Goal: Transaction & Acquisition: Obtain resource

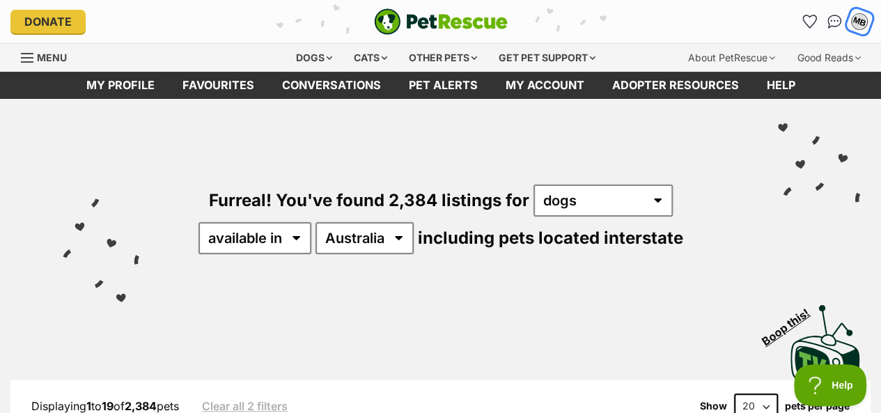
click at [862, 24] on div "MB" at bounding box center [860, 22] width 18 height 18
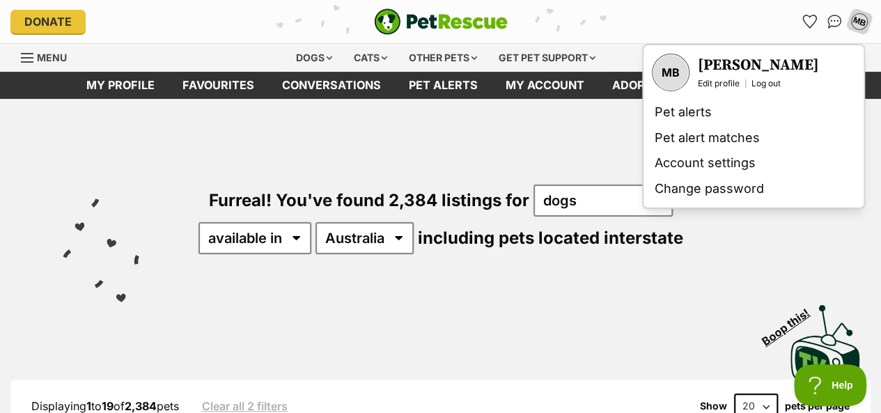
click at [518, 285] on div "Furreal! You've found 2,384 listings for any type of pet cats dogs other pets a…" at bounding box center [441, 196] width 840 height 194
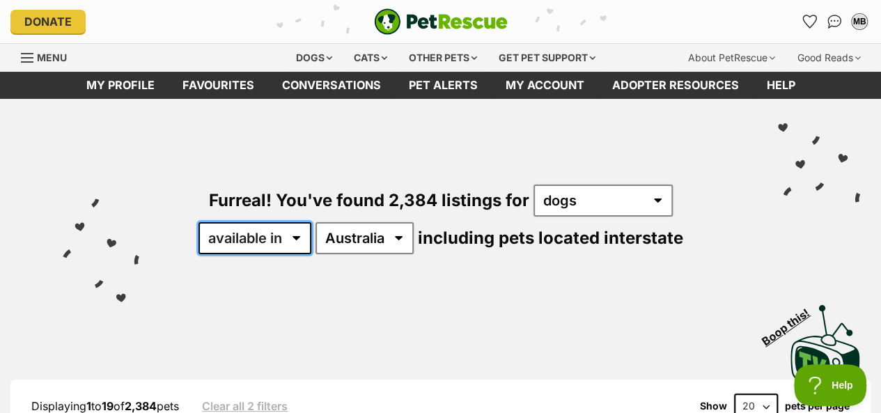
click at [297, 238] on select "available in located in" at bounding box center [255, 238] width 113 height 32
select select "disabled"
click at [199, 222] on select "available in located in" at bounding box center [255, 238] width 113 height 32
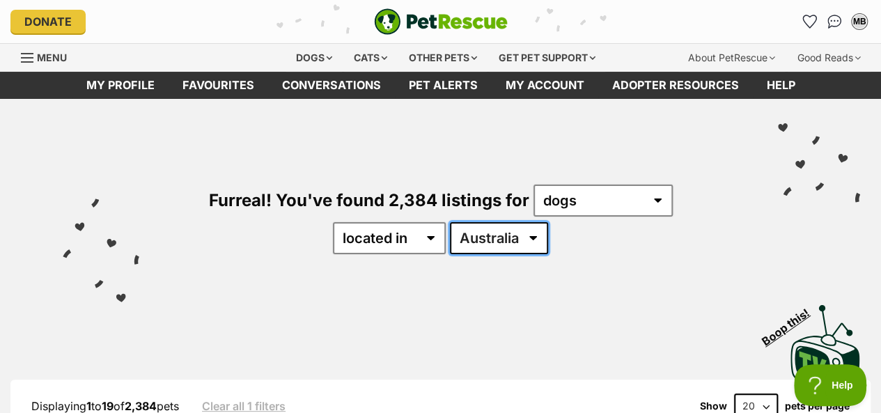
click at [534, 240] on select "Australia ACT NSW NT QLD SA TAS VIC WA" at bounding box center [499, 238] width 98 height 32
select select "NSW"
click at [450, 222] on select "Australia ACT NSW NT QLD SA TAS VIC WA" at bounding box center [499, 238] width 98 height 32
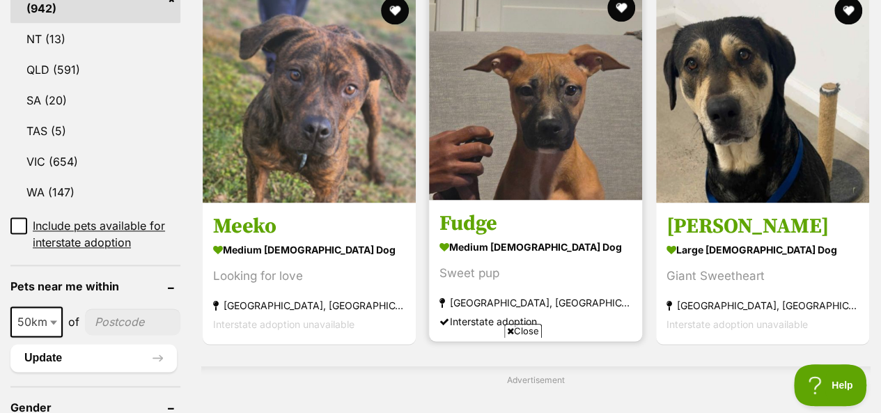
scroll to position [836, 0]
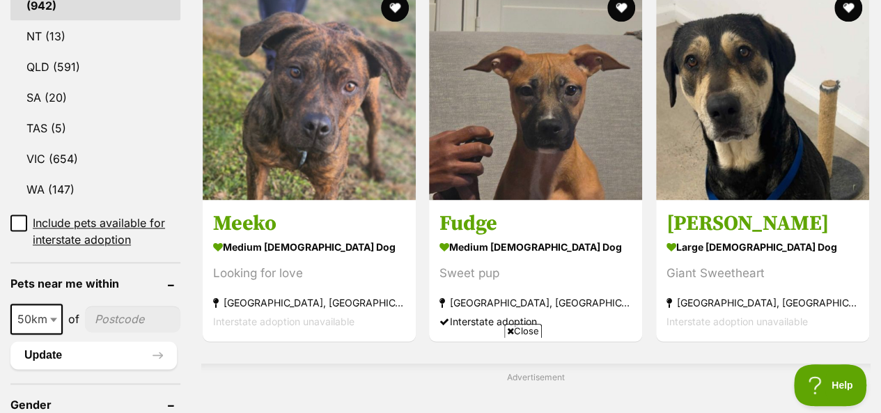
click at [52, 318] on b at bounding box center [53, 320] width 7 height 4
select select "100"
click at [112, 306] on input"] "postcode" at bounding box center [135, 319] width 91 height 26
type input"] "2257"
click at [86, 341] on button "Update" at bounding box center [93, 355] width 167 height 28
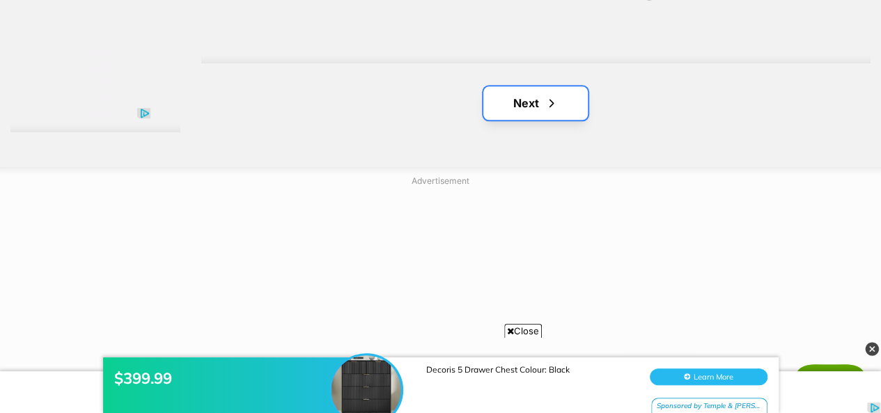
click at [525, 109] on link "Next" at bounding box center [536, 102] width 105 height 33
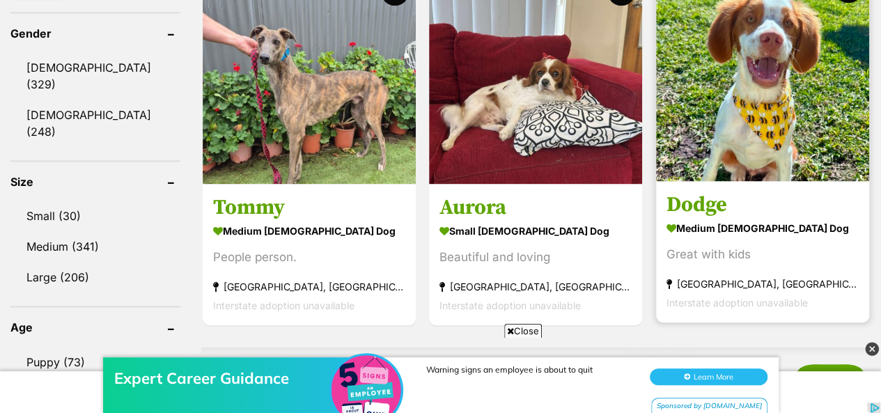
scroll to position [906, 0]
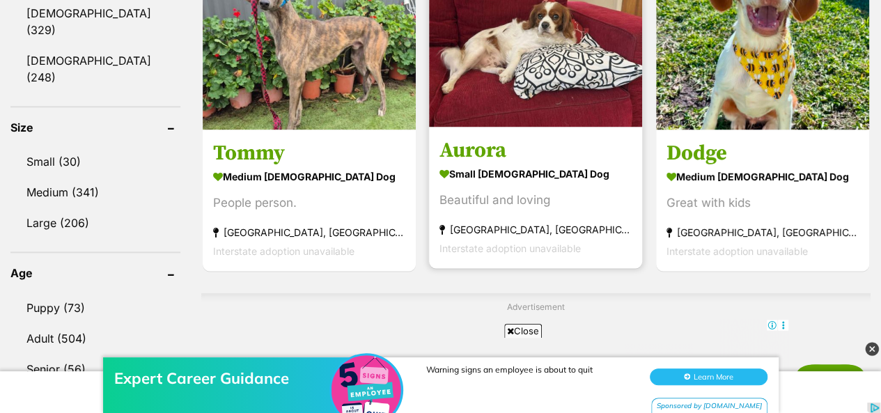
click at [531, 44] on img at bounding box center [535, 20] width 213 height 213
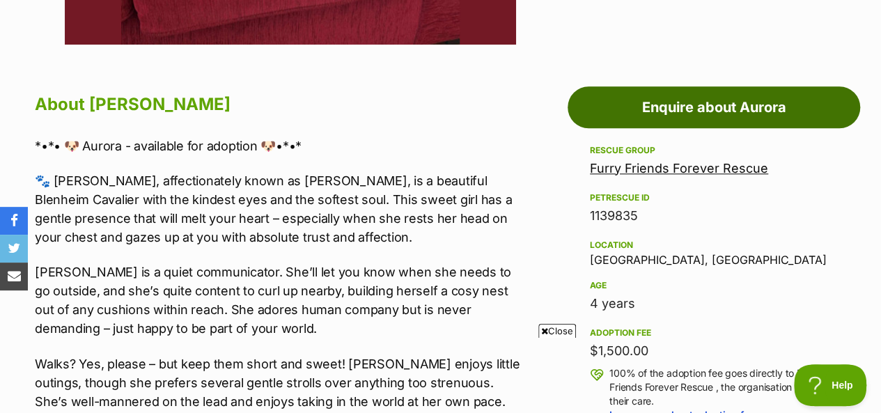
click at [691, 108] on link "Enquire about Aurora" at bounding box center [714, 107] width 293 height 42
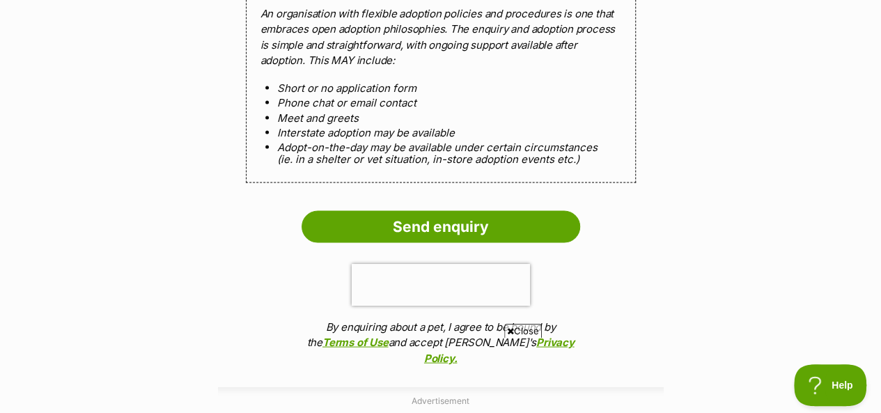
scroll to position [1324, 0]
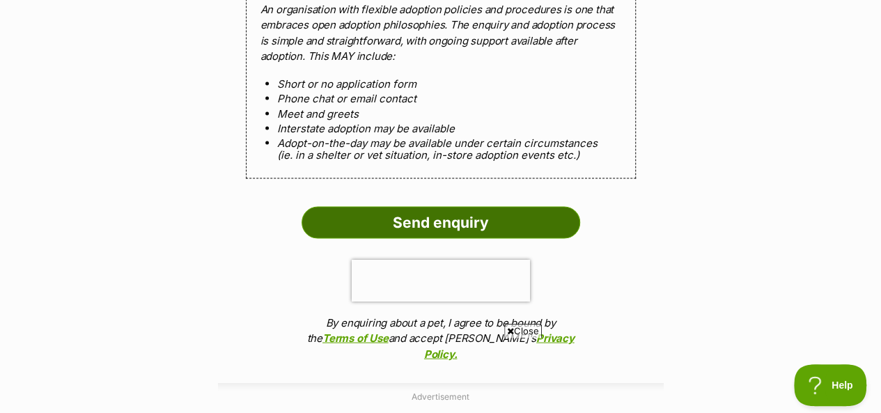
click at [465, 207] on input "Send enquiry" at bounding box center [441, 223] width 279 height 32
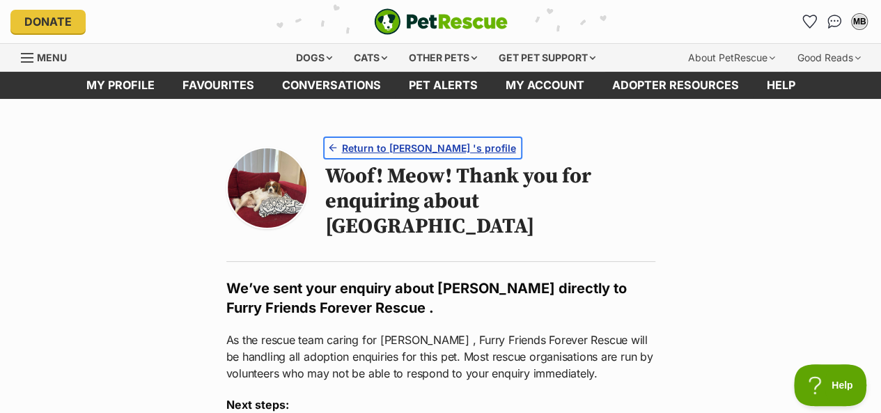
click at [422, 146] on span "Return to [PERSON_NAME] 's profile" at bounding box center [428, 148] width 174 height 15
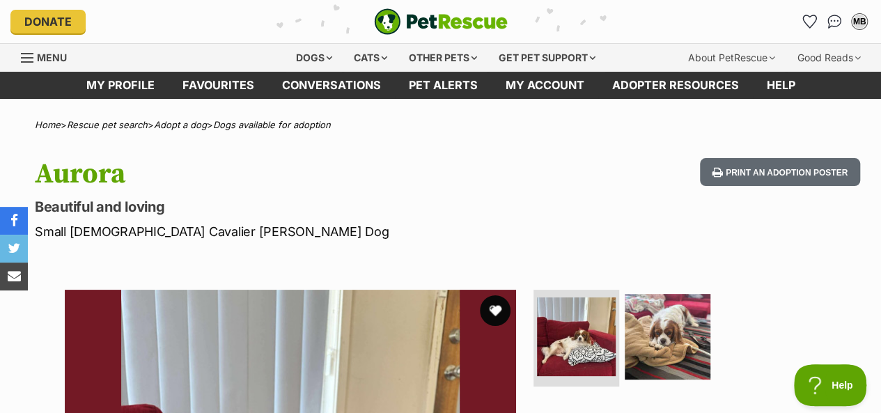
click at [499, 306] on button "favourite" at bounding box center [495, 310] width 31 height 31
click at [183, 124] on link "Adopt a dog" at bounding box center [180, 124] width 53 height 11
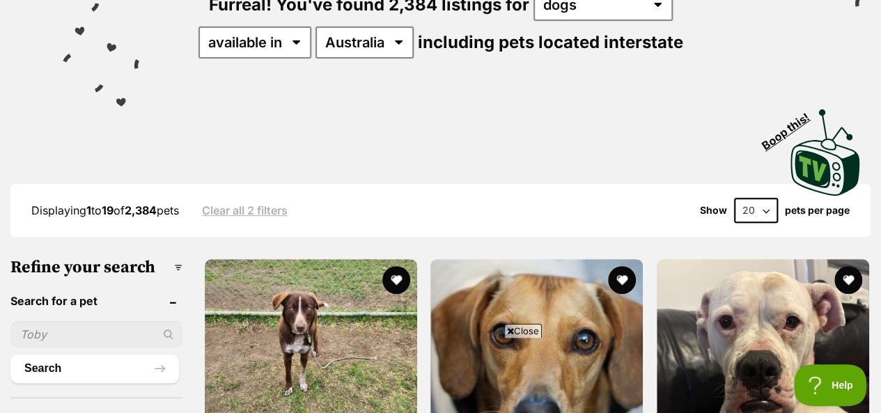
scroll to position [70, 0]
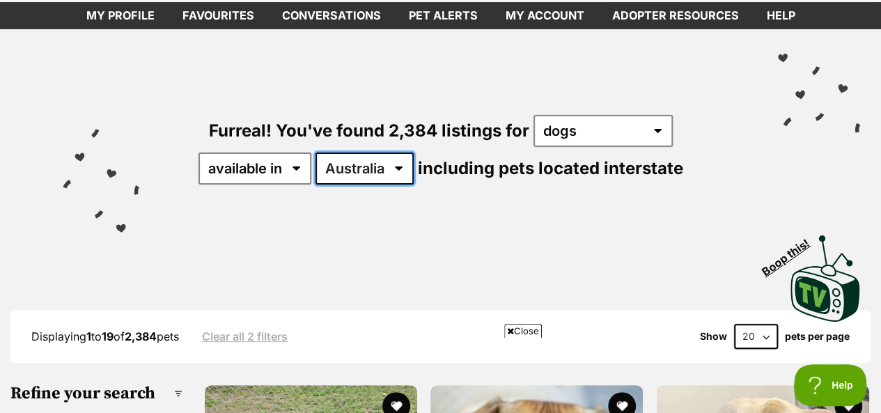
click at [399, 169] on select "[GEOGRAPHIC_DATA] [GEOGRAPHIC_DATA] [GEOGRAPHIC_DATA] [GEOGRAPHIC_DATA] [GEOGRA…" at bounding box center [365, 169] width 98 height 32
select select "NSW"
click at [316, 153] on select "[GEOGRAPHIC_DATA] [GEOGRAPHIC_DATA] [GEOGRAPHIC_DATA] [GEOGRAPHIC_DATA] [GEOGRA…" at bounding box center [365, 169] width 98 height 32
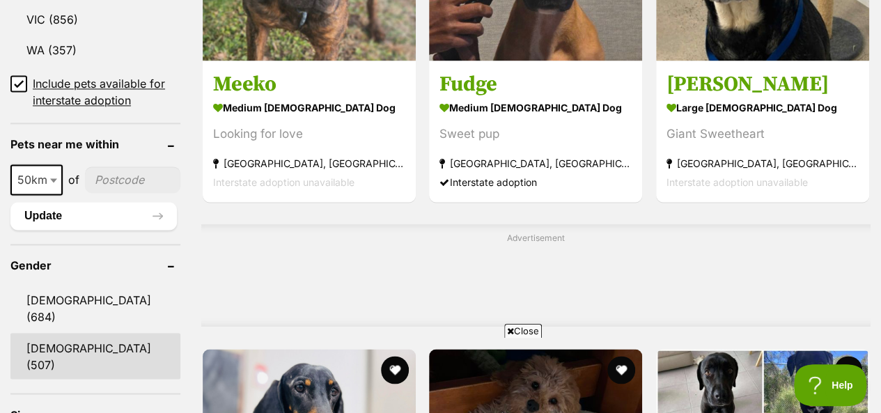
click at [78, 333] on link "[DEMOGRAPHIC_DATA] (507)" at bounding box center [95, 356] width 170 height 46
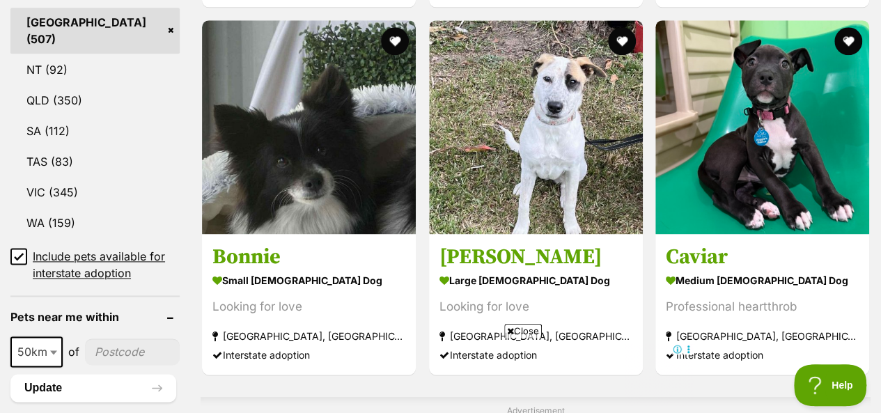
click at [54, 350] on b at bounding box center [53, 352] width 7 height 4
select select "100"
click at [50, 374] on button "Update" at bounding box center [93, 388] width 166 height 28
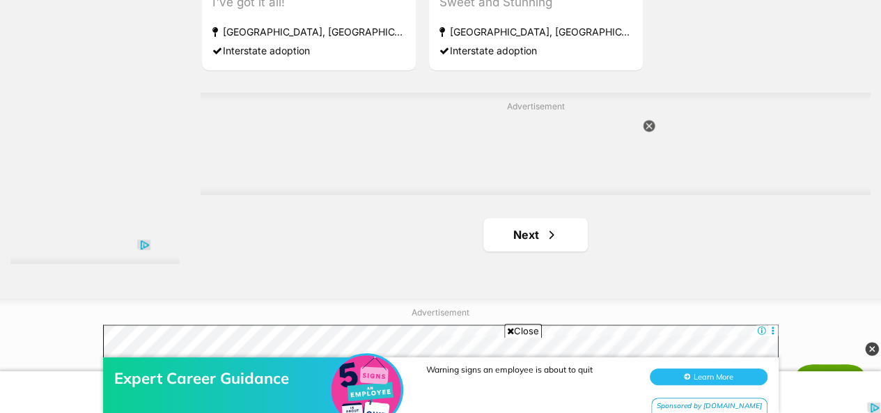
scroll to position [3274, 0]
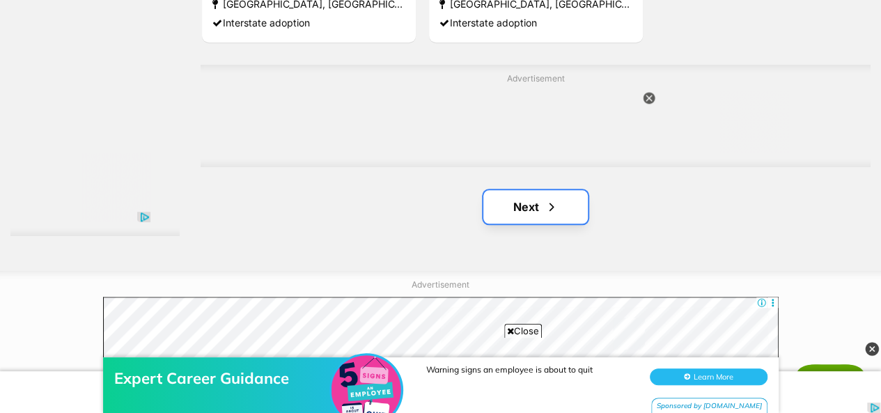
click at [535, 190] on link "Next" at bounding box center [536, 206] width 105 height 33
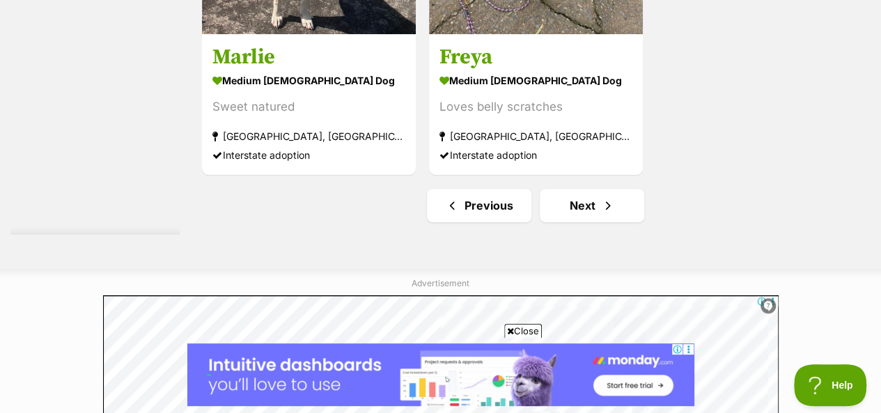
scroll to position [3344, 0]
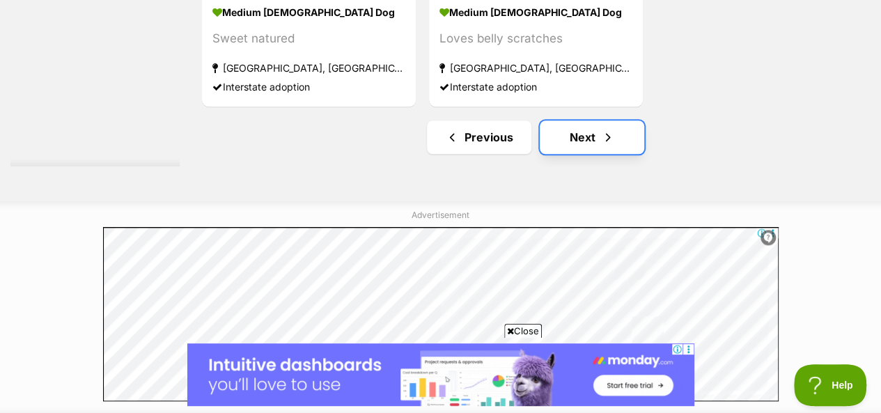
click at [578, 121] on link "Next" at bounding box center [592, 137] width 105 height 33
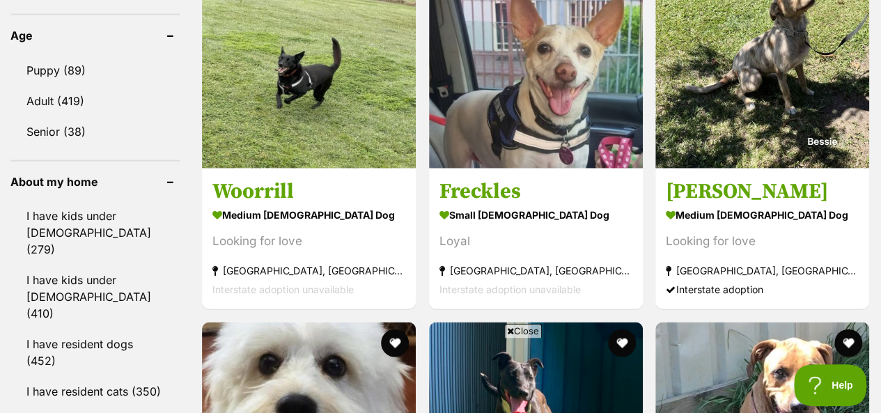
scroll to position [1463, 0]
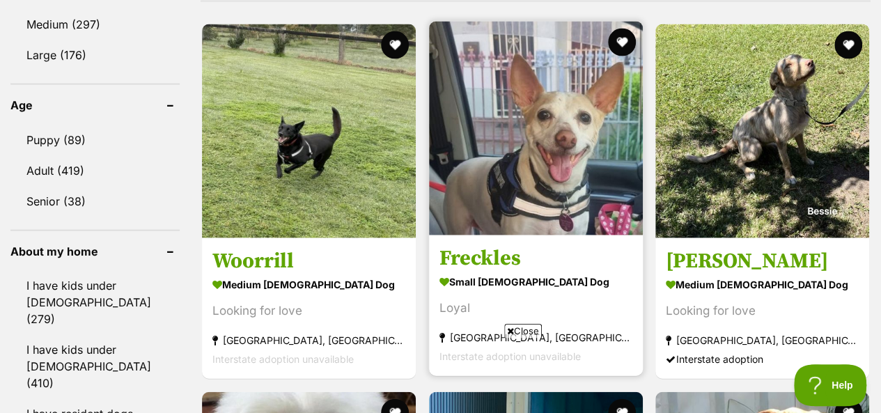
click at [547, 84] on img at bounding box center [536, 129] width 214 height 214
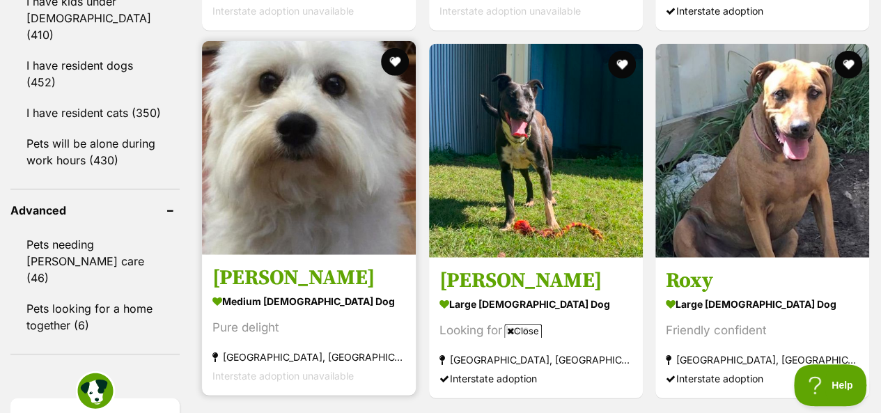
click at [296, 93] on img at bounding box center [309, 148] width 214 height 214
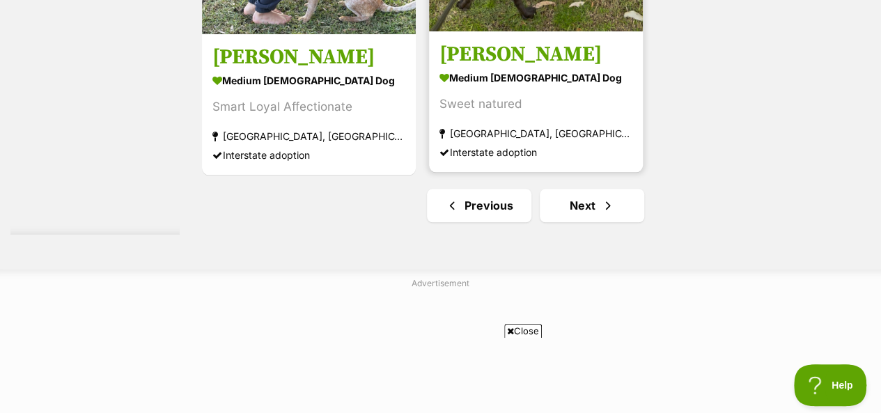
scroll to position [3476, 0]
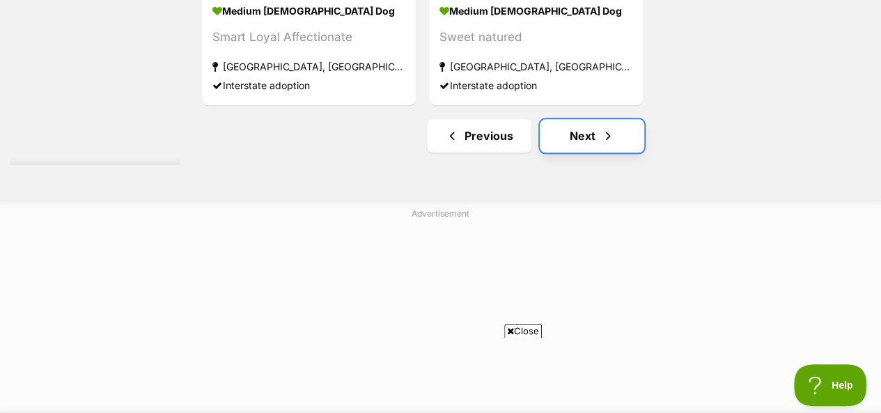
click at [578, 119] on link "Next" at bounding box center [592, 135] width 105 height 33
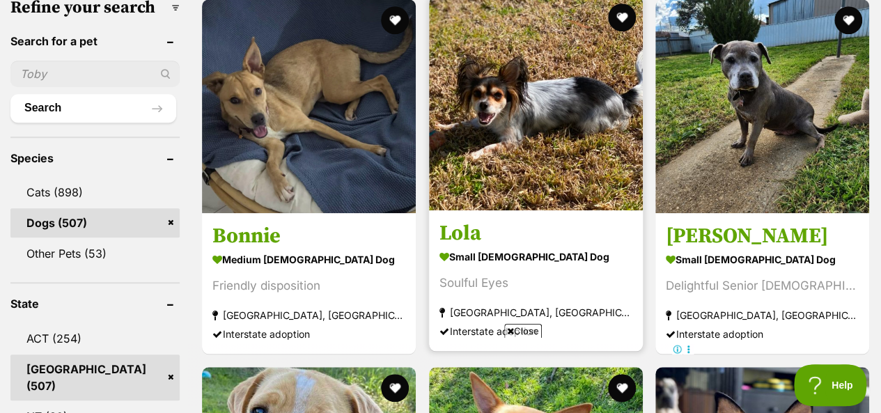
scroll to position [418, 0]
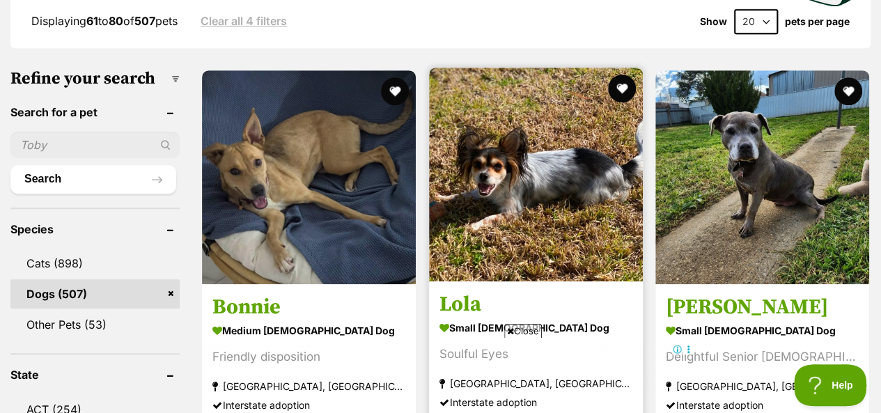
click at [537, 130] on img at bounding box center [536, 175] width 214 height 214
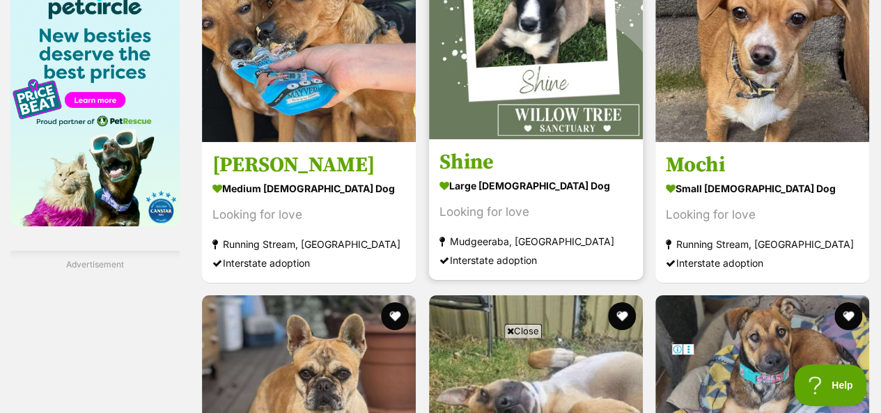
scroll to position [2229, 0]
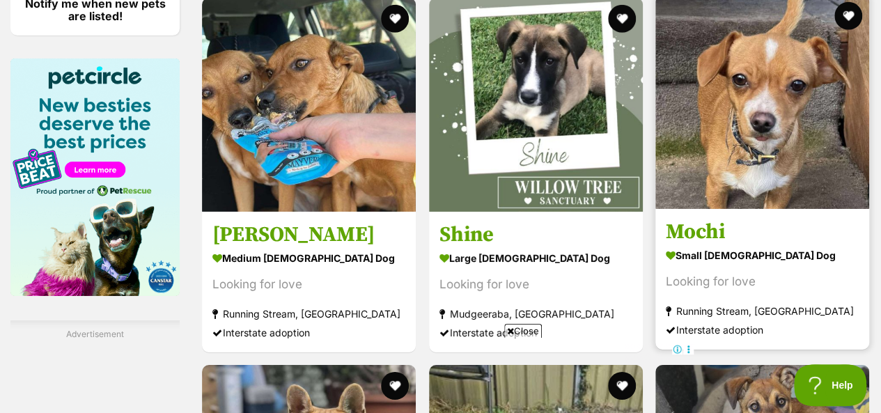
click at [737, 86] on img at bounding box center [763, 102] width 214 height 214
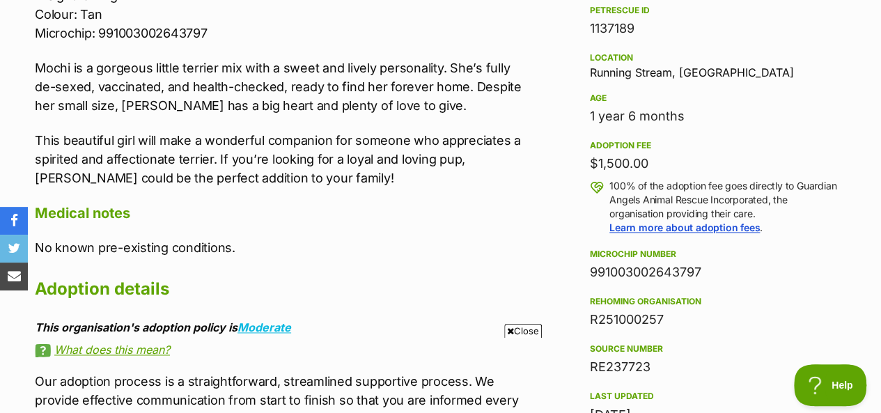
scroll to position [906, 0]
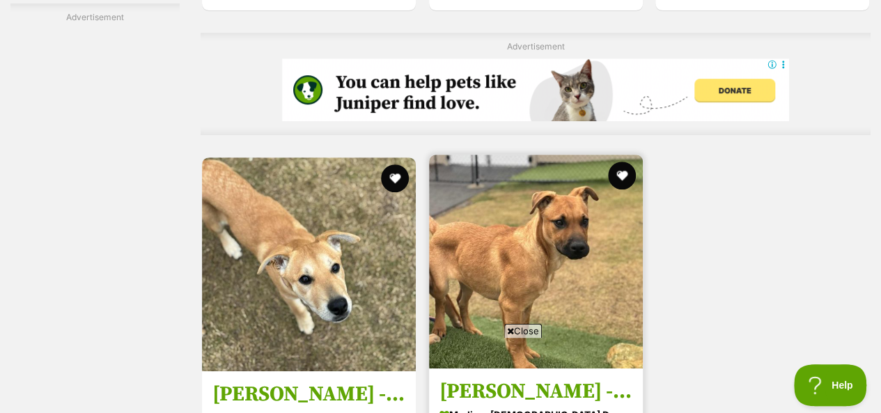
scroll to position [3205, 0]
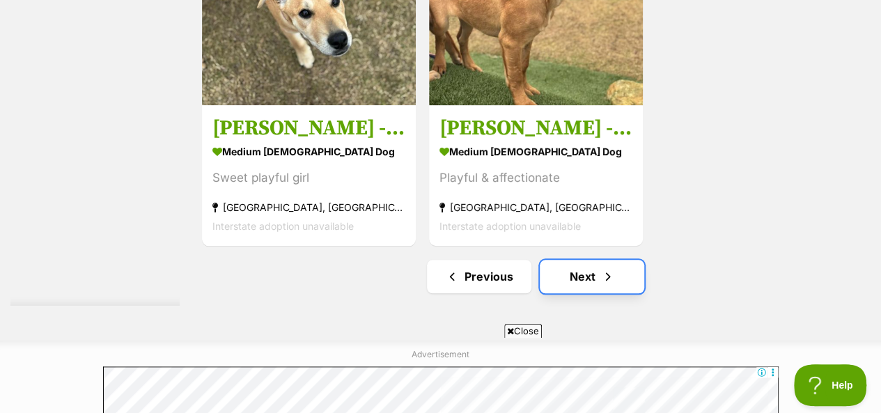
click at [595, 260] on link "Next" at bounding box center [592, 276] width 105 height 33
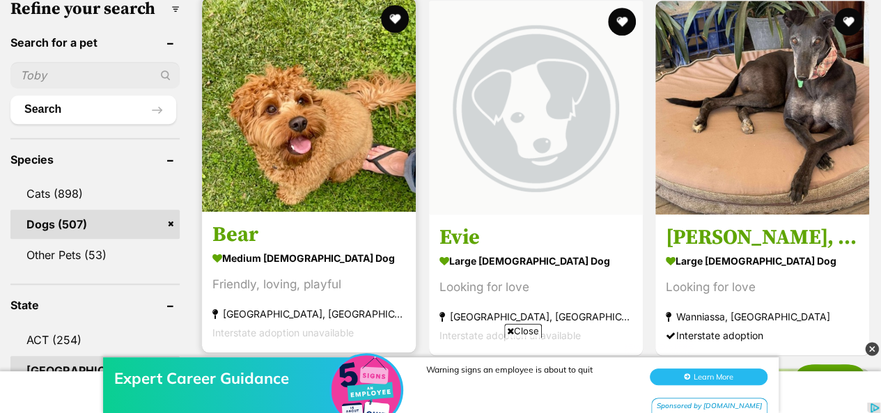
click at [292, 92] on img at bounding box center [309, 105] width 214 height 214
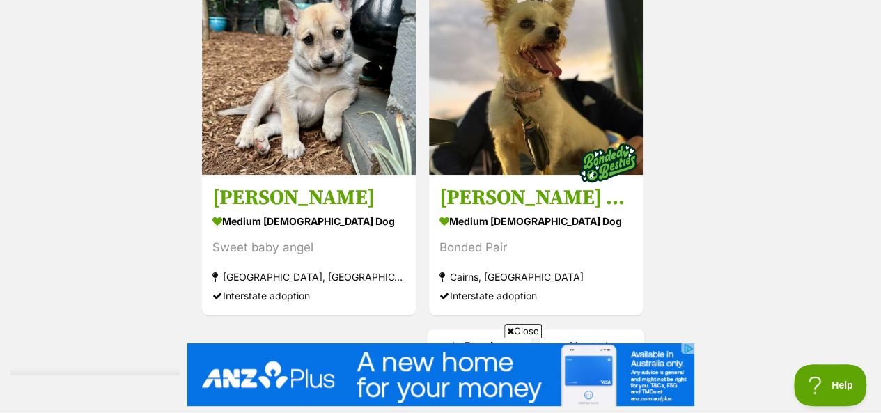
scroll to position [3065, 0]
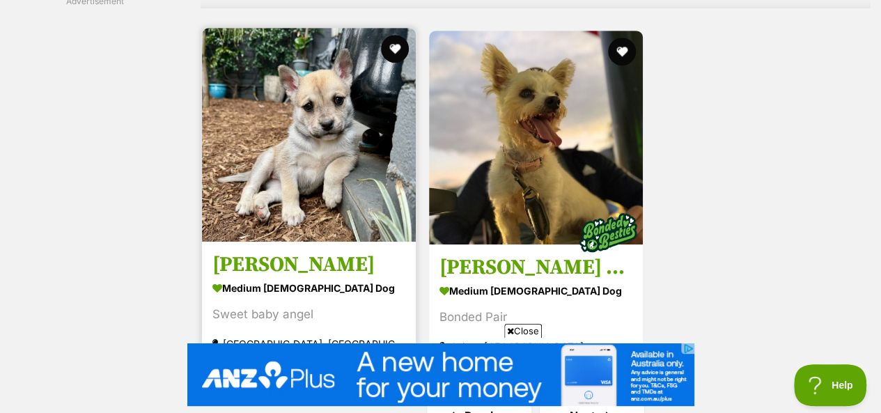
click at [297, 110] on img at bounding box center [309, 135] width 214 height 214
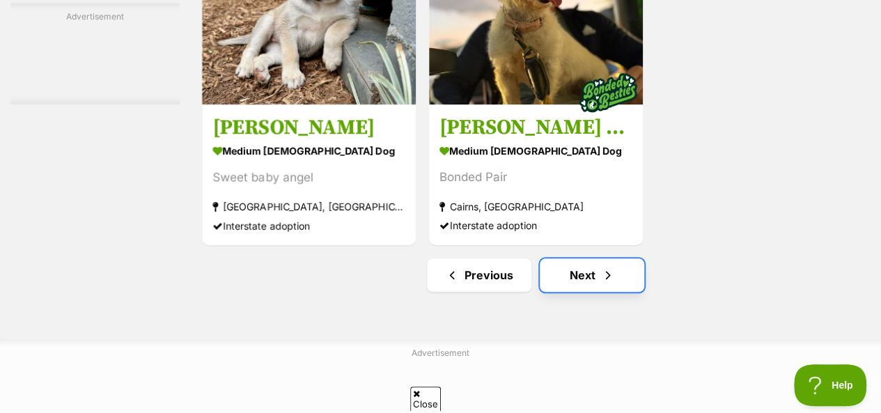
click at [568, 258] on link "Next" at bounding box center [592, 274] width 105 height 33
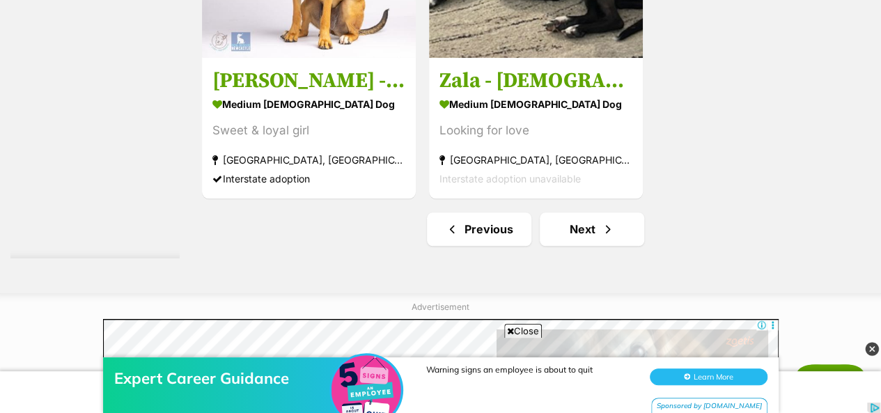
scroll to position [3483, 0]
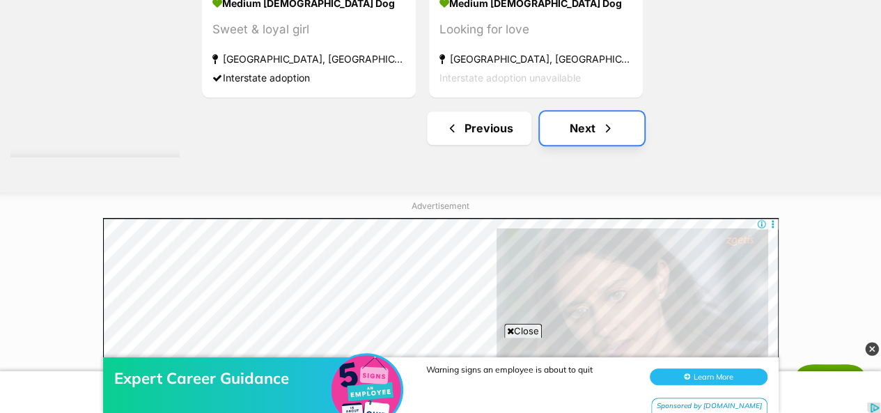
click at [582, 111] on link "Next" at bounding box center [592, 127] width 105 height 33
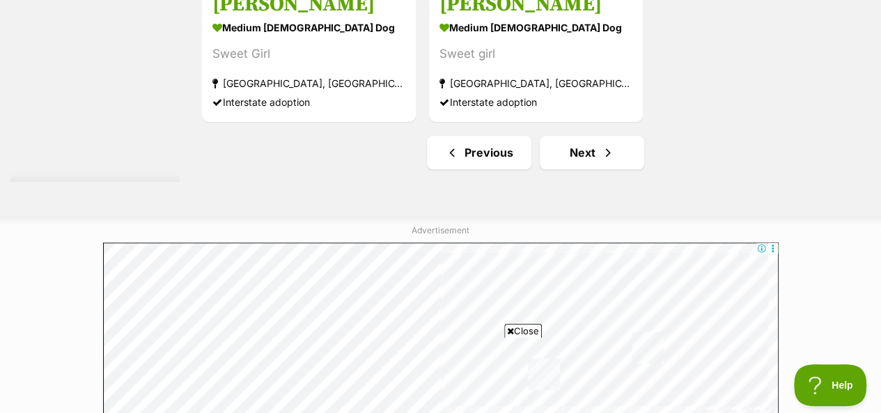
scroll to position [3344, 0]
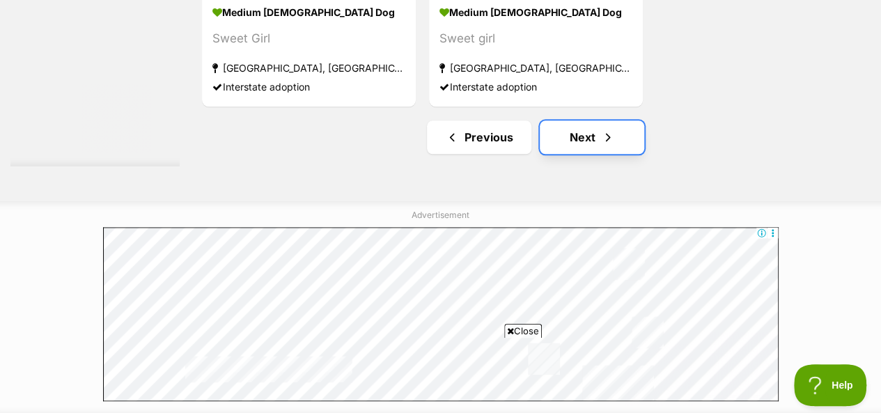
click at [589, 121] on link "Next" at bounding box center [592, 137] width 105 height 33
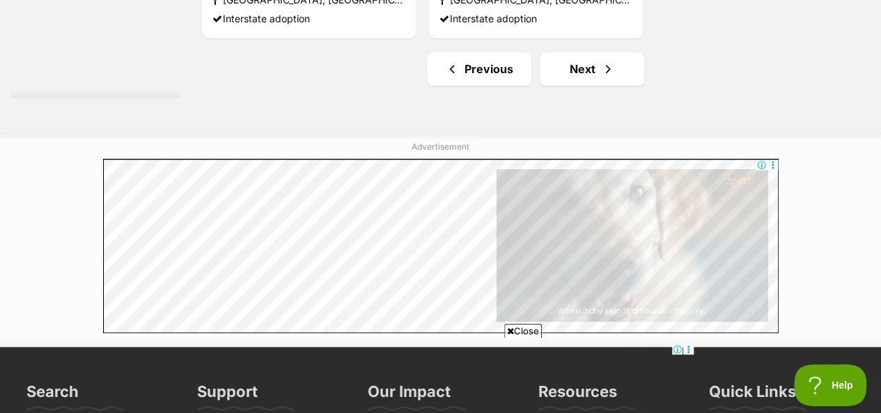
scroll to position [3414, 0]
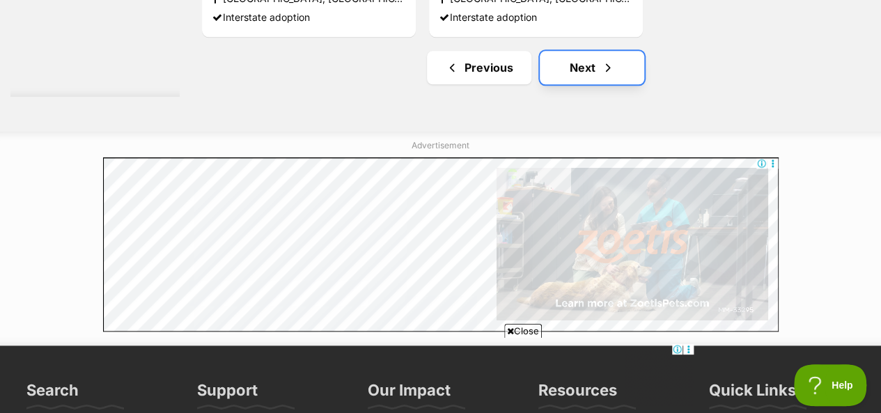
click at [578, 51] on link "Next" at bounding box center [592, 67] width 105 height 33
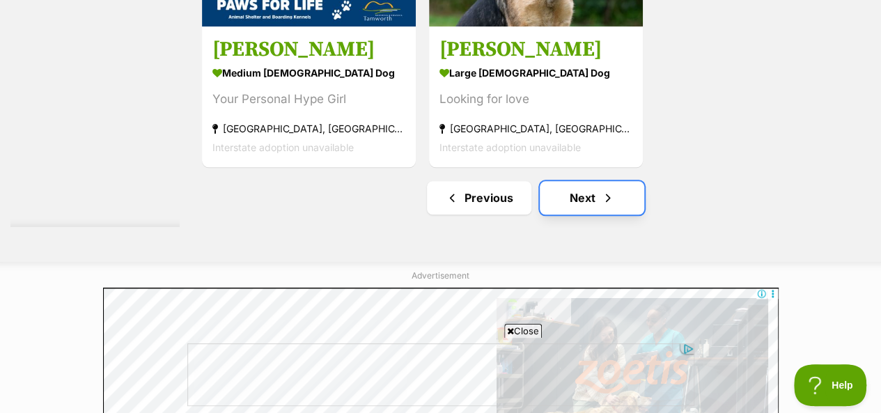
click at [593, 181] on link "Next" at bounding box center [592, 197] width 105 height 33
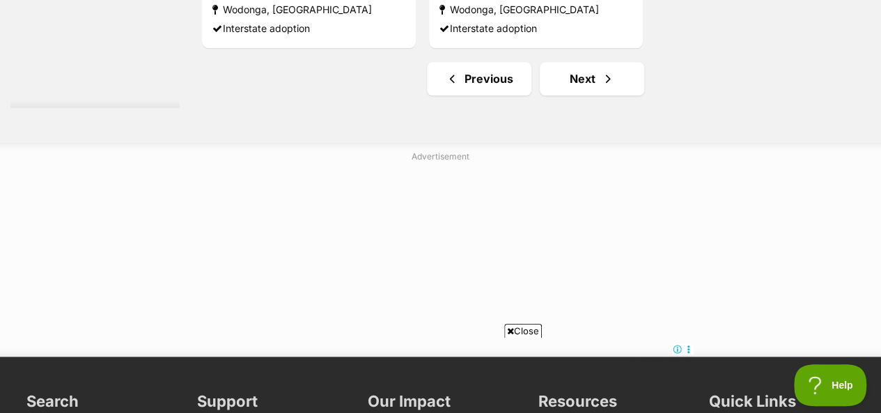
scroll to position [3414, 0]
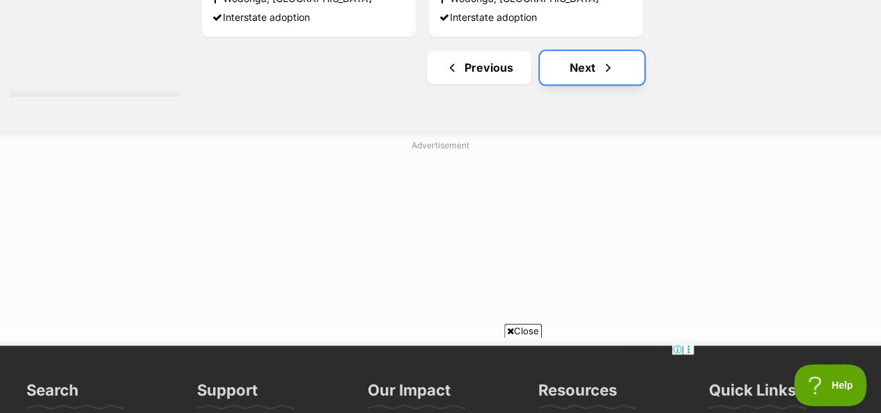
click at [580, 51] on link "Next" at bounding box center [592, 67] width 105 height 33
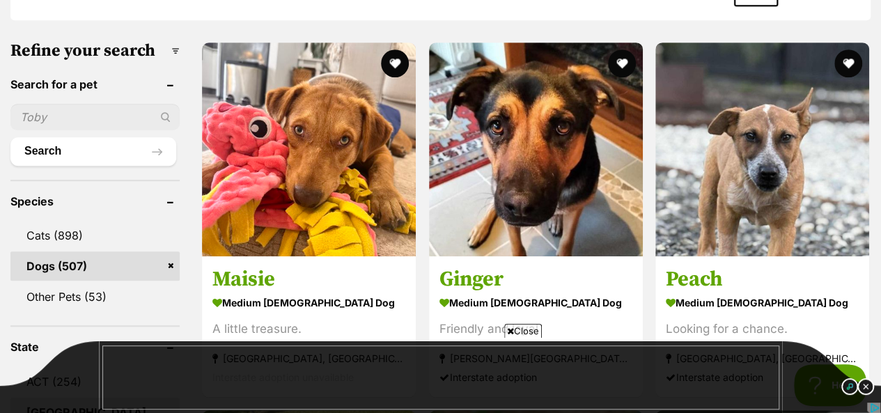
scroll to position [139, 0]
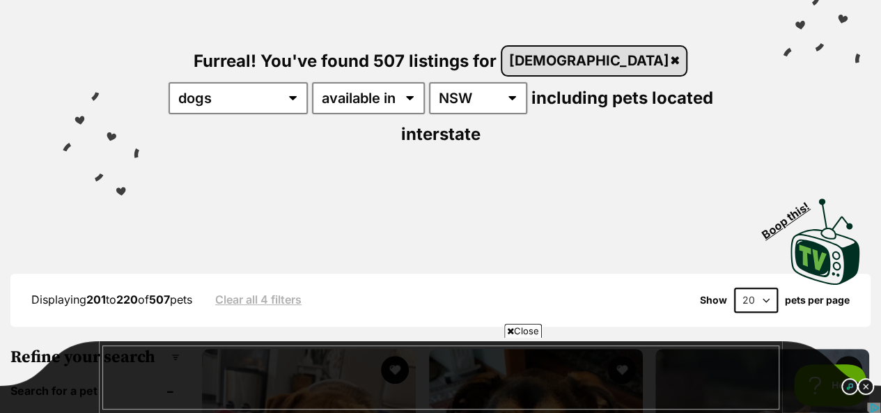
click at [544, 58] on link "female" at bounding box center [594, 61] width 184 height 29
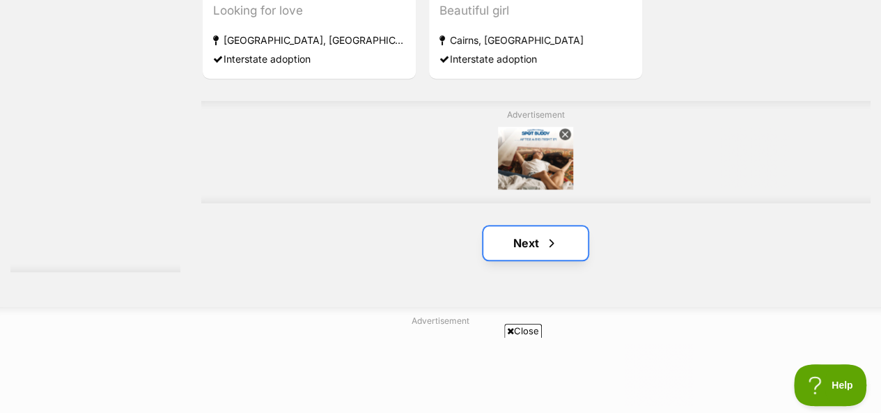
click at [538, 247] on link "Next" at bounding box center [536, 242] width 105 height 33
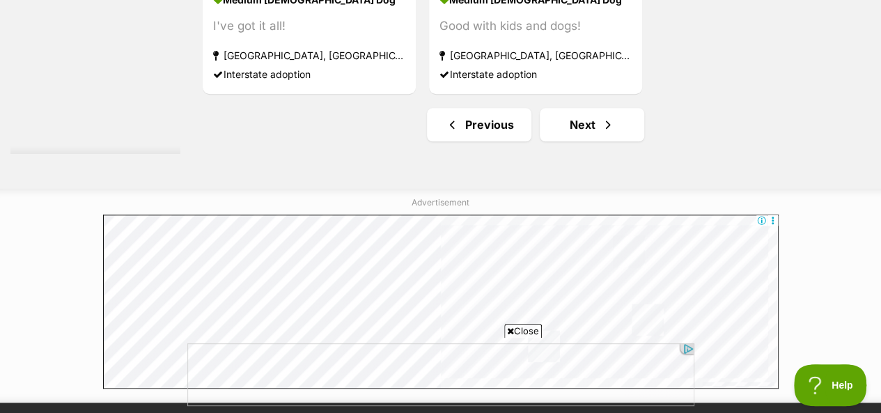
scroll to position [3344, 0]
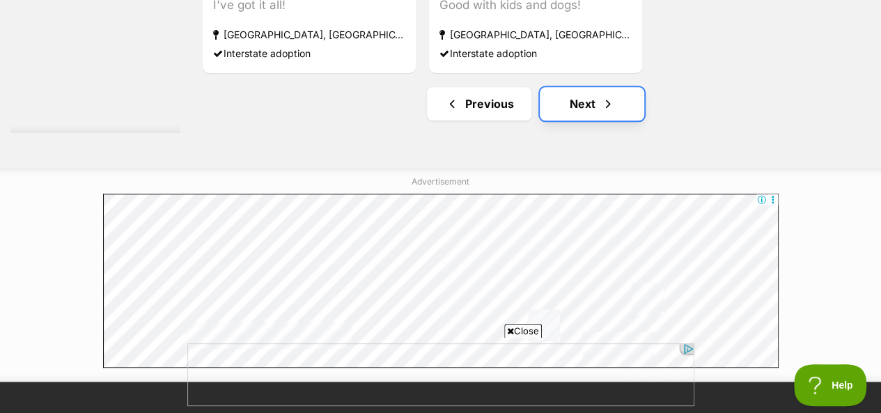
click at [584, 108] on link "Next" at bounding box center [592, 103] width 105 height 33
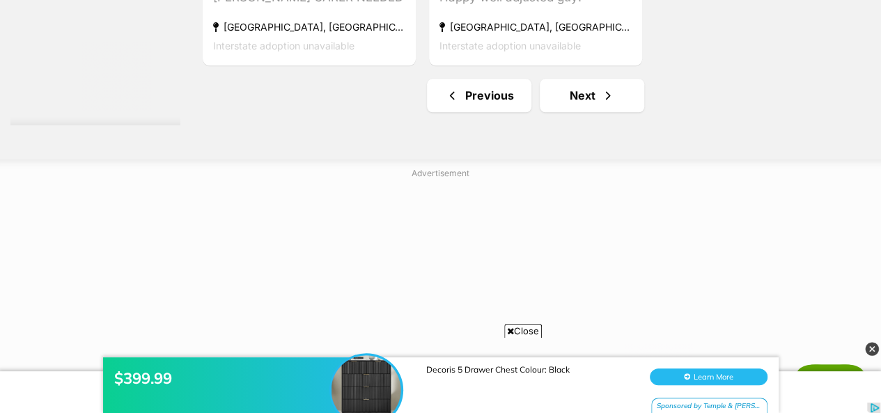
scroll to position [3483, 0]
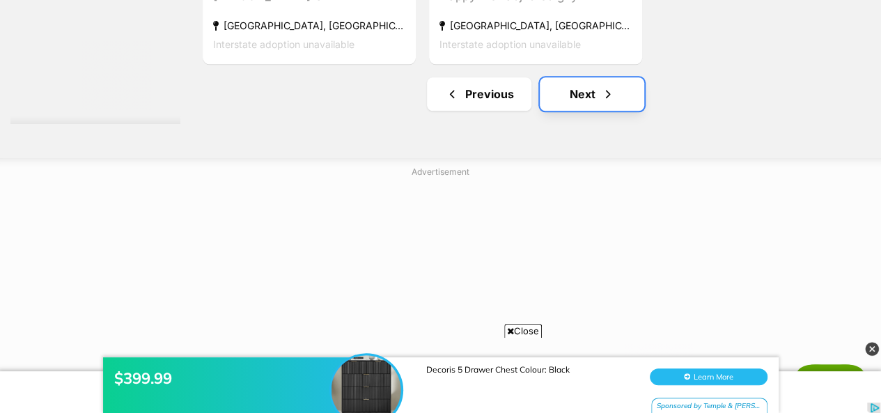
click at [585, 102] on link "Next" at bounding box center [592, 93] width 105 height 33
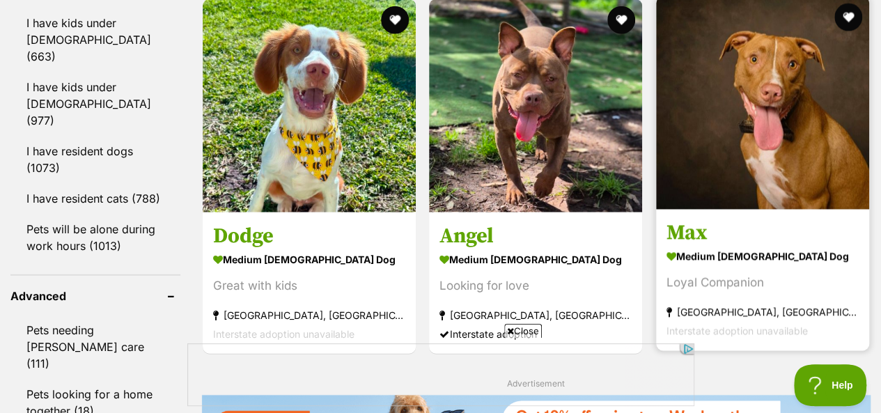
scroll to position [1672, 0]
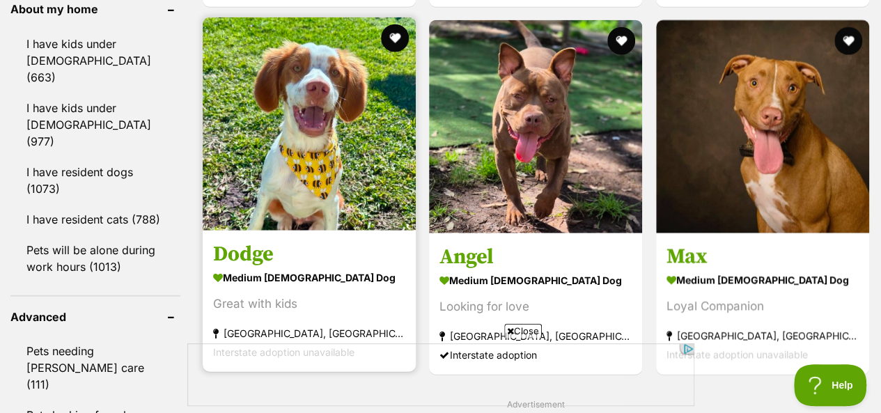
click at [325, 155] on img at bounding box center [309, 123] width 213 height 213
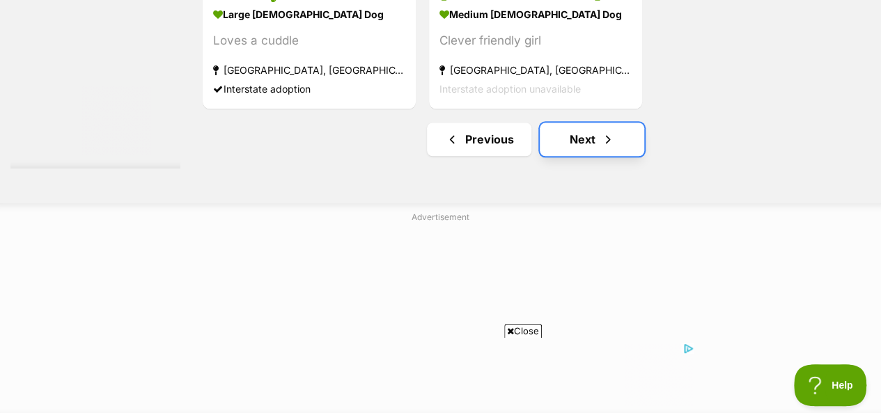
click at [580, 141] on link "Next" at bounding box center [592, 139] width 105 height 33
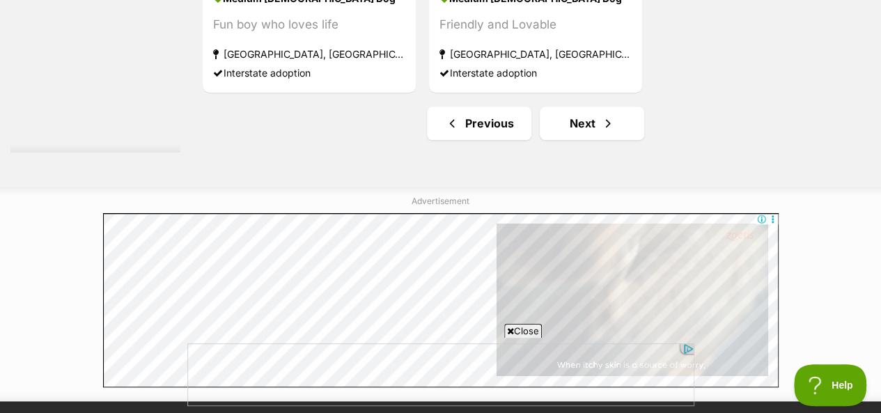
scroll to position [3344, 0]
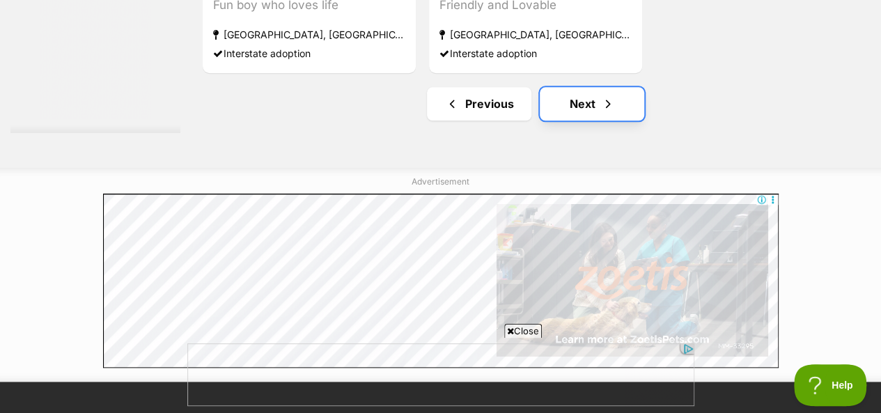
click at [586, 107] on link "Next" at bounding box center [592, 103] width 105 height 33
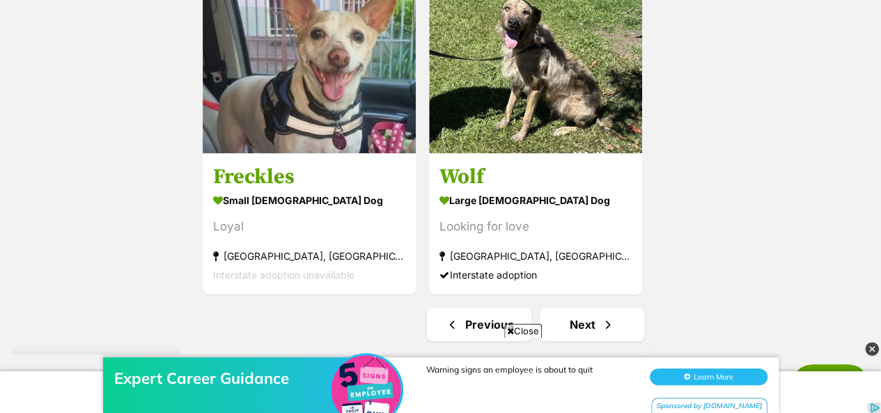
scroll to position [3274, 0]
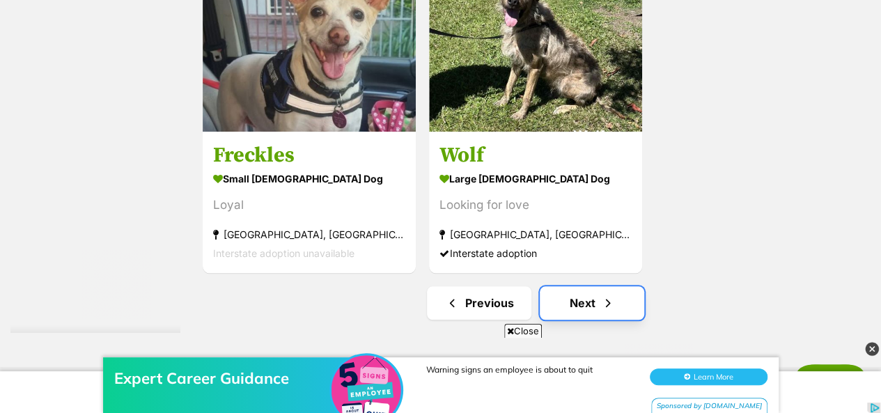
click at [580, 313] on link "Next" at bounding box center [592, 302] width 105 height 33
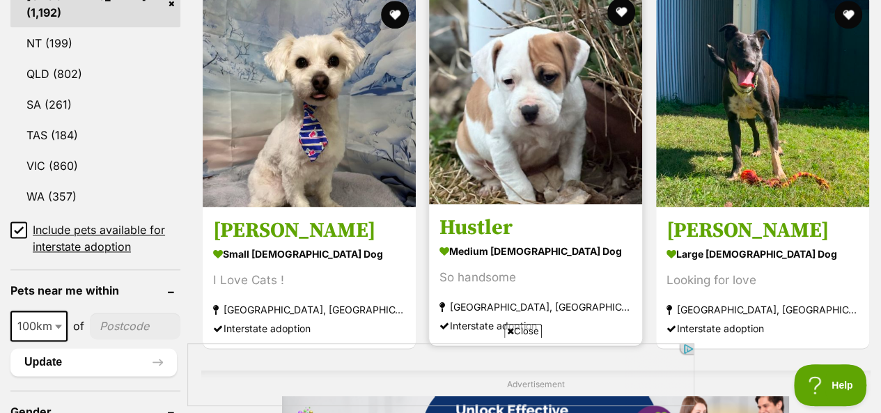
scroll to position [836, 0]
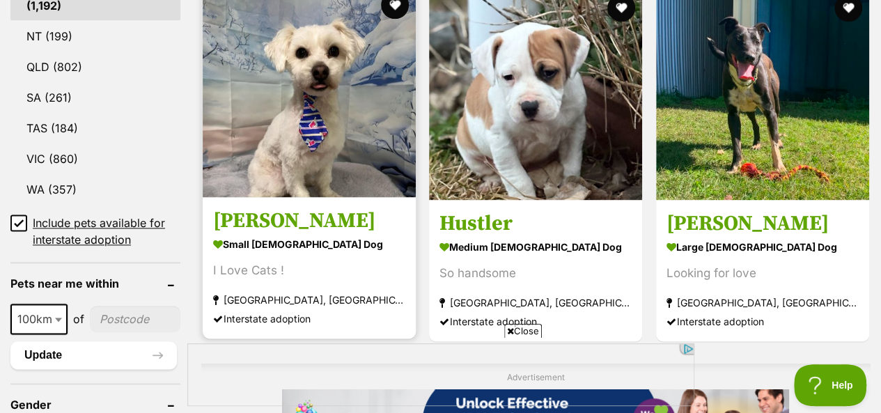
click at [287, 130] on img at bounding box center [309, 90] width 213 height 213
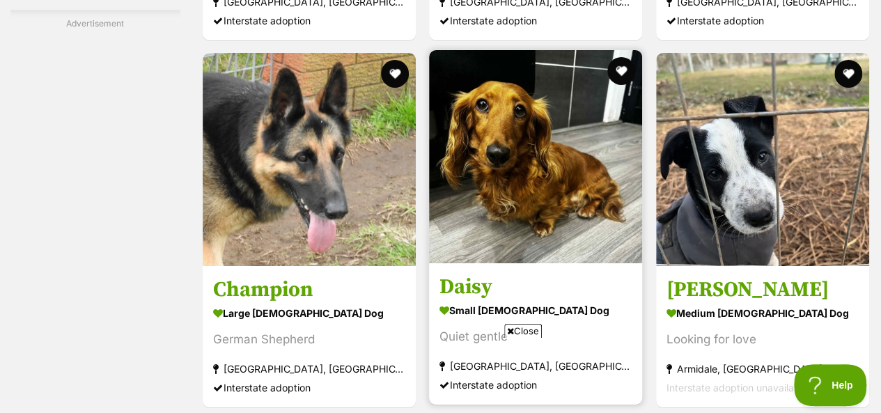
scroll to position [2578, 0]
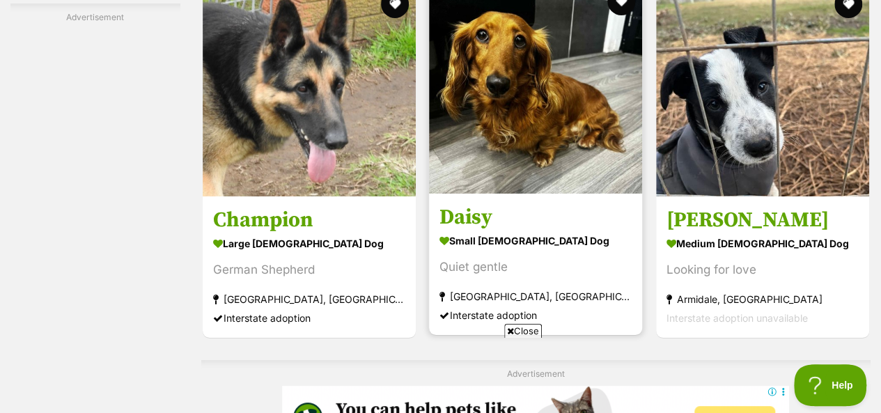
click at [537, 82] on img at bounding box center [535, 86] width 213 height 213
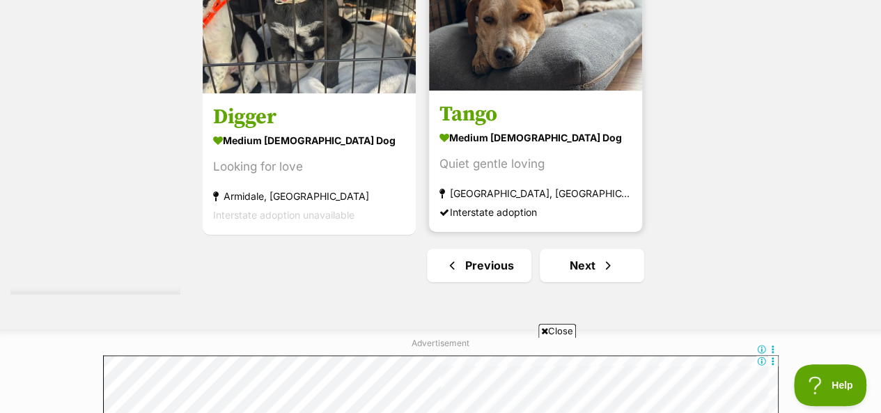
scroll to position [3191, 0]
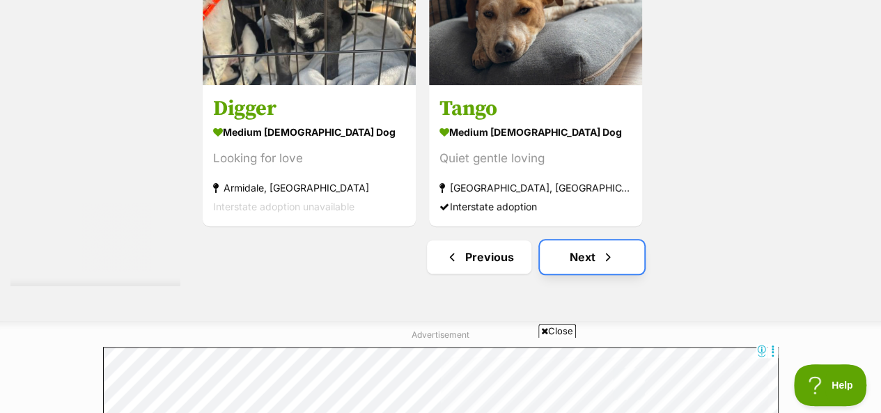
click at [585, 240] on link "Next" at bounding box center [592, 256] width 105 height 33
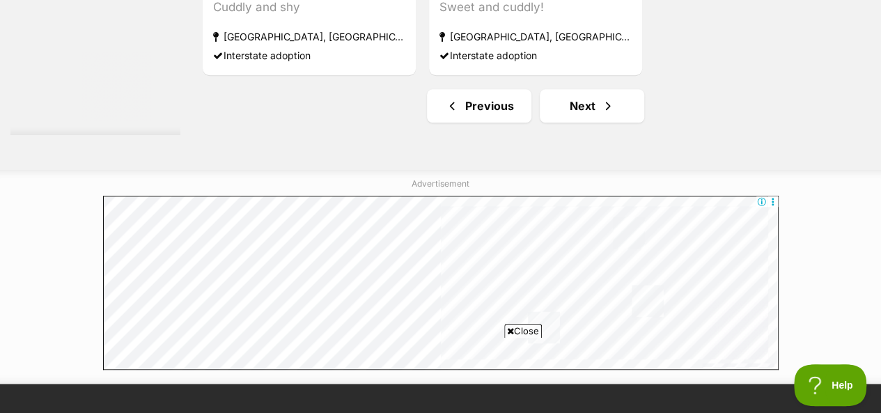
scroll to position [3344, 0]
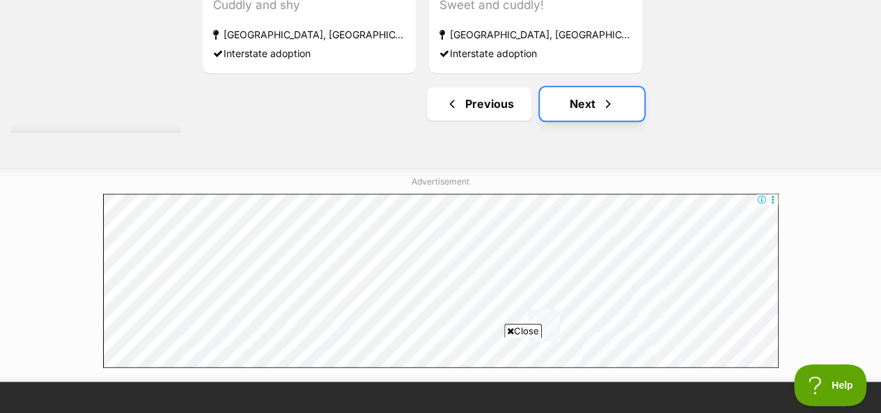
click at [575, 107] on link "Next" at bounding box center [592, 103] width 105 height 33
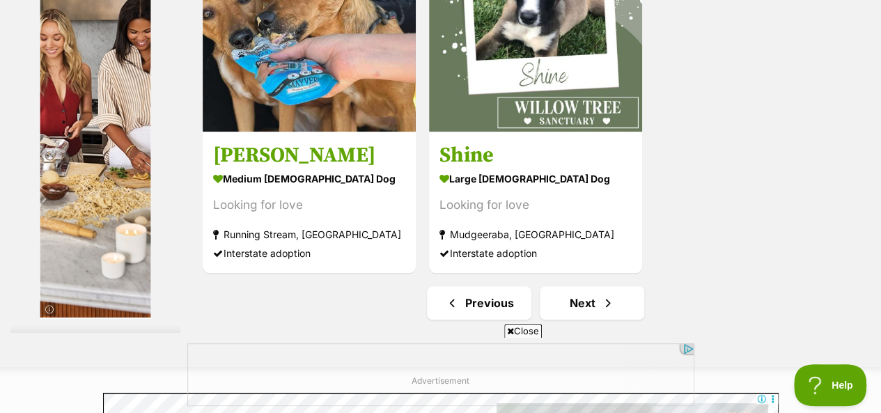
scroll to position [3483, 0]
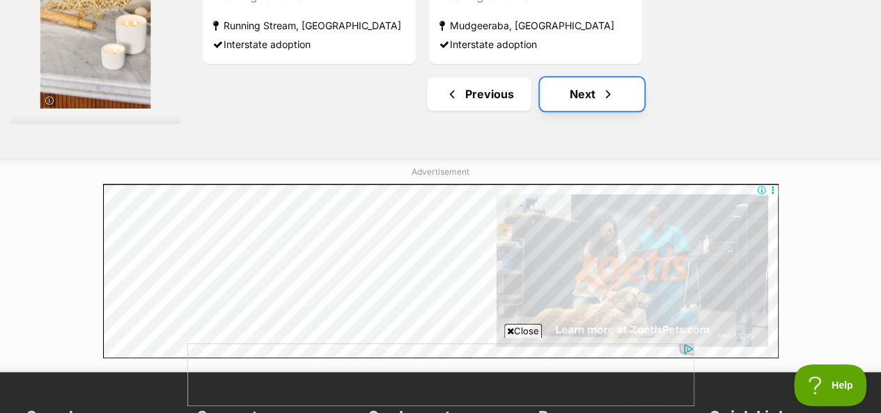
click at [576, 98] on link "Next" at bounding box center [592, 93] width 105 height 33
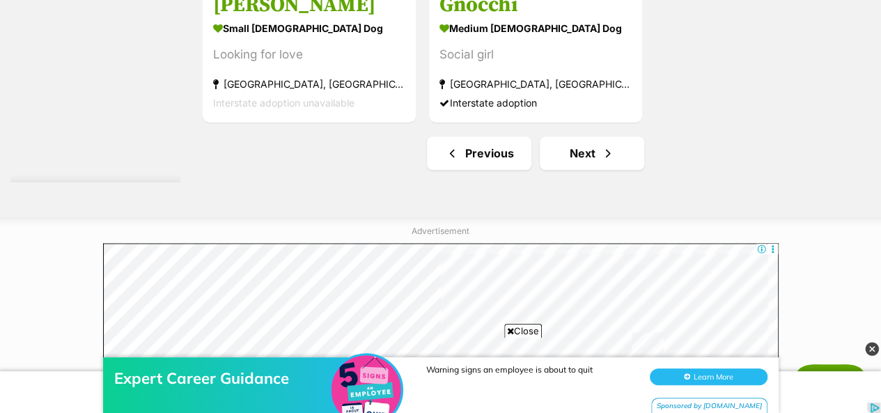
scroll to position [3344, 0]
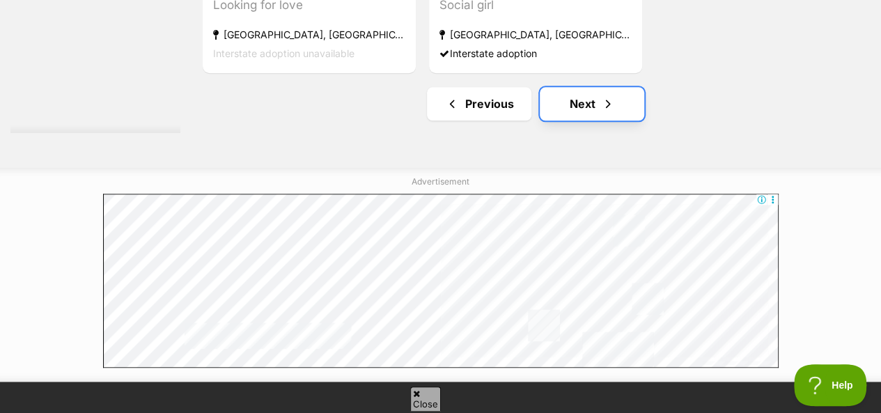
click at [581, 109] on link "Next" at bounding box center [592, 103] width 105 height 33
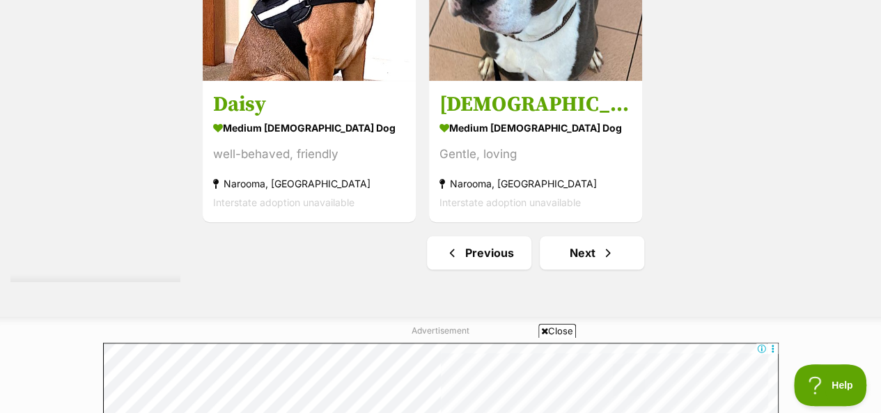
scroll to position [3344, 0]
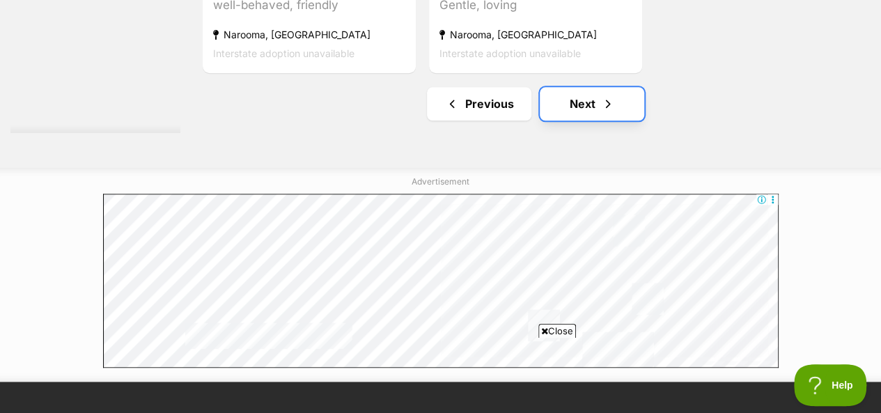
click at [586, 106] on link "Next" at bounding box center [592, 103] width 105 height 33
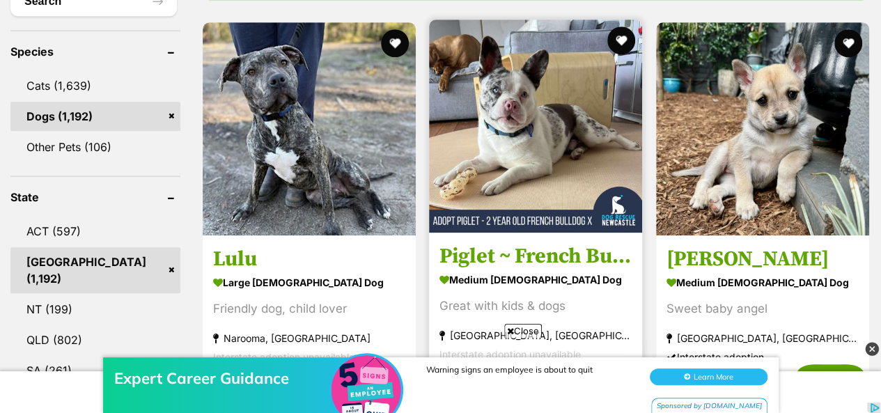
scroll to position [557, 0]
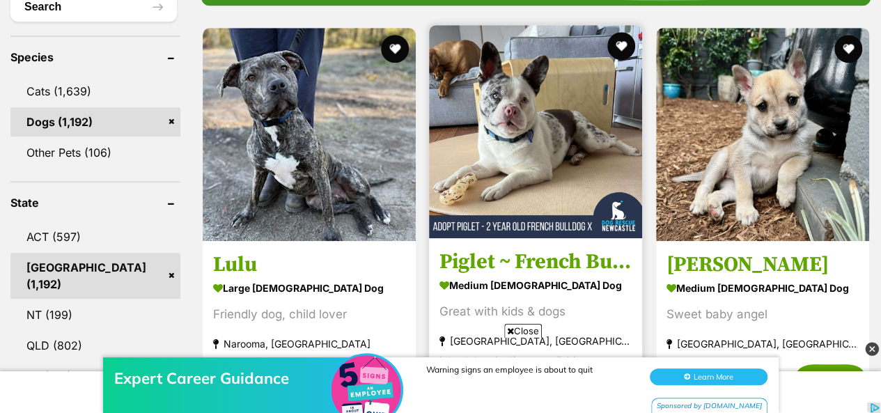
click at [528, 121] on img at bounding box center [535, 131] width 213 height 213
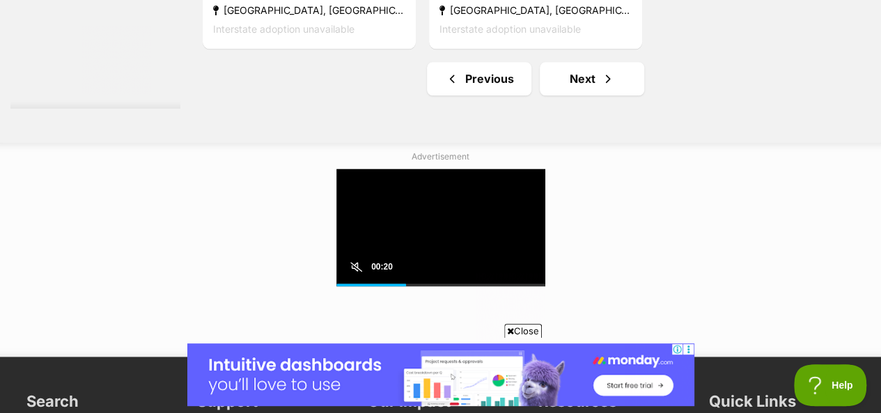
scroll to position [3545, 0]
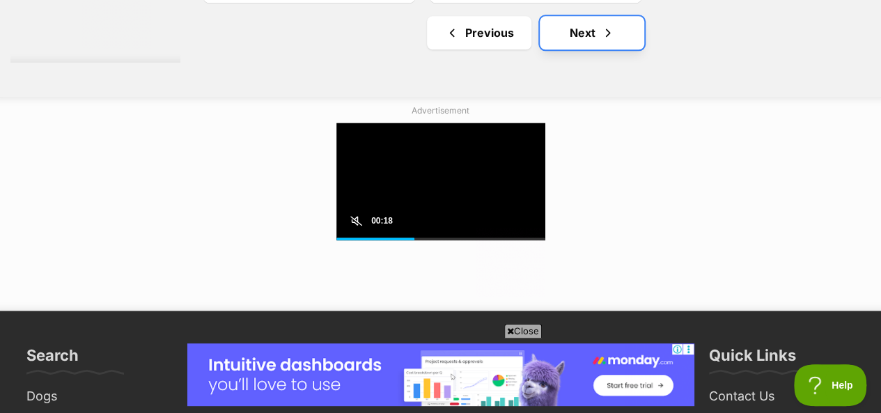
click at [575, 37] on link "Next" at bounding box center [592, 32] width 105 height 33
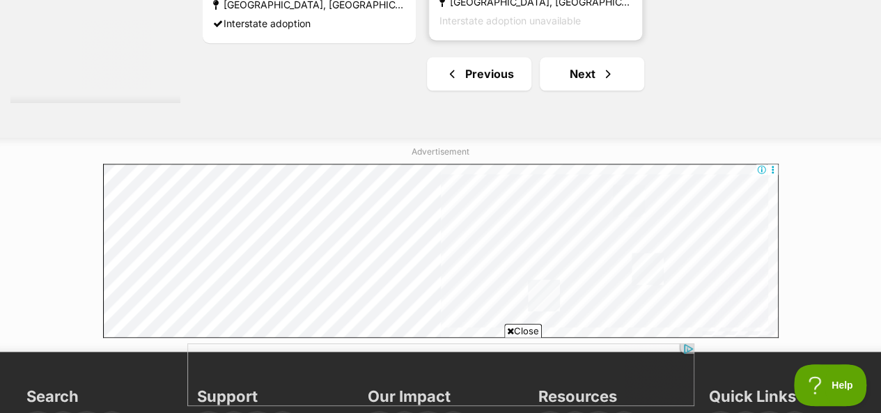
scroll to position [3414, 0]
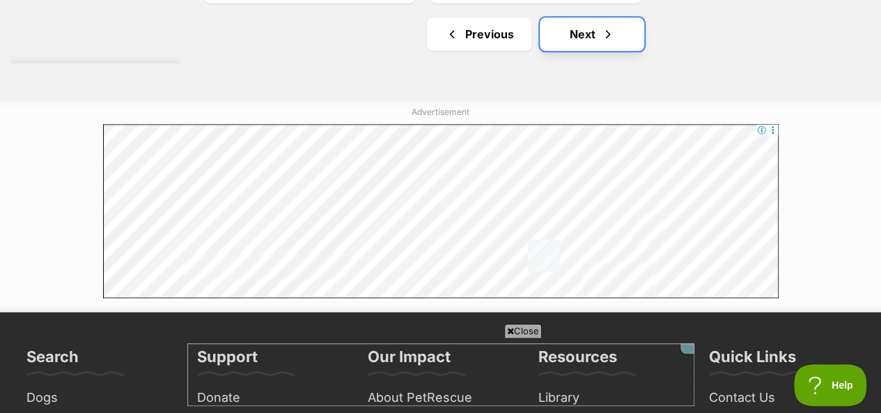
click at [577, 38] on link "Next" at bounding box center [592, 33] width 105 height 33
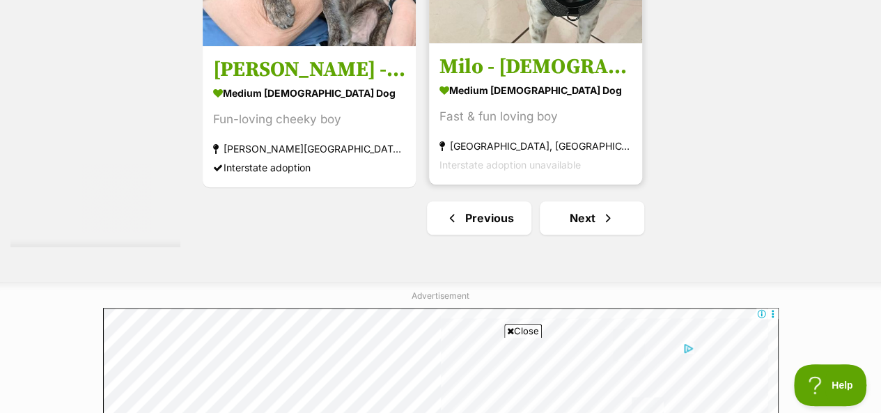
scroll to position [3274, 0]
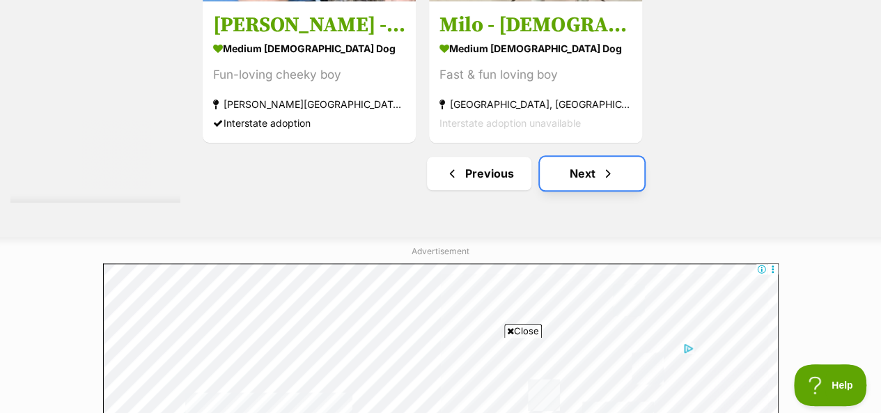
click at [576, 174] on link "Next" at bounding box center [592, 173] width 105 height 33
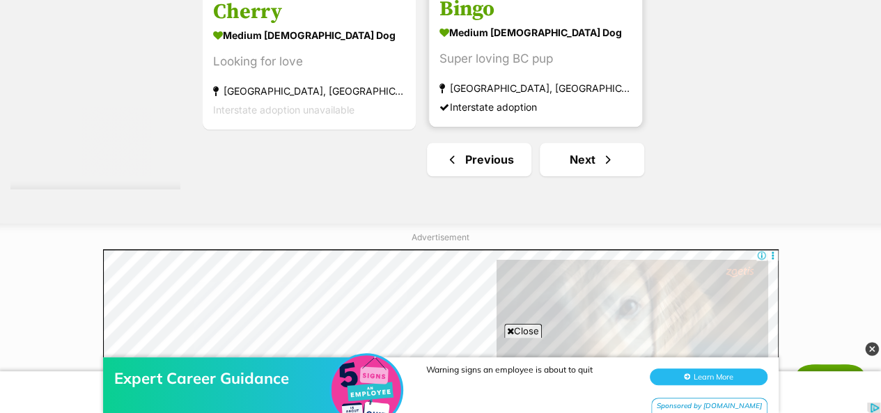
scroll to position [3414, 0]
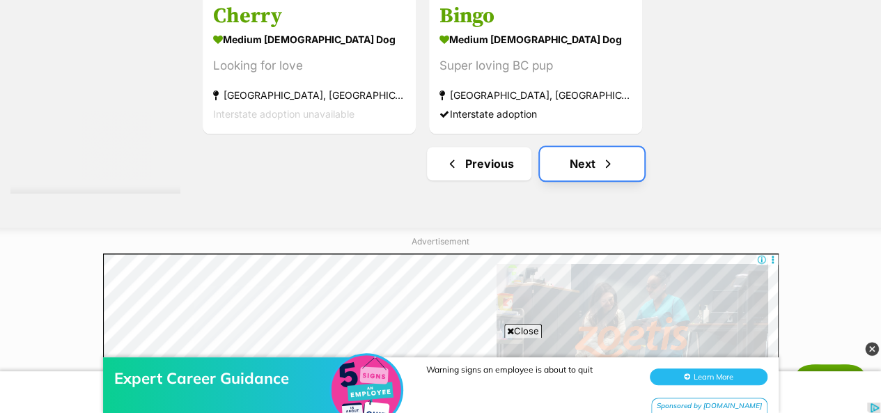
click at [572, 165] on link "Next" at bounding box center [592, 163] width 105 height 33
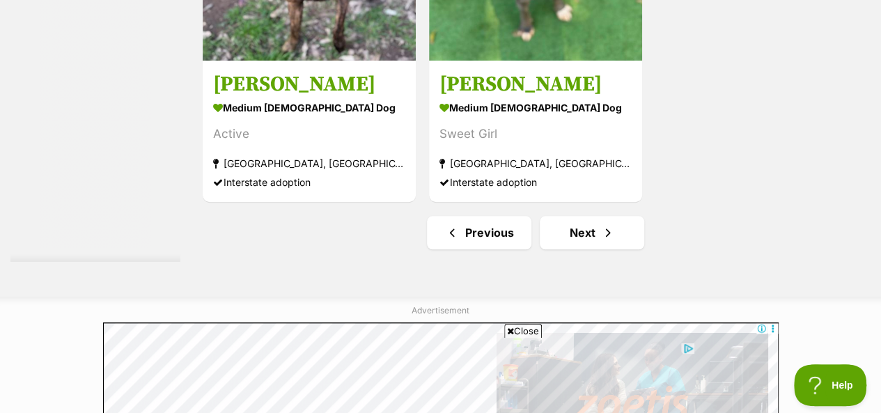
scroll to position [3344, 0]
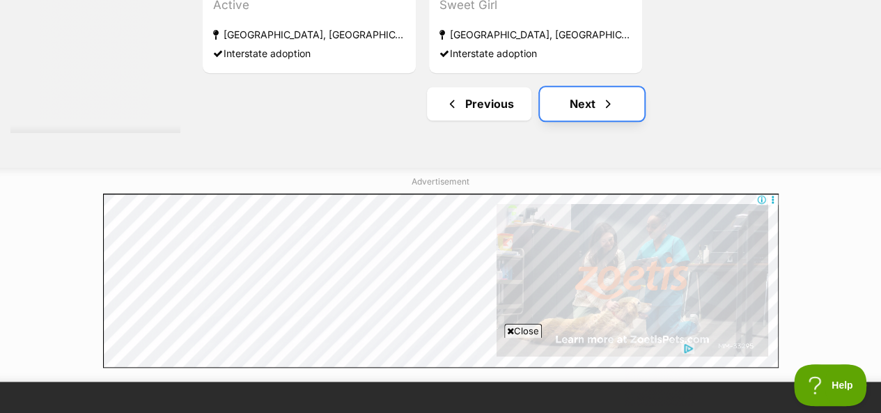
click at [578, 102] on link "Next" at bounding box center [592, 103] width 105 height 33
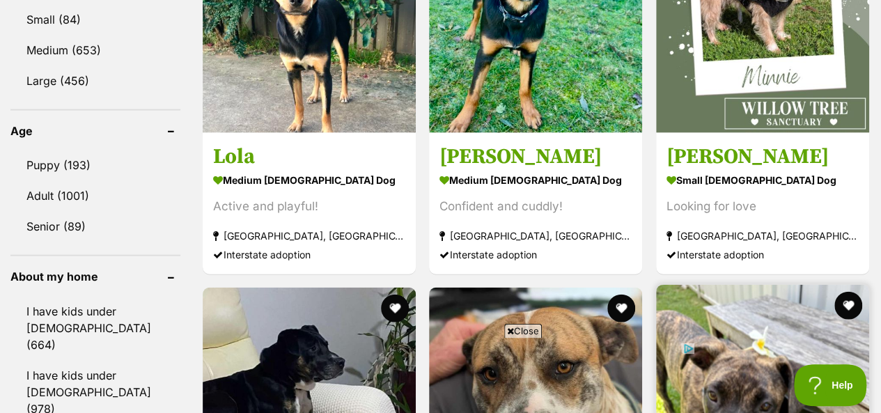
scroll to position [1324, 0]
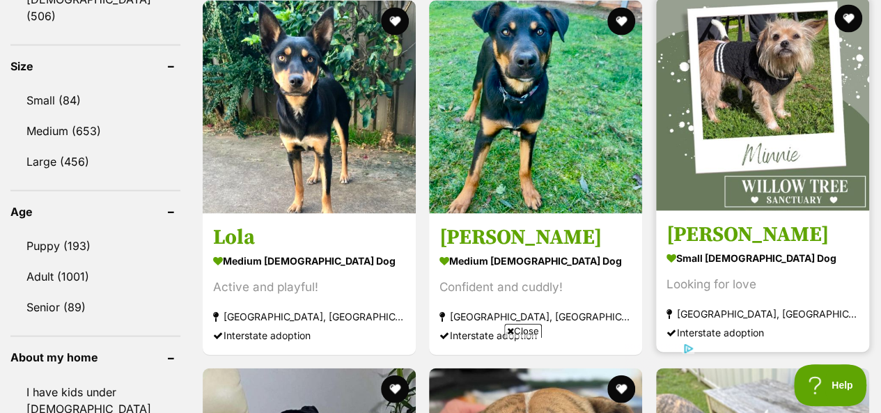
click at [763, 98] on img at bounding box center [762, 104] width 213 height 213
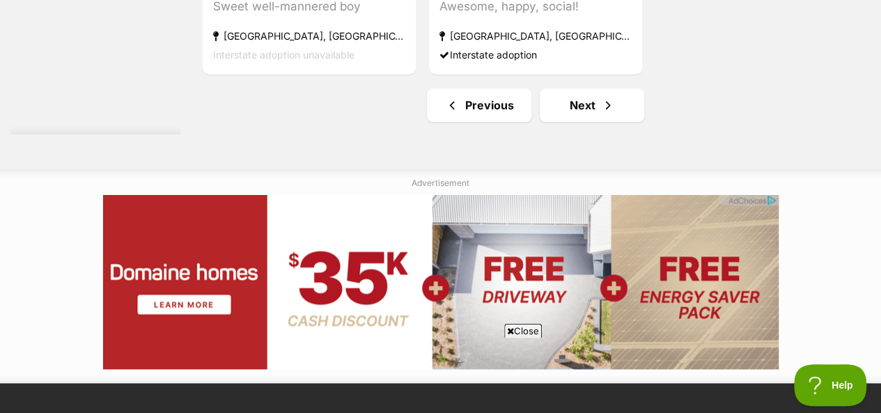
scroll to position [3414, 0]
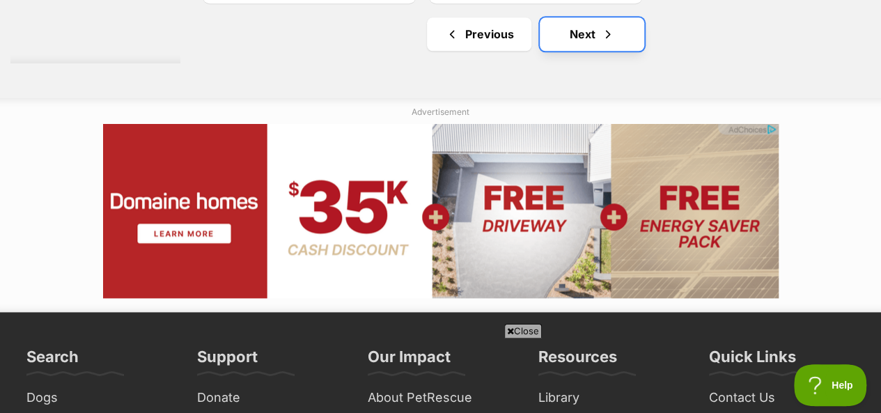
click at [589, 42] on link "Next" at bounding box center [592, 33] width 105 height 33
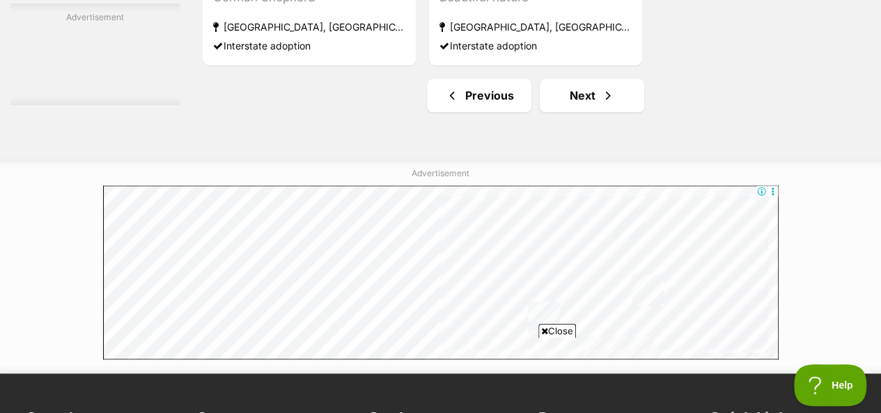
scroll to position [3483, 0]
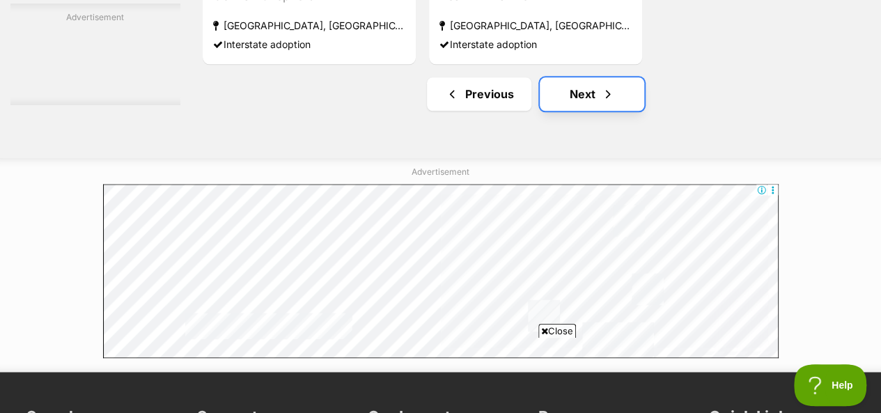
click at [575, 100] on link "Next" at bounding box center [592, 93] width 105 height 33
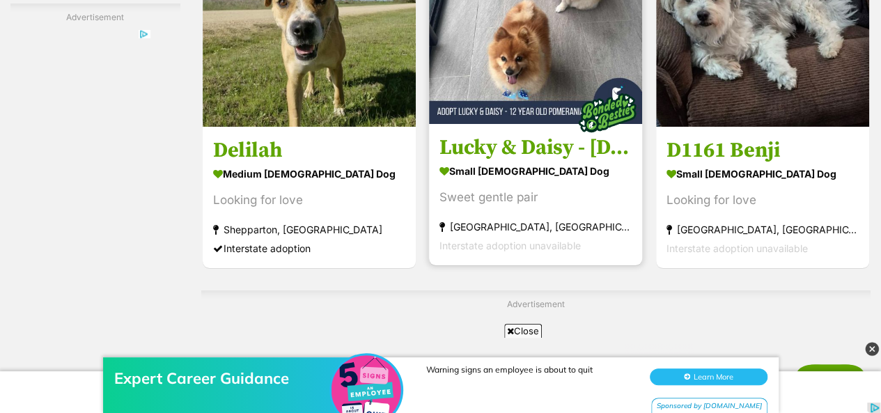
scroll to position [2578, 0]
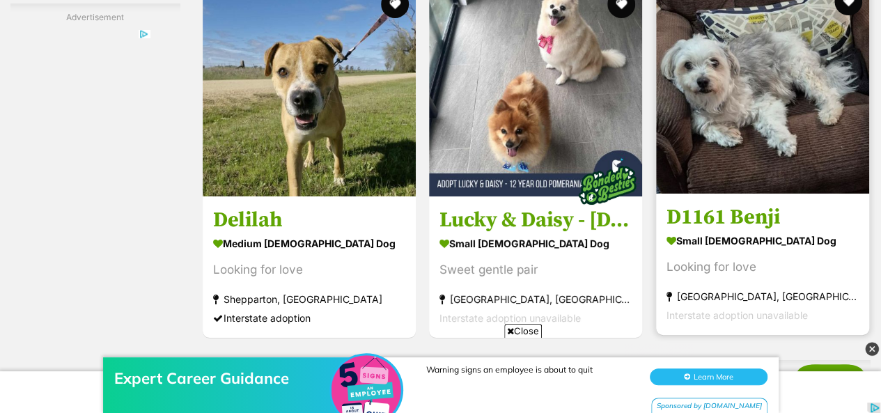
click at [777, 91] on img at bounding box center [762, 86] width 213 height 213
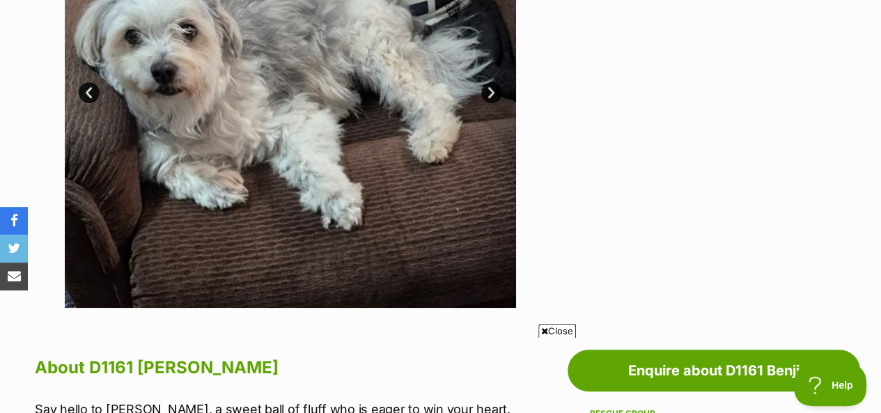
scroll to position [418, 0]
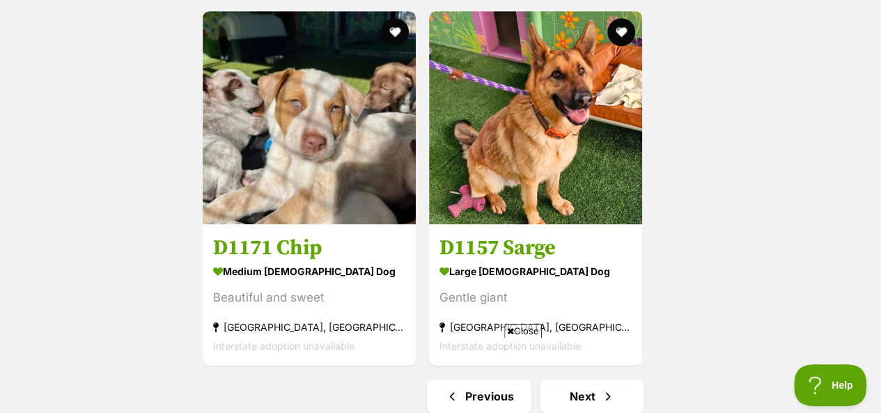
scroll to position [3051, 0]
click at [578, 380] on link "Next" at bounding box center [592, 396] width 105 height 33
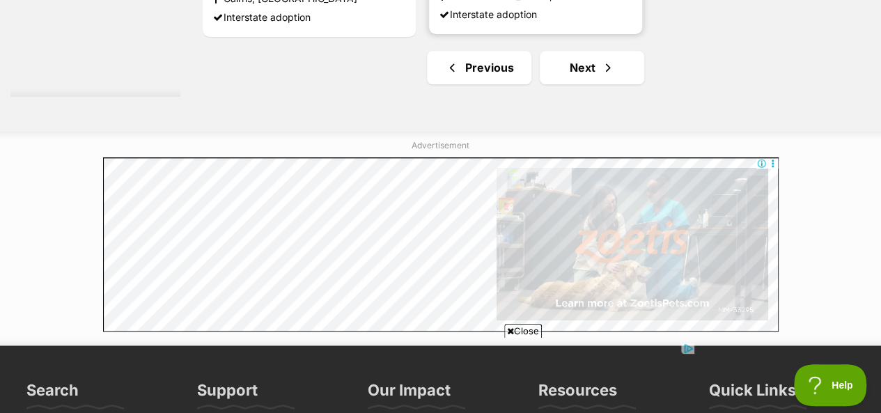
scroll to position [3414, 0]
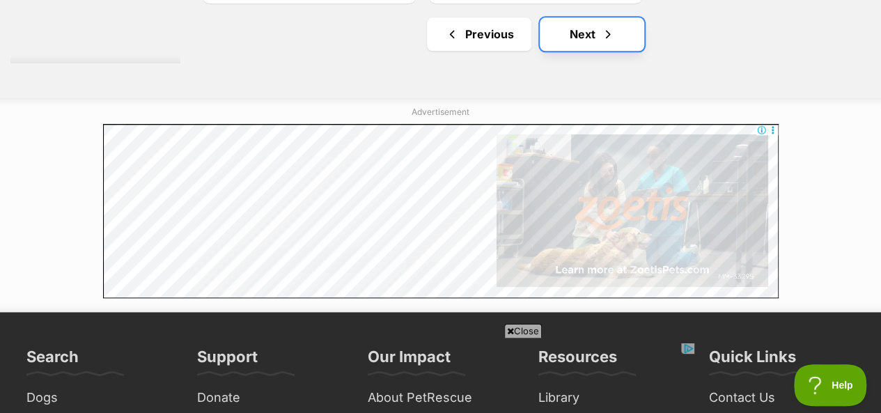
click at [588, 38] on link "Next" at bounding box center [592, 33] width 105 height 33
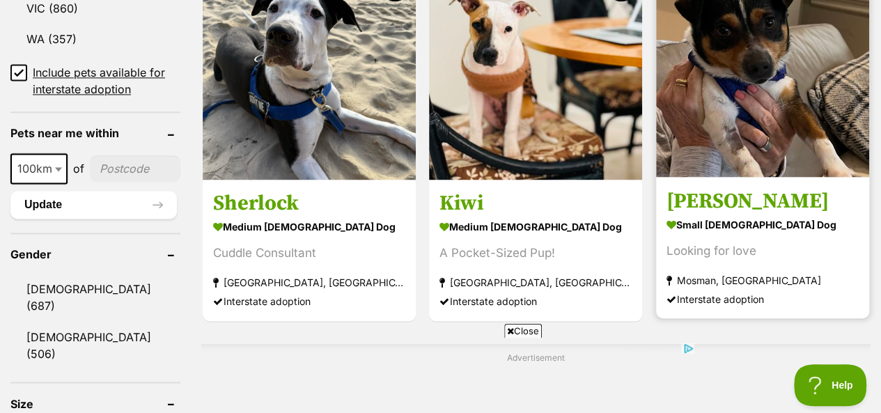
scroll to position [975, 0]
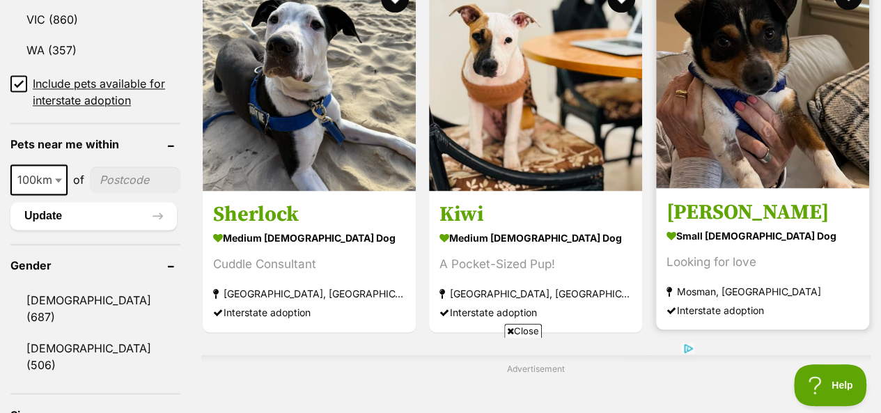
click at [771, 85] on img at bounding box center [762, 81] width 213 height 213
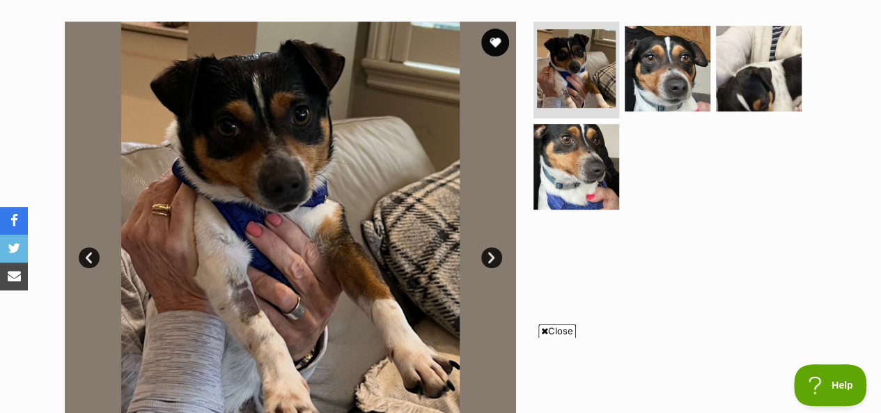
scroll to position [209, 0]
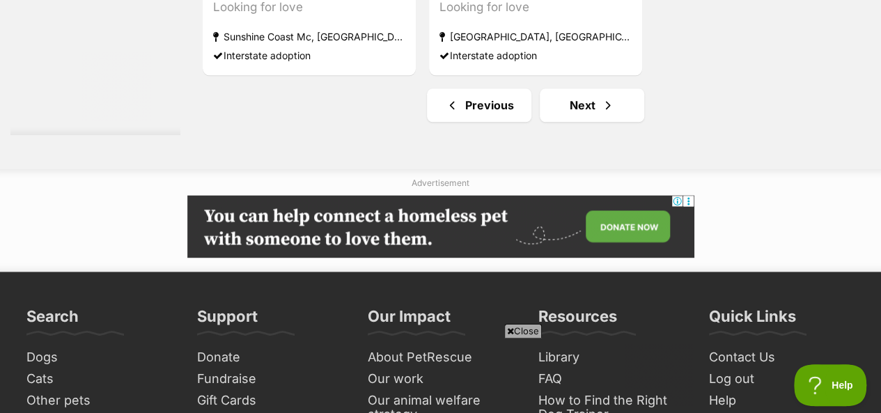
scroll to position [3476, 0]
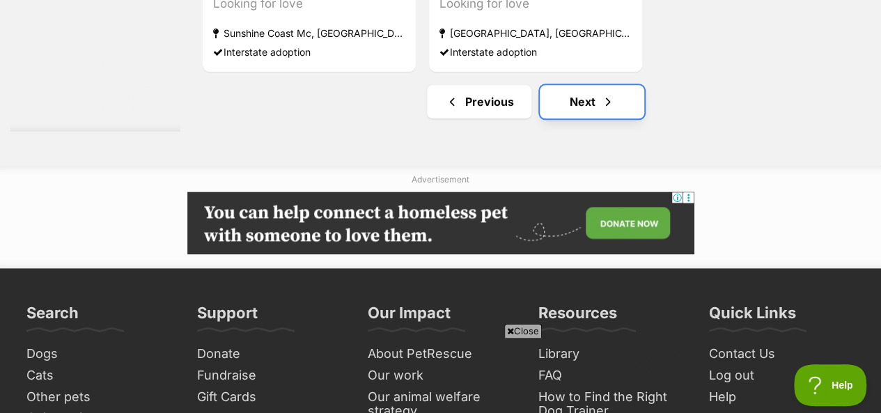
click at [589, 106] on link "Next" at bounding box center [592, 101] width 105 height 33
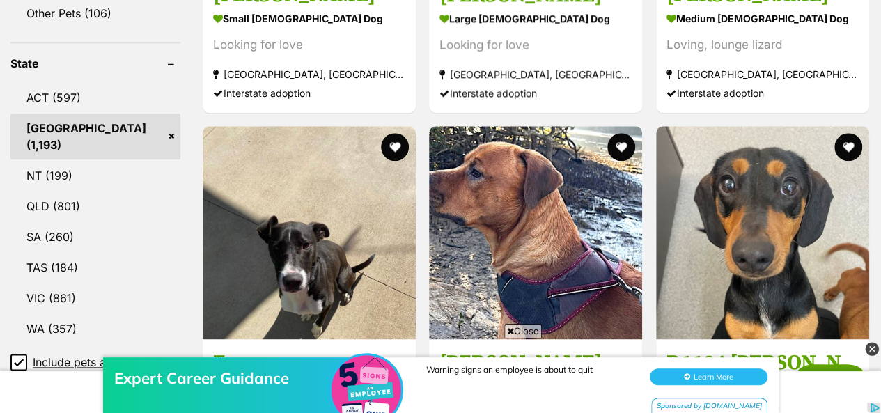
scroll to position [488, 0]
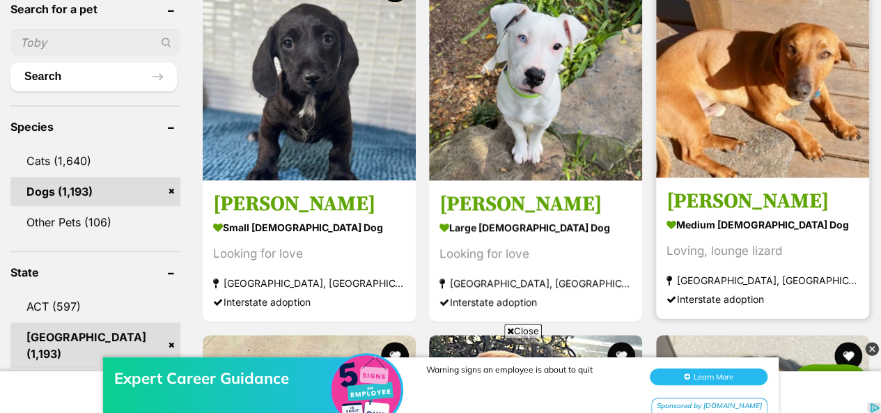
click at [744, 66] on img at bounding box center [762, 70] width 213 height 213
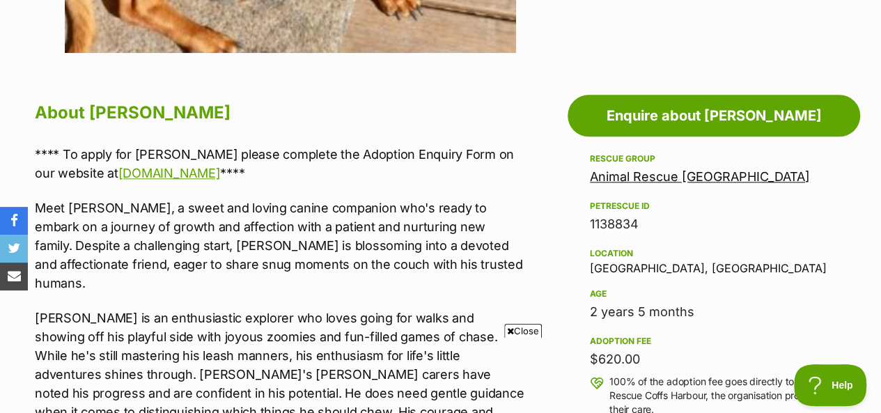
scroll to position [697, 0]
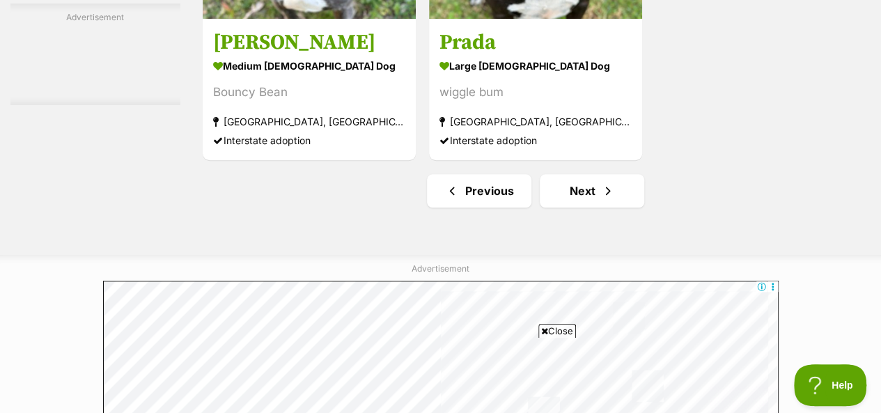
scroll to position [3274, 0]
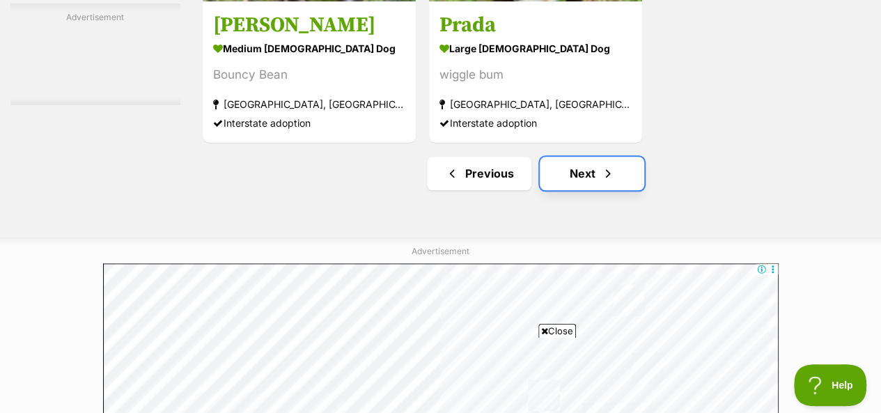
click at [579, 181] on link "Next" at bounding box center [592, 173] width 105 height 33
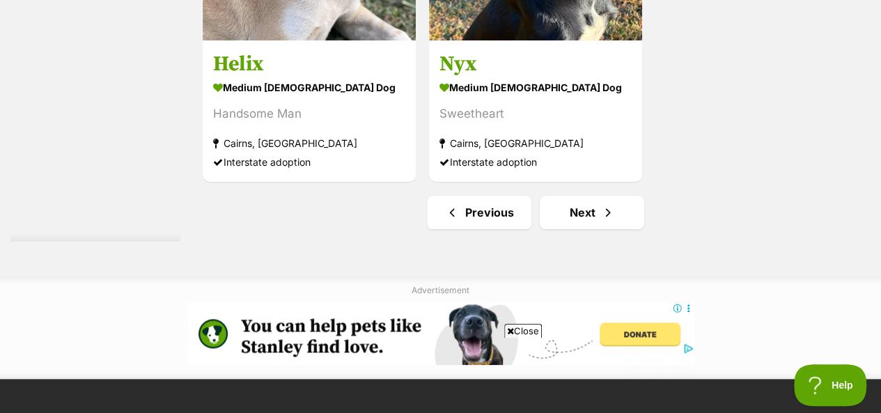
scroll to position [3274, 0]
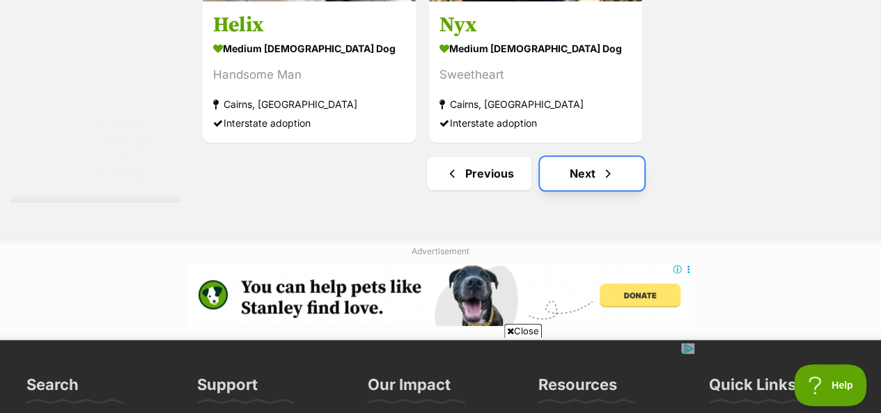
click at [585, 173] on link "Next" at bounding box center [592, 173] width 105 height 33
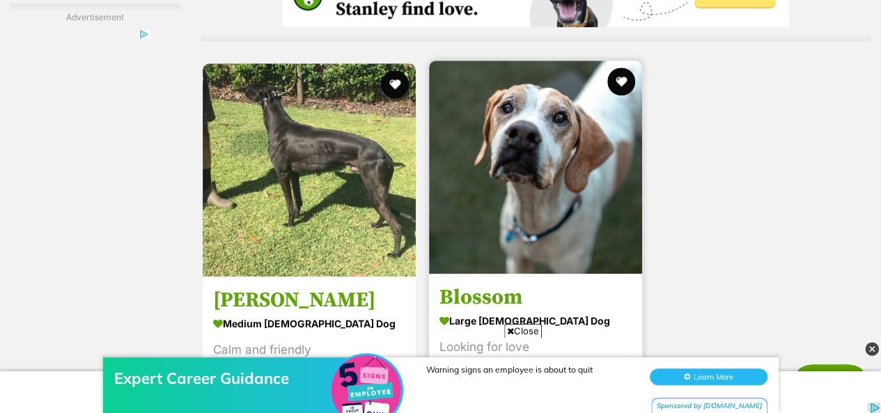
scroll to position [3414, 0]
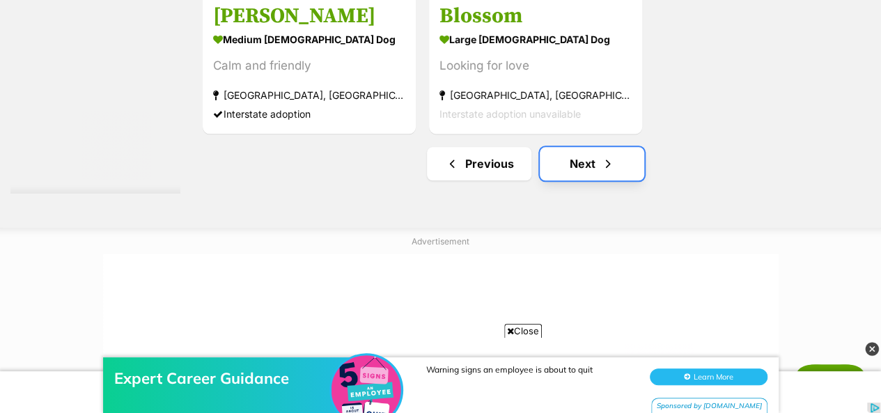
click at [584, 165] on link "Next" at bounding box center [592, 163] width 105 height 33
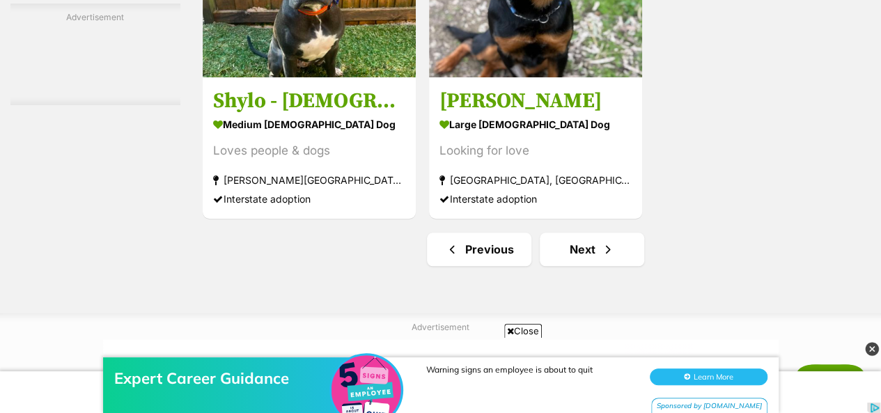
scroll to position [3414, 0]
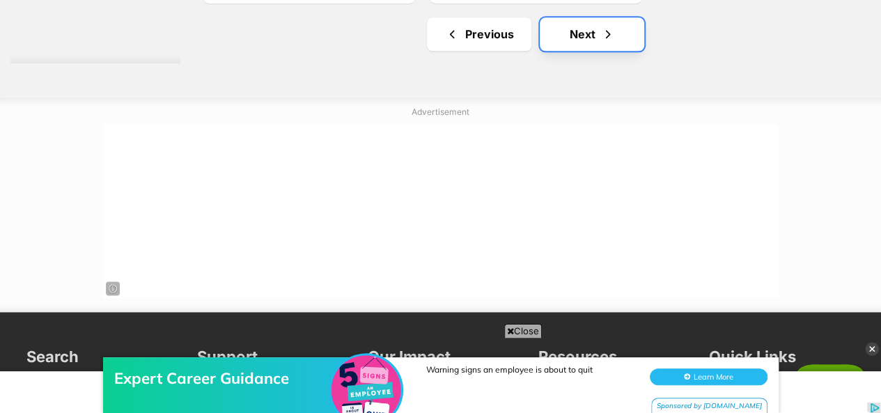
click at [570, 36] on link "Next" at bounding box center [592, 33] width 105 height 33
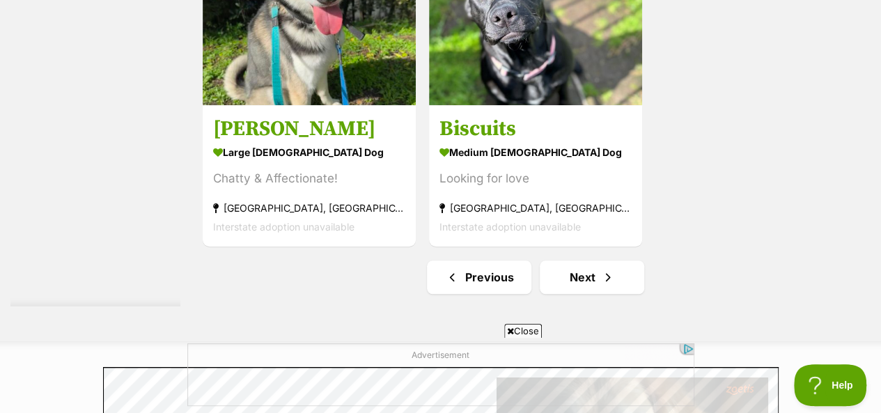
scroll to position [3274, 0]
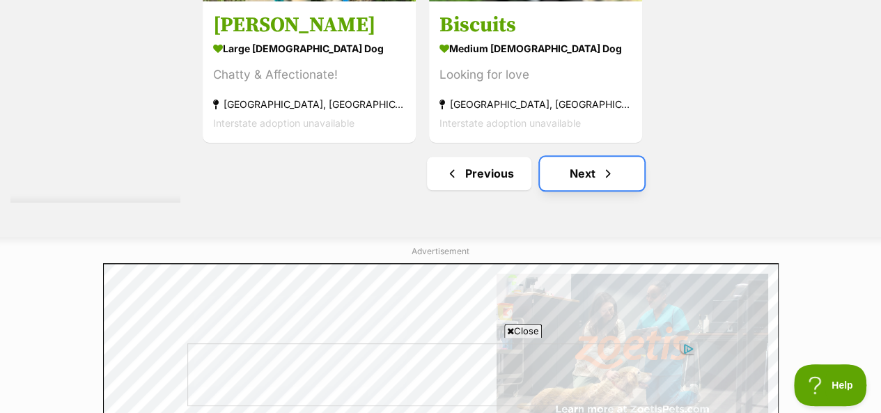
click at [587, 176] on link "Next" at bounding box center [592, 173] width 105 height 33
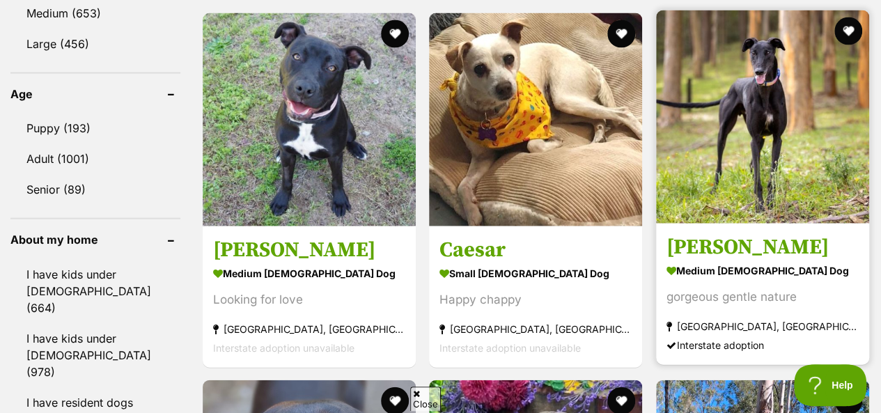
scroll to position [1463, 0]
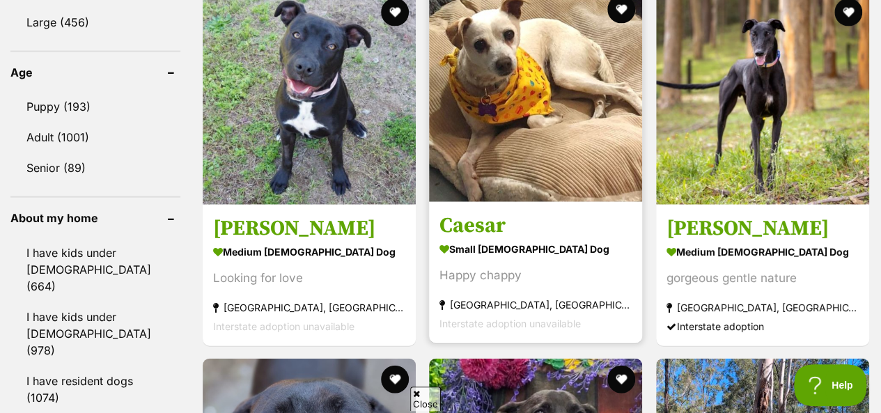
click at [553, 113] on img at bounding box center [535, 95] width 213 height 213
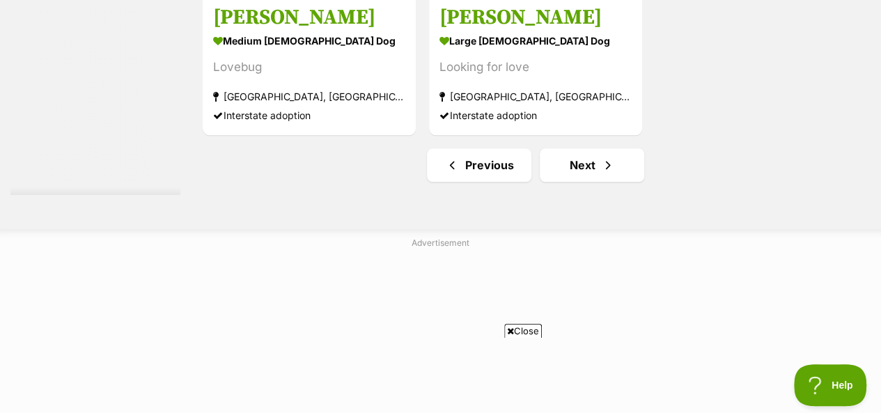
scroll to position [3414, 0]
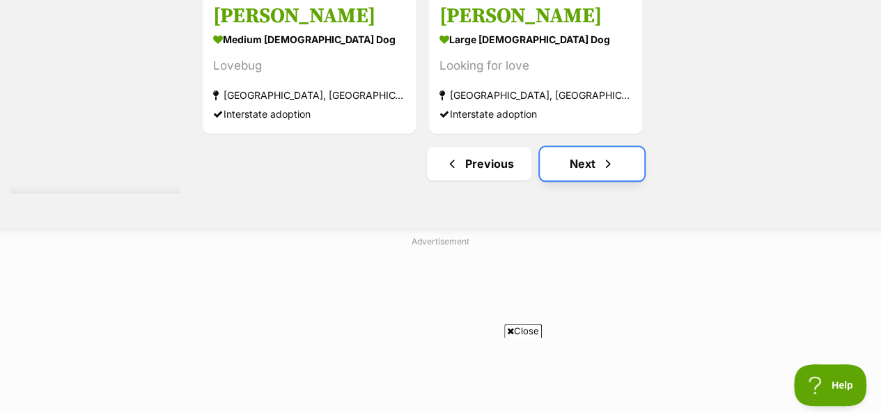
click at [588, 166] on link "Next" at bounding box center [592, 163] width 105 height 33
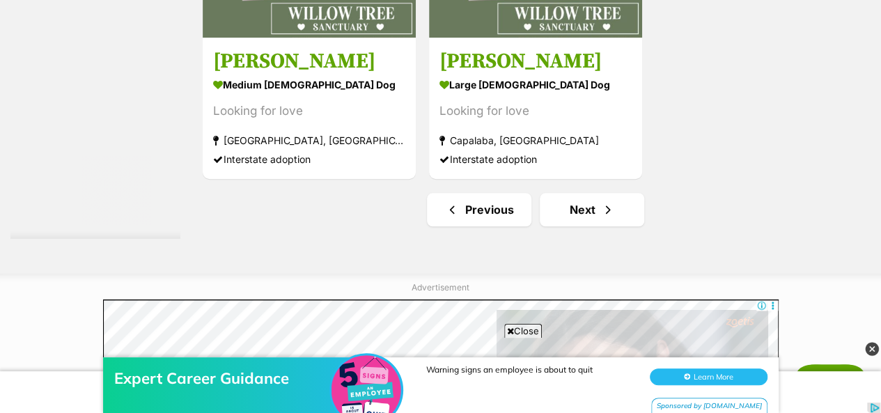
scroll to position [3344, 0]
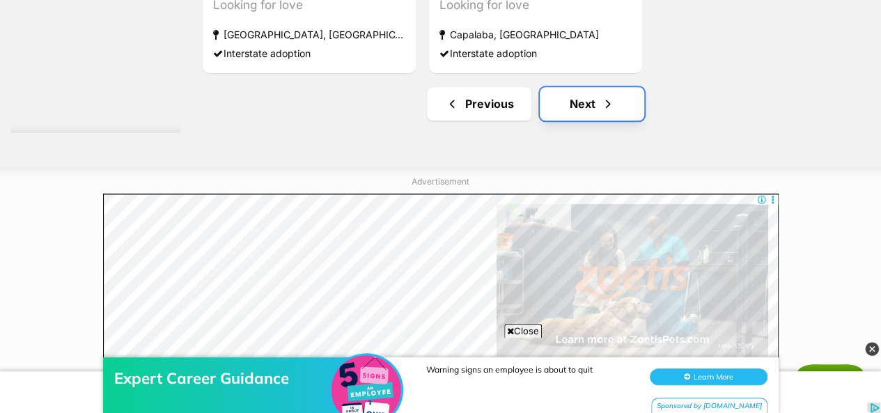
click at [598, 109] on link "Next" at bounding box center [592, 103] width 105 height 33
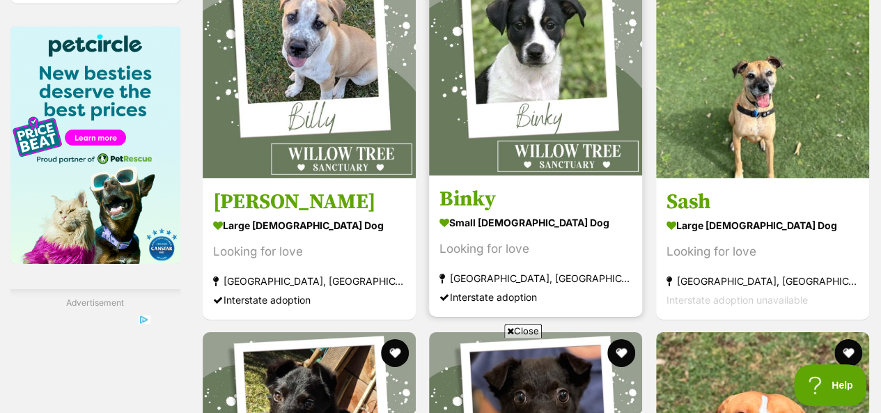
scroll to position [2229, 0]
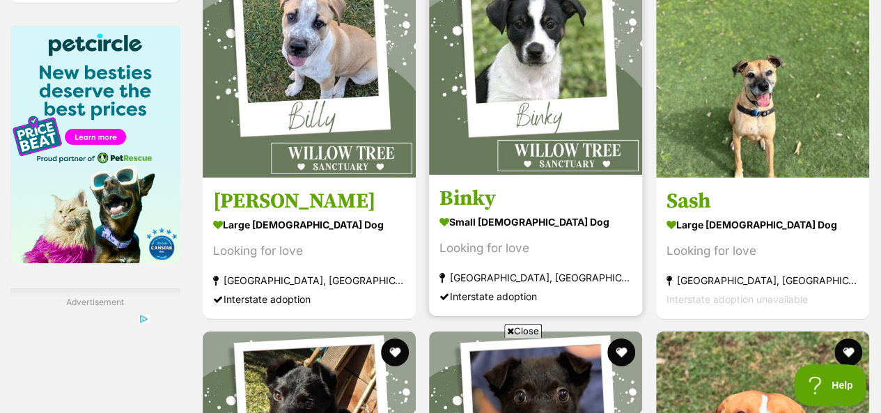
click at [557, 70] on img at bounding box center [535, 68] width 213 height 213
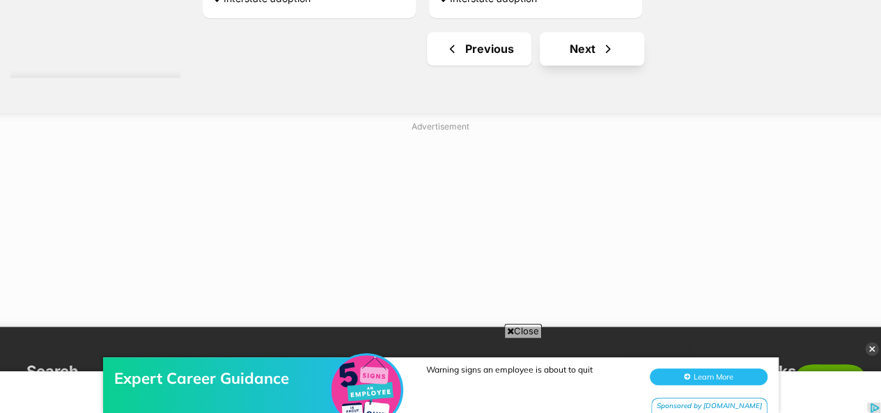
scroll to position [3316, 0]
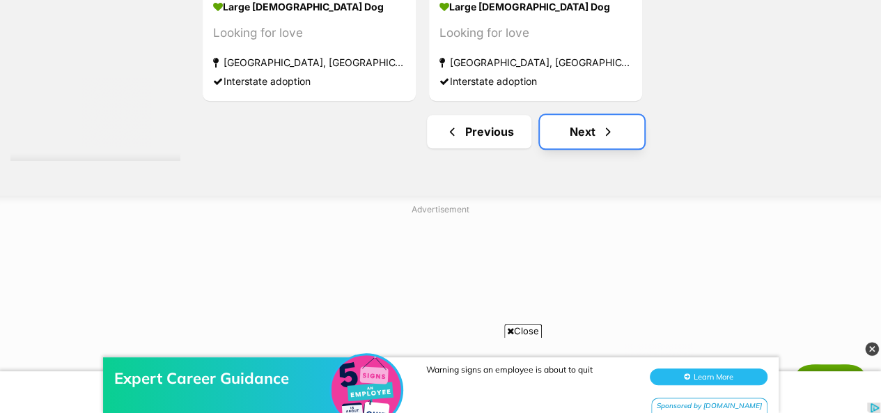
click at [577, 131] on link "Next" at bounding box center [592, 131] width 105 height 33
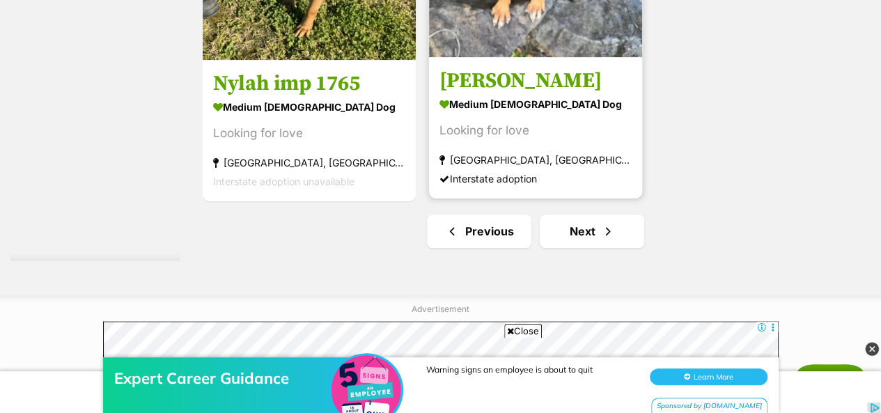
scroll to position [3414, 0]
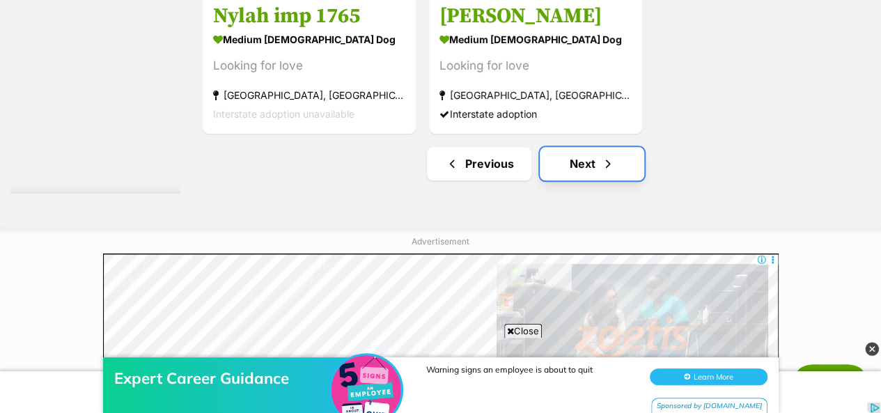
click at [588, 176] on link "Next" at bounding box center [592, 163] width 105 height 33
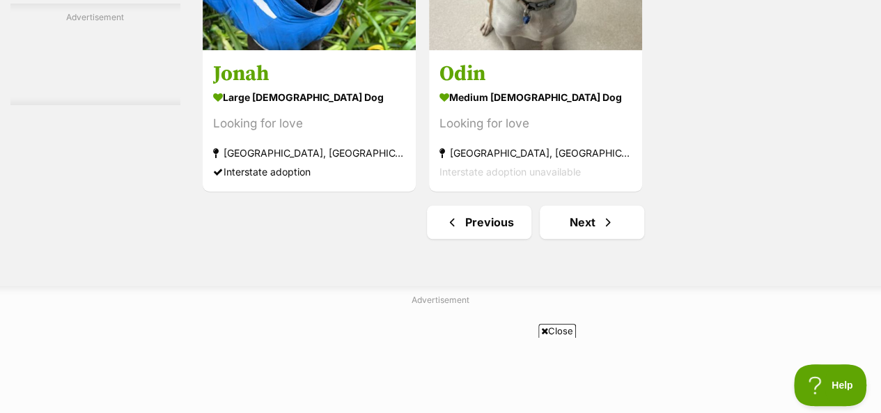
scroll to position [3344, 0]
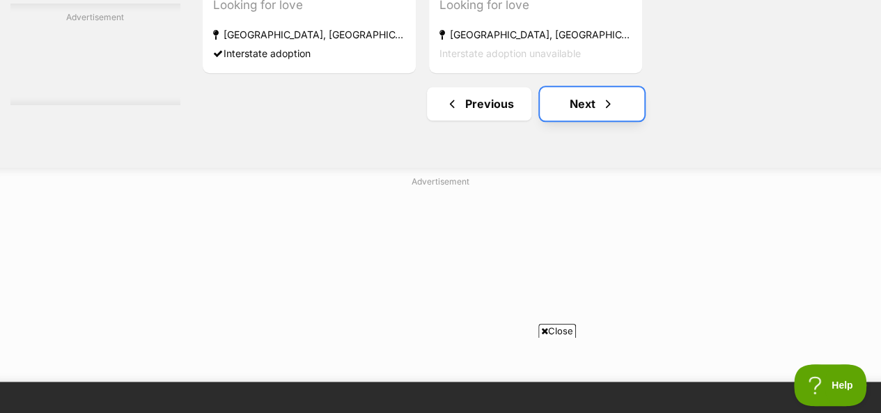
click at [574, 109] on link "Next" at bounding box center [592, 103] width 105 height 33
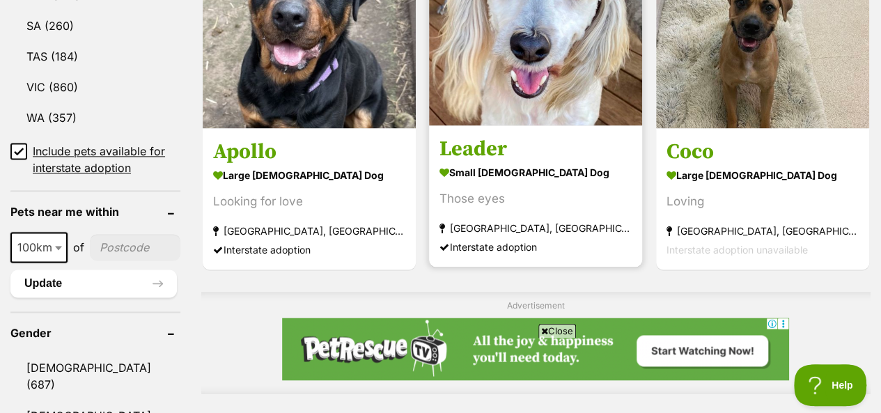
scroll to position [906, 0]
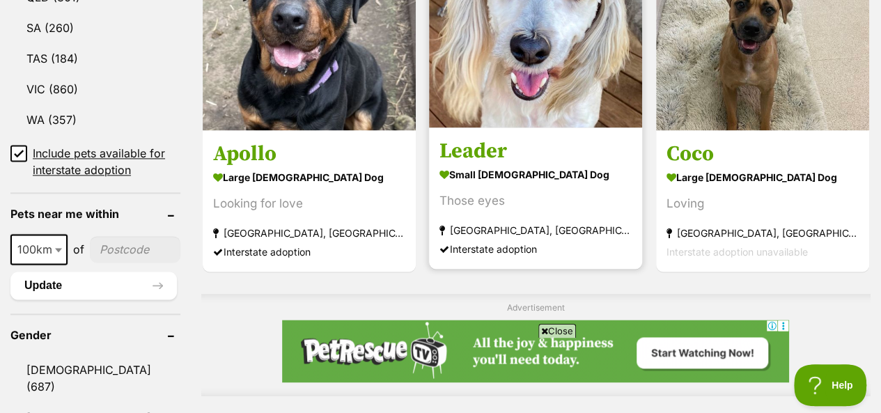
click at [552, 56] on img at bounding box center [535, 20] width 213 height 213
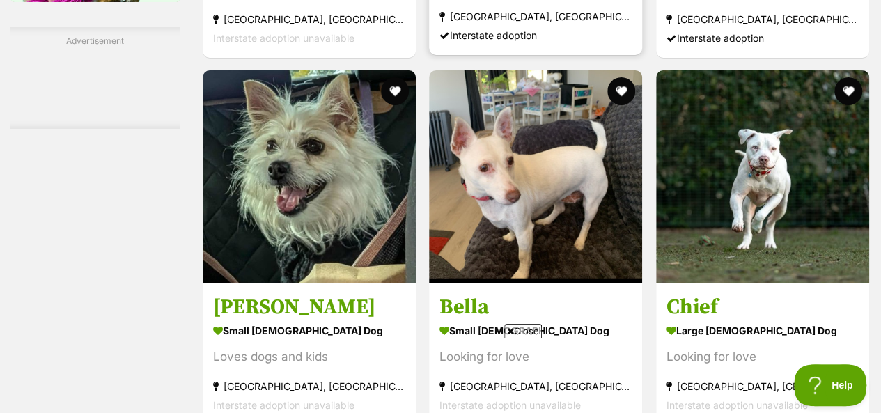
scroll to position [2569, 0]
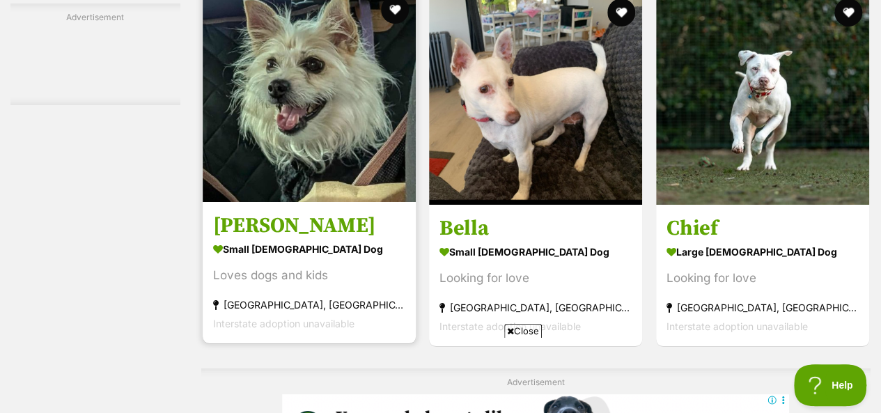
click at [344, 109] on img at bounding box center [309, 95] width 213 height 213
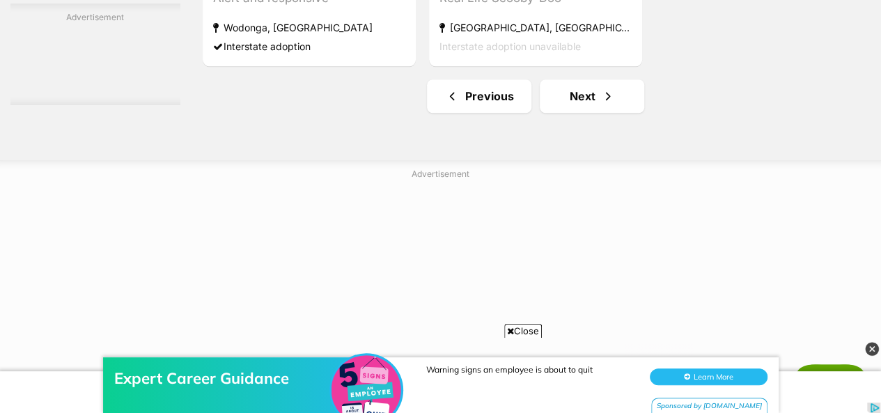
scroll to position [3483, 0]
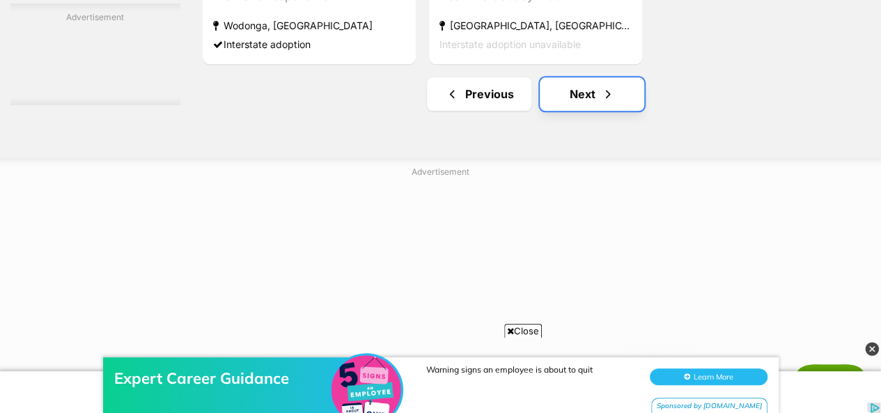
click at [583, 102] on link "Next" at bounding box center [592, 93] width 105 height 33
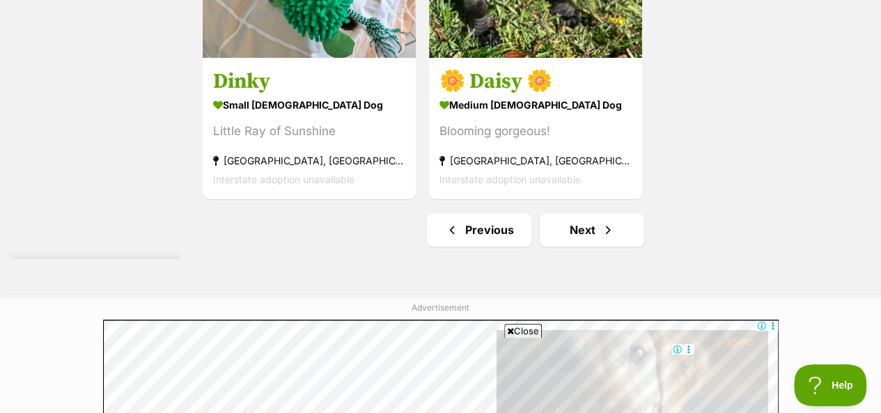
scroll to position [3205, 0]
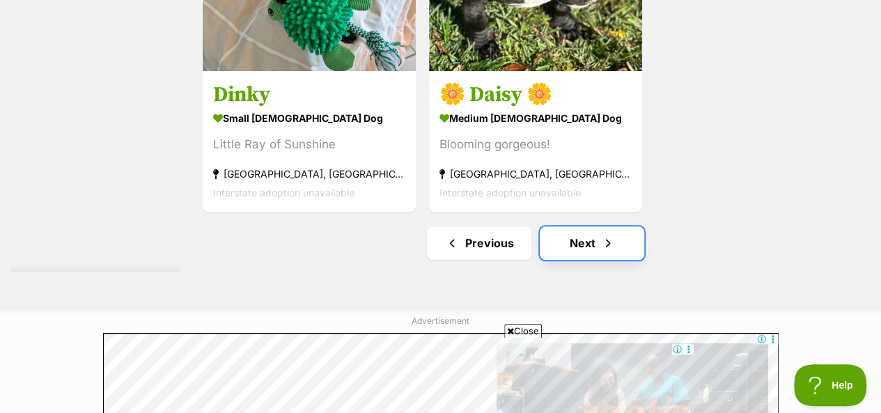
click at [603, 246] on span "Next page" at bounding box center [608, 243] width 14 height 17
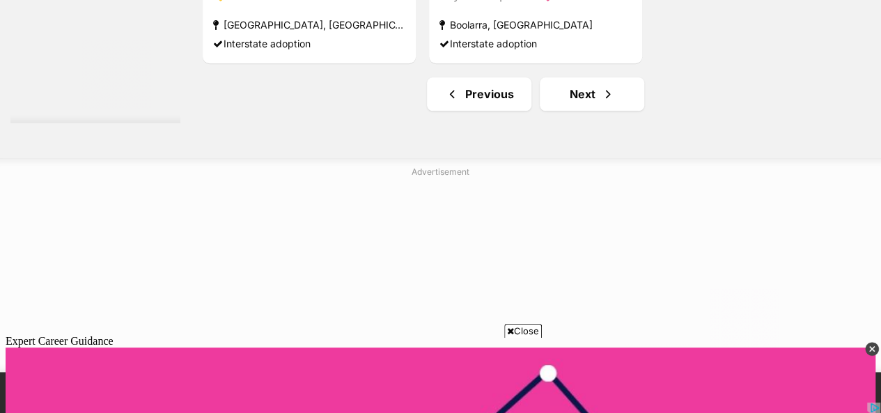
scroll to position [3414, 0]
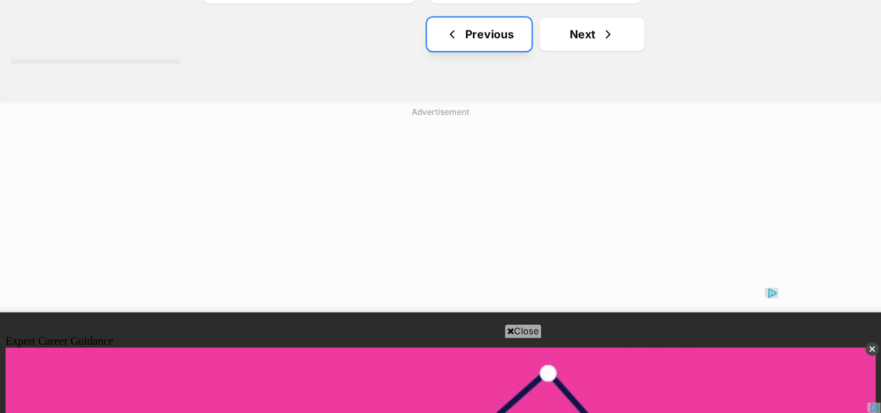
click at [493, 38] on link "Previous" at bounding box center [479, 33] width 105 height 33
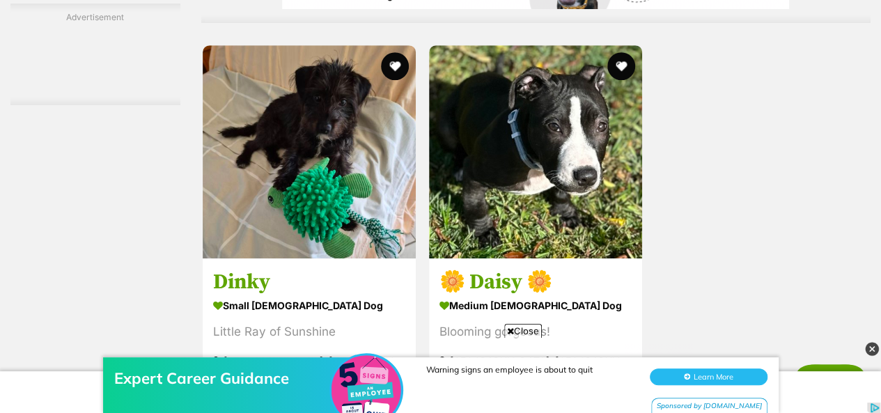
scroll to position [2996, 0]
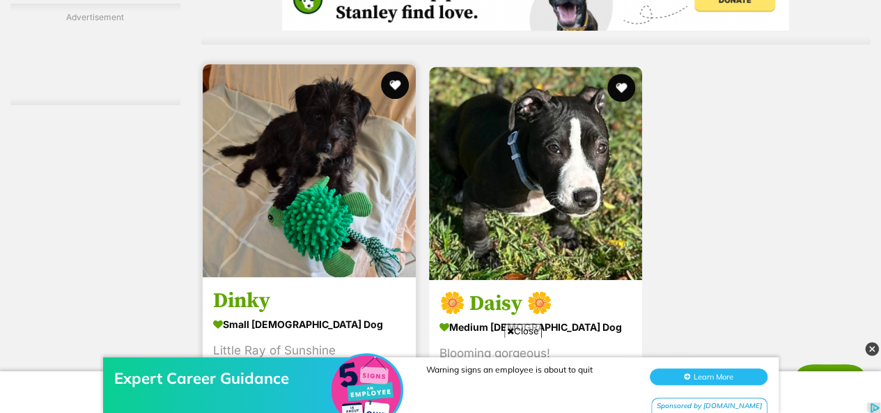
click at [298, 114] on img at bounding box center [309, 170] width 213 height 213
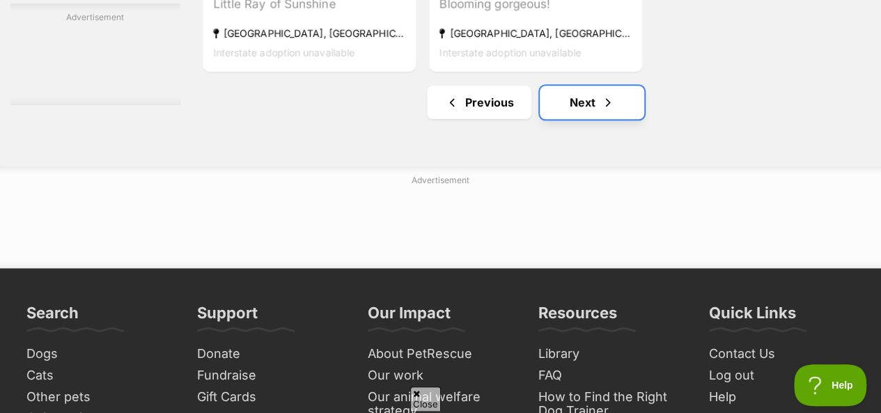
click at [574, 103] on link "Next" at bounding box center [592, 102] width 105 height 33
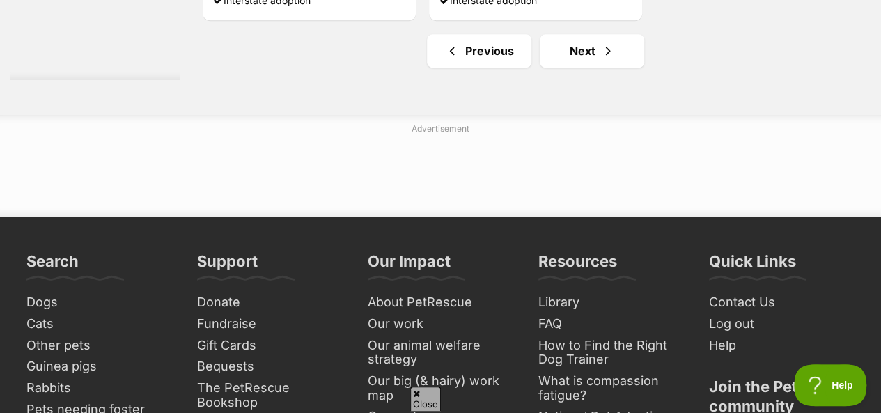
scroll to position [3414, 0]
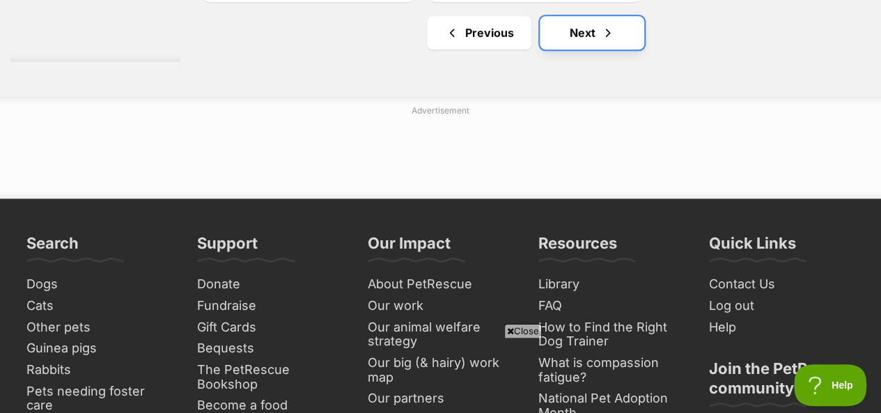
click at [591, 33] on link "Next" at bounding box center [592, 32] width 105 height 33
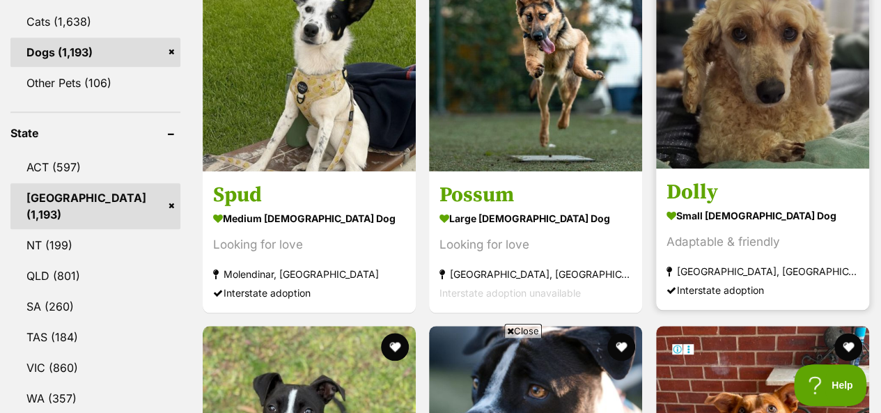
click at [781, 74] on img at bounding box center [762, 61] width 213 height 213
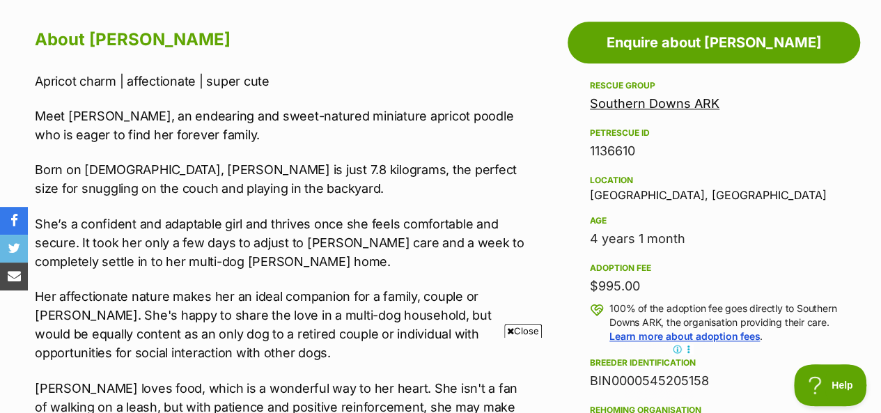
scroll to position [627, 0]
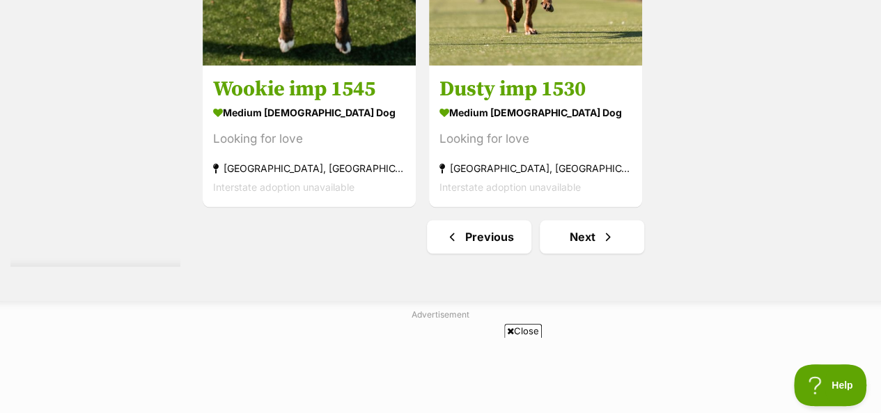
scroll to position [3344, 0]
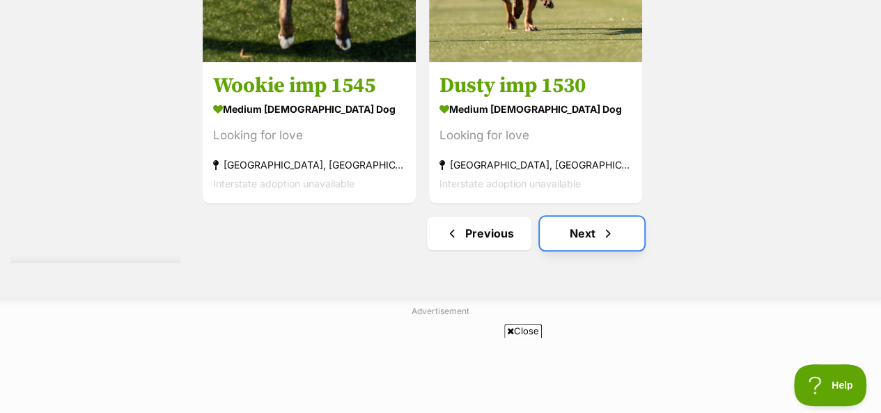
click at [588, 235] on link "Next" at bounding box center [592, 233] width 105 height 33
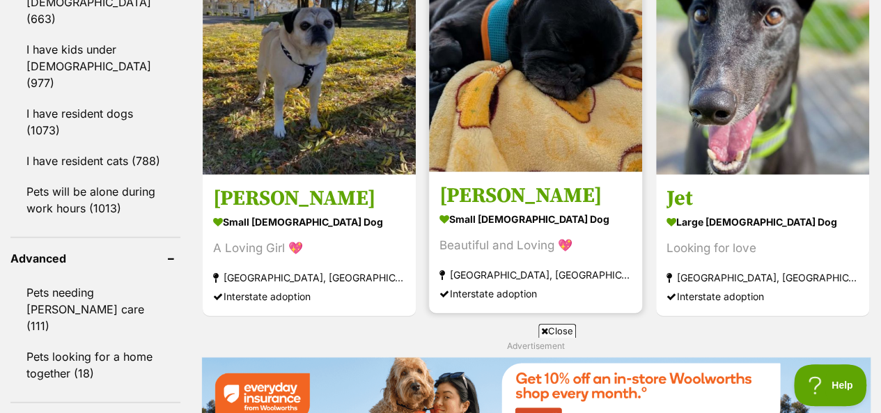
scroll to position [1742, 0]
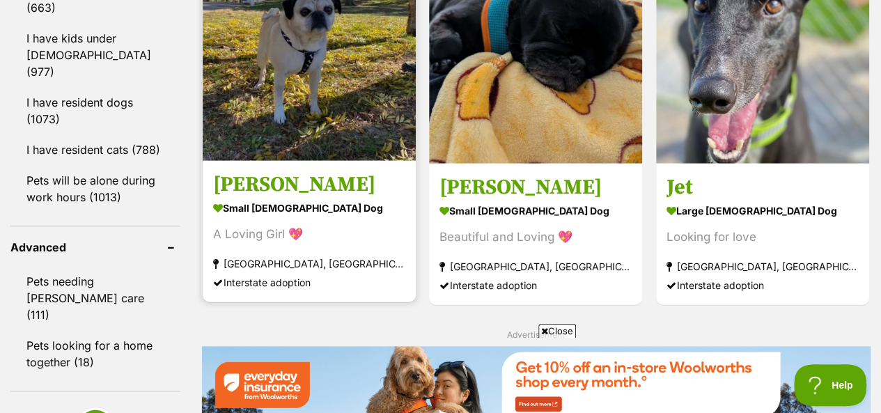
click at [305, 67] on img at bounding box center [309, 54] width 213 height 213
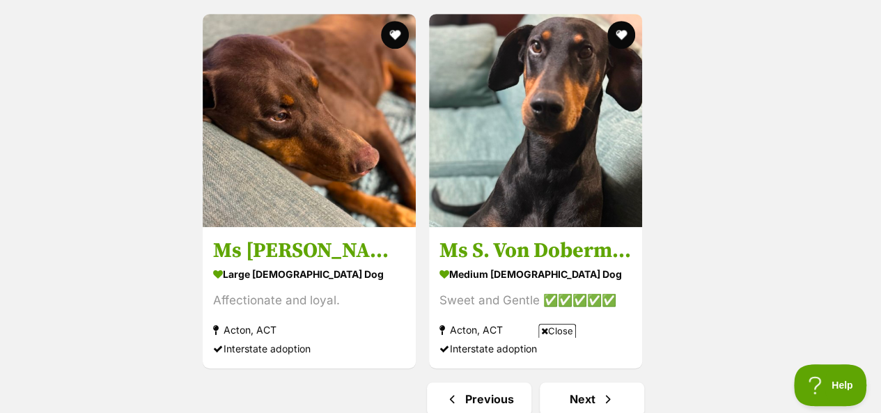
scroll to position [3065, 0]
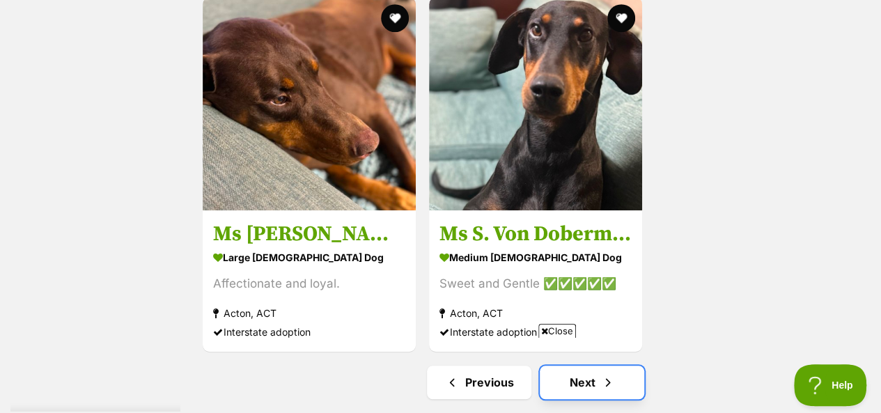
click at [580, 366] on link "Next" at bounding box center [592, 382] width 105 height 33
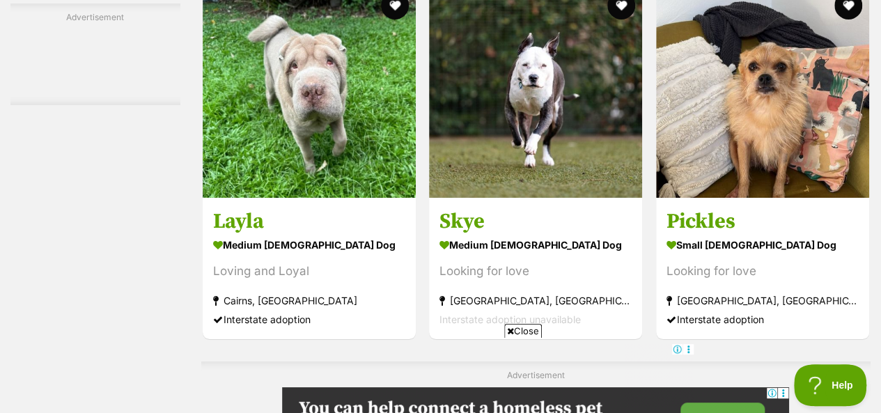
scroll to position [2578, 0]
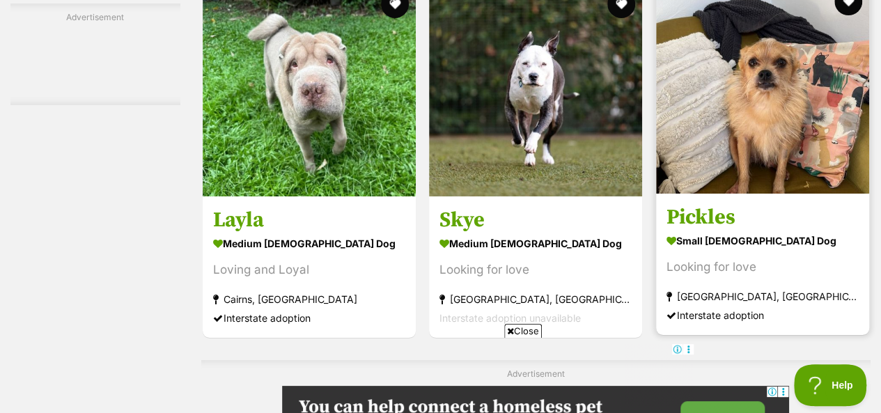
click at [744, 102] on img at bounding box center [762, 86] width 213 height 213
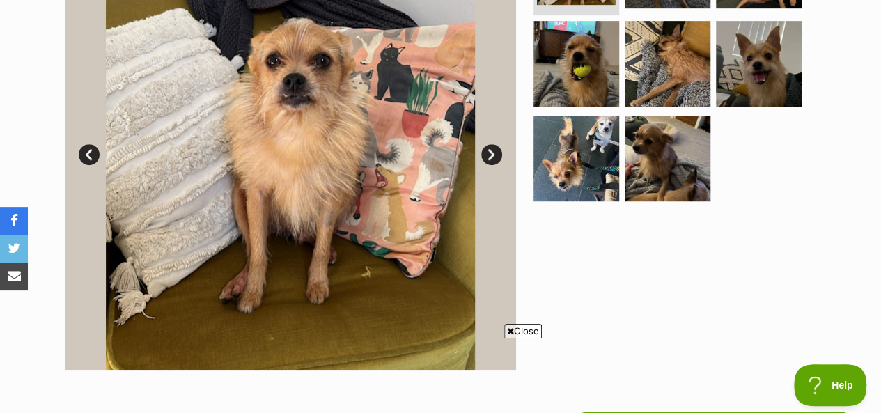
scroll to position [348, 0]
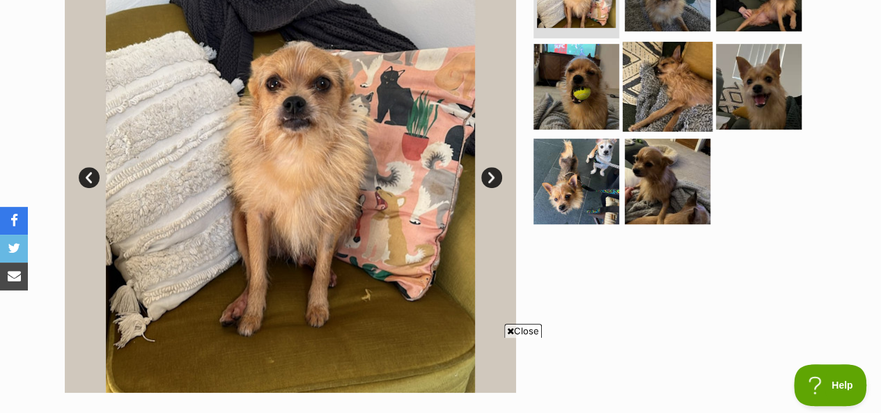
click at [656, 86] on img at bounding box center [668, 87] width 90 height 90
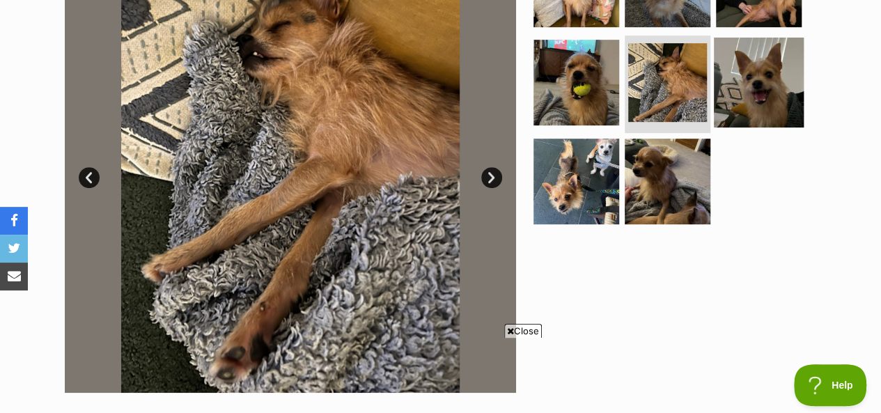
click at [759, 79] on img at bounding box center [759, 83] width 90 height 90
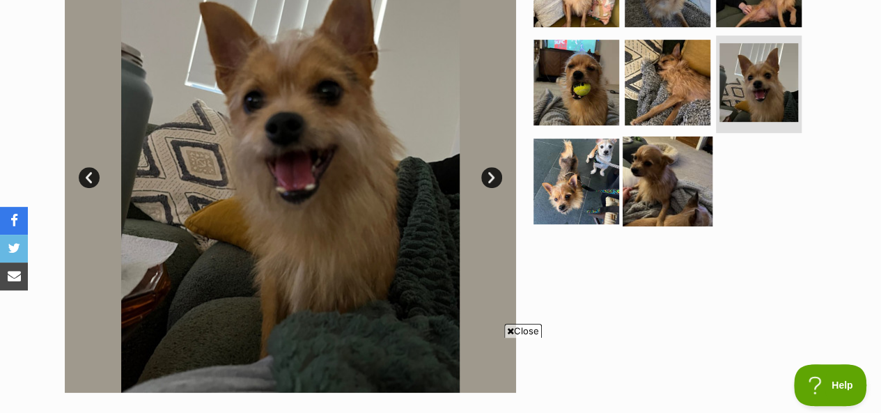
click at [672, 178] on img at bounding box center [668, 182] width 90 height 90
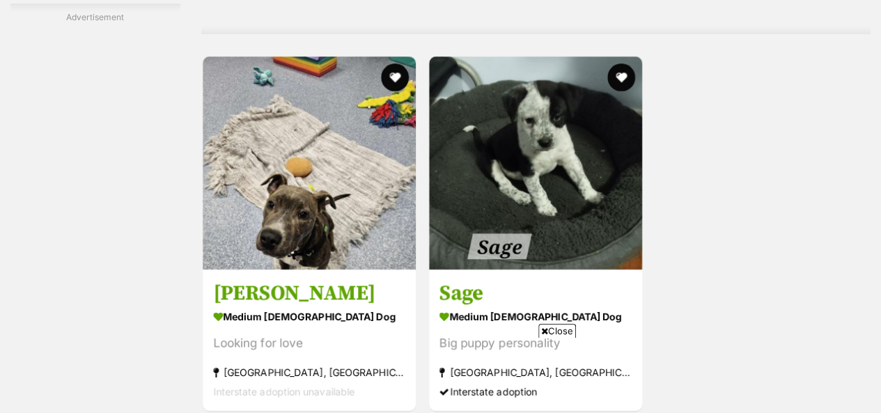
scroll to position [2907, 0]
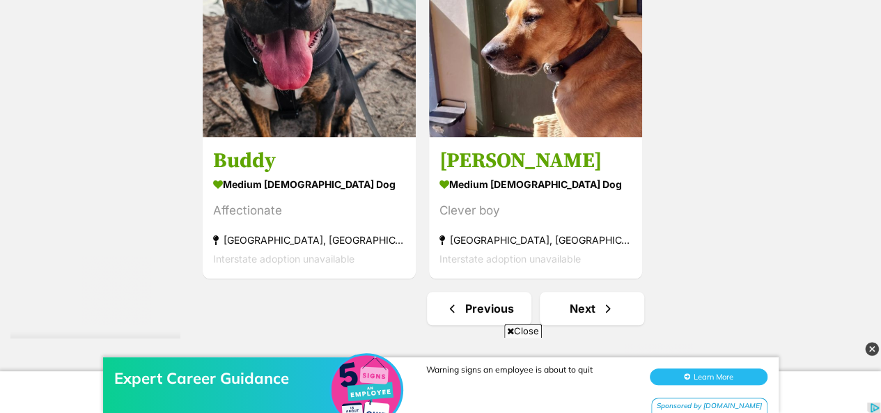
scroll to position [3483, 0]
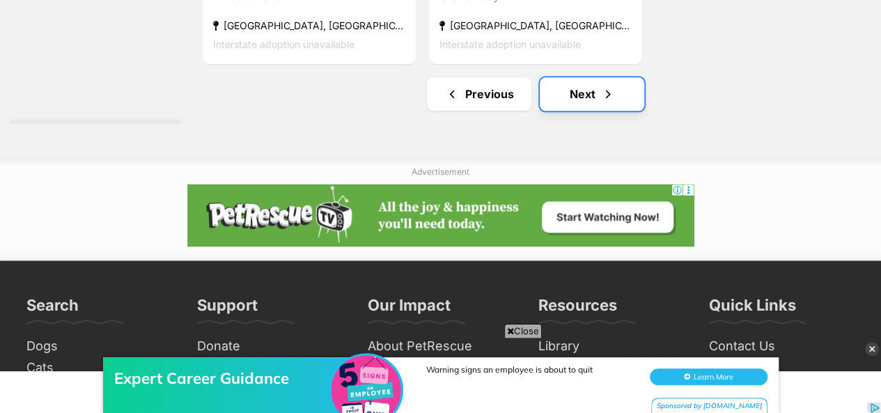
click at [587, 96] on link "Next" at bounding box center [592, 93] width 105 height 33
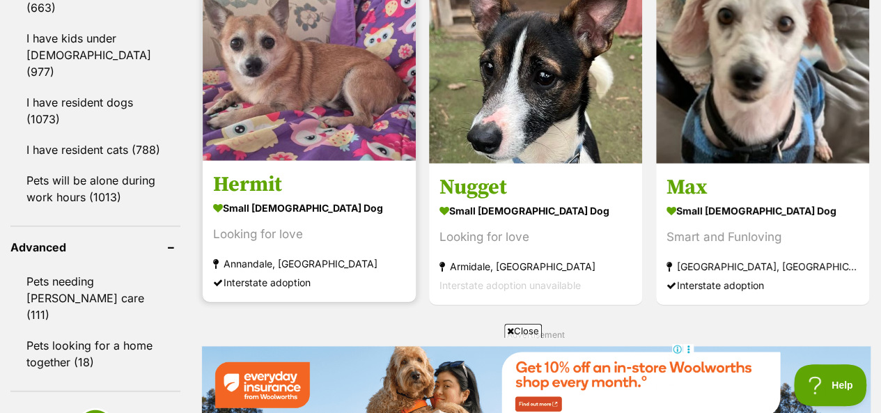
click at [321, 72] on img at bounding box center [309, 54] width 213 height 213
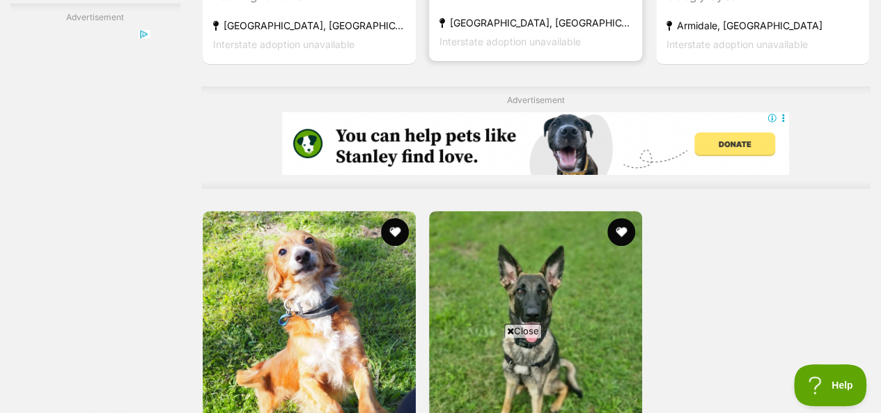
scroll to position [2856, 0]
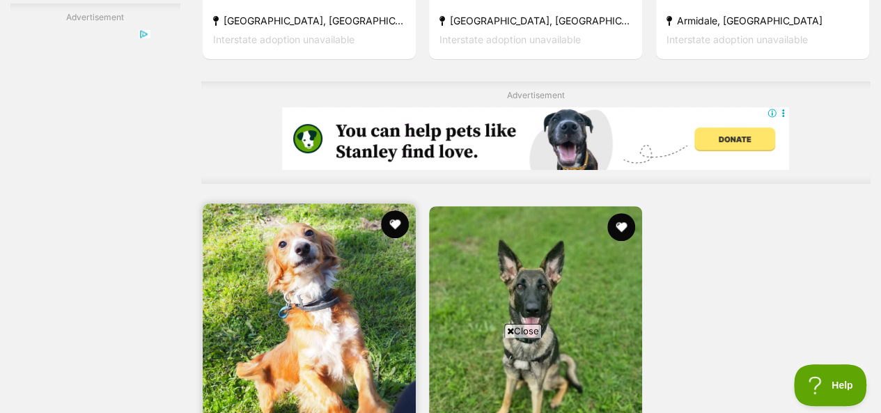
click at [316, 203] on img at bounding box center [309, 309] width 213 height 213
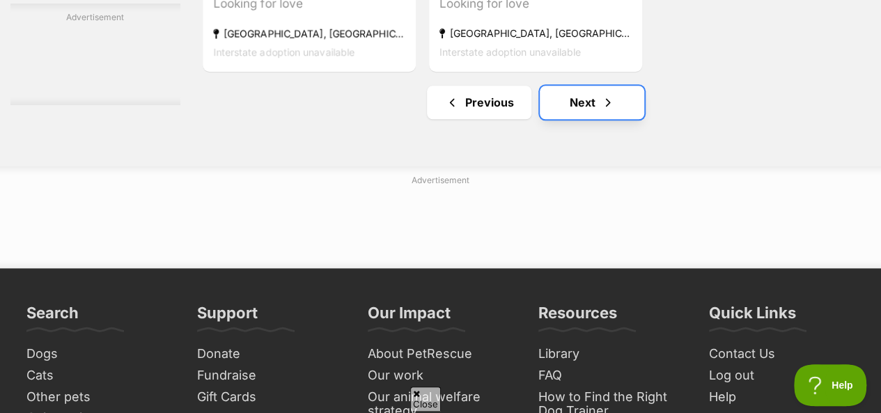
click at [580, 107] on link "Next" at bounding box center [592, 102] width 105 height 33
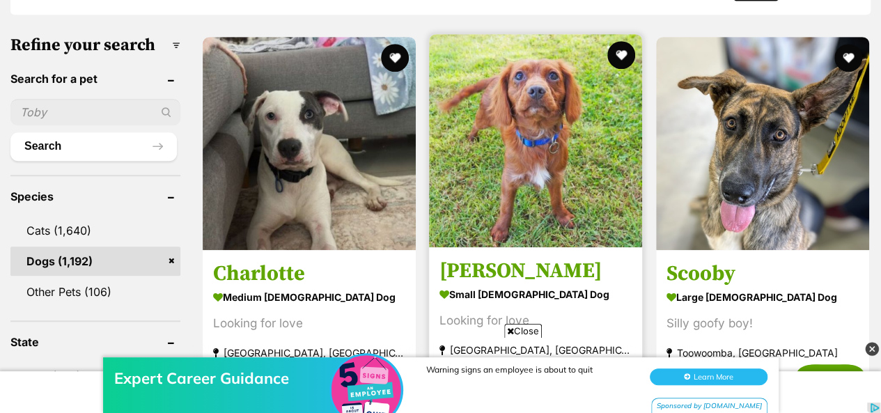
click at [531, 144] on img at bounding box center [535, 140] width 213 height 213
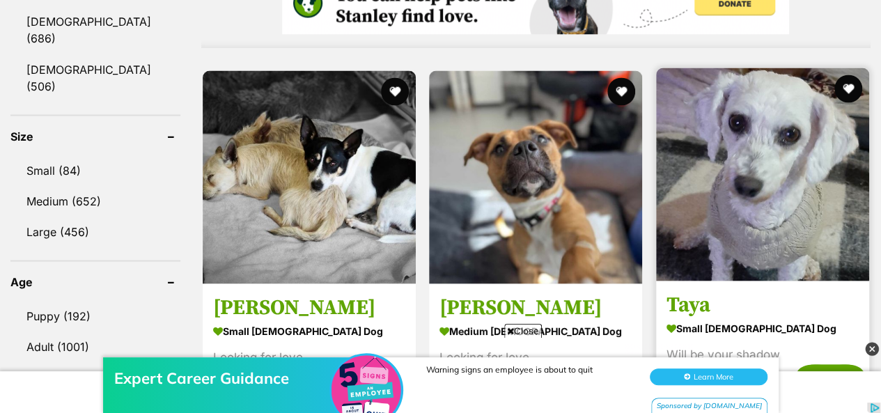
click at [750, 155] on img at bounding box center [762, 174] width 213 height 213
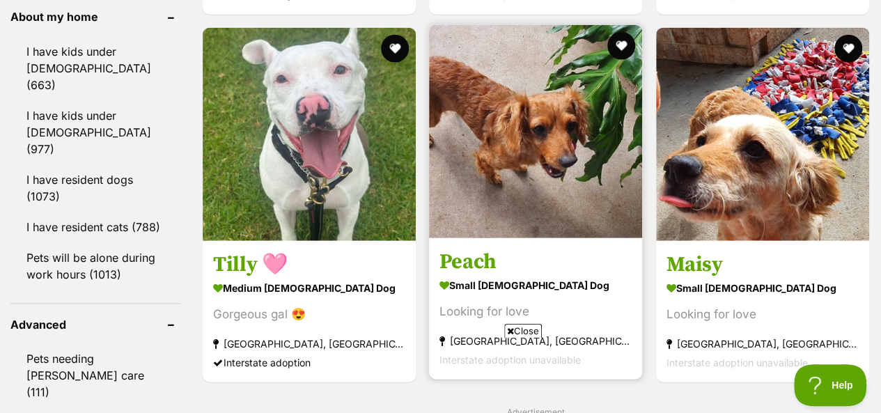
click at [511, 139] on img at bounding box center [535, 131] width 213 height 213
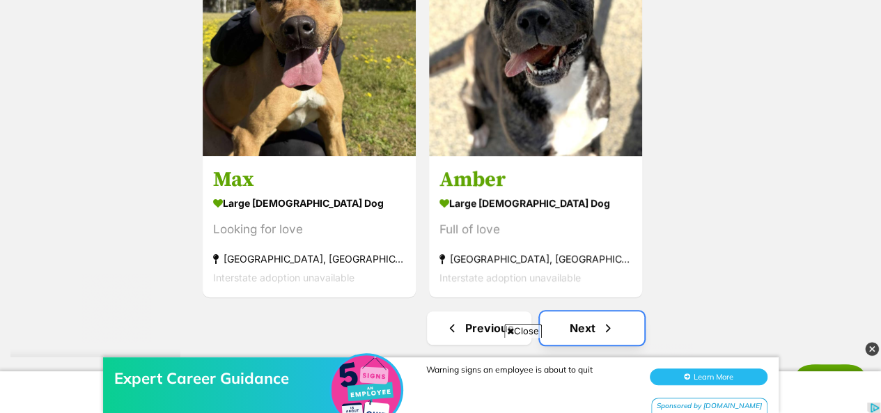
click at [575, 311] on link "Next" at bounding box center [592, 327] width 105 height 33
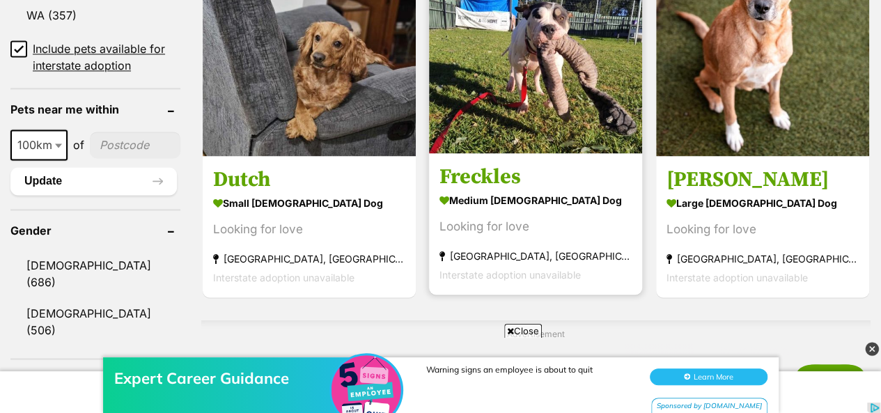
scroll to position [1045, 0]
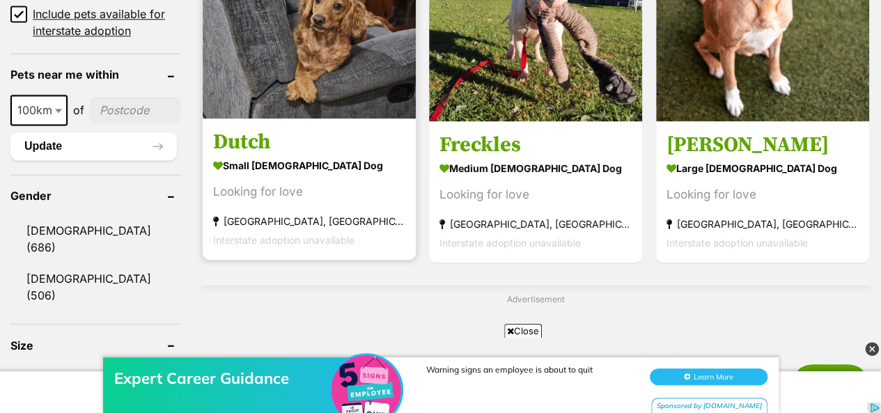
click at [322, 45] on img at bounding box center [309, 11] width 213 height 213
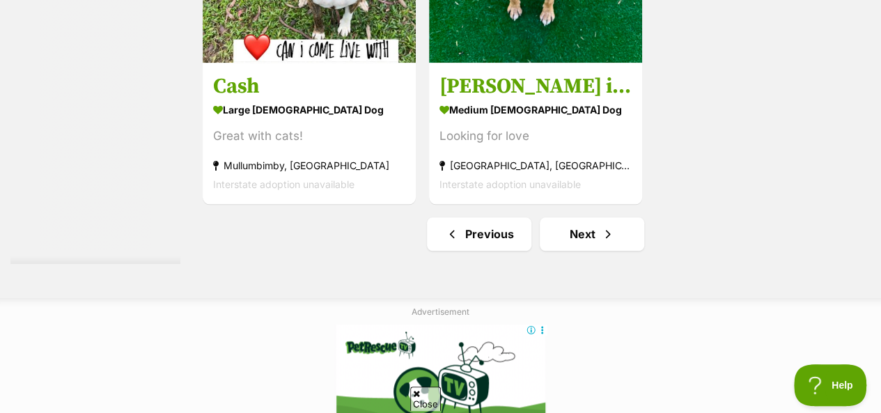
scroll to position [3344, 0]
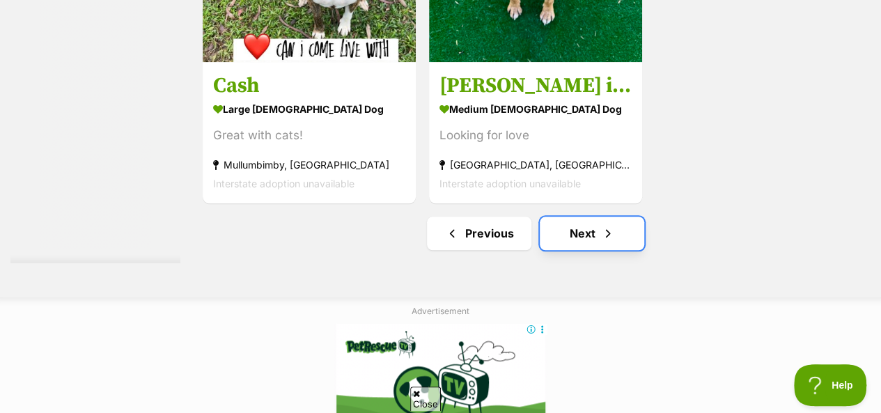
click at [601, 237] on span "Next page" at bounding box center [608, 233] width 14 height 17
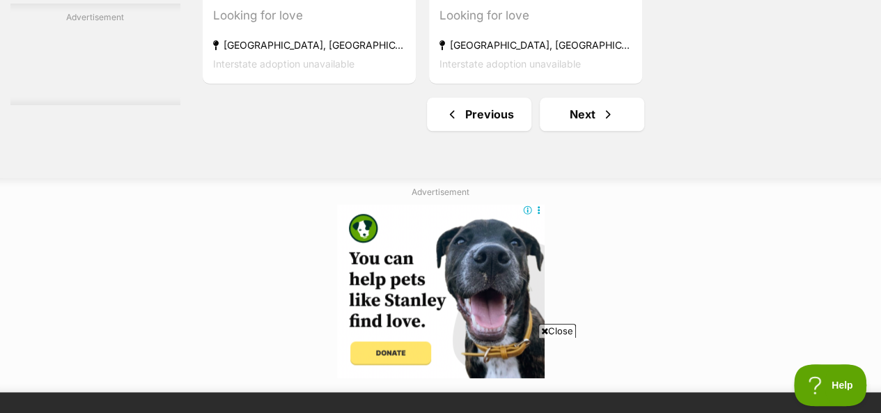
scroll to position [3344, 0]
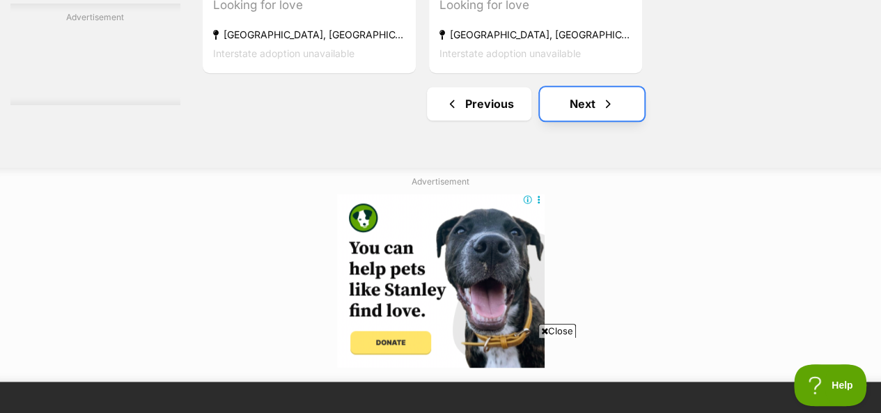
click at [578, 104] on link "Next" at bounding box center [592, 103] width 105 height 33
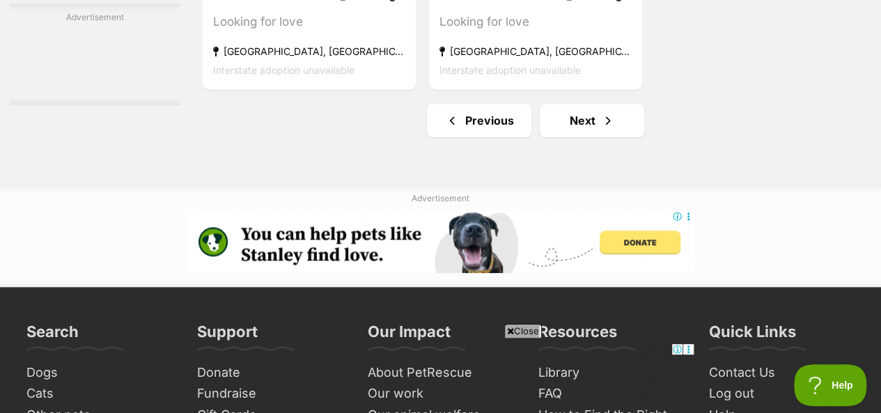
scroll to position [3344, 0]
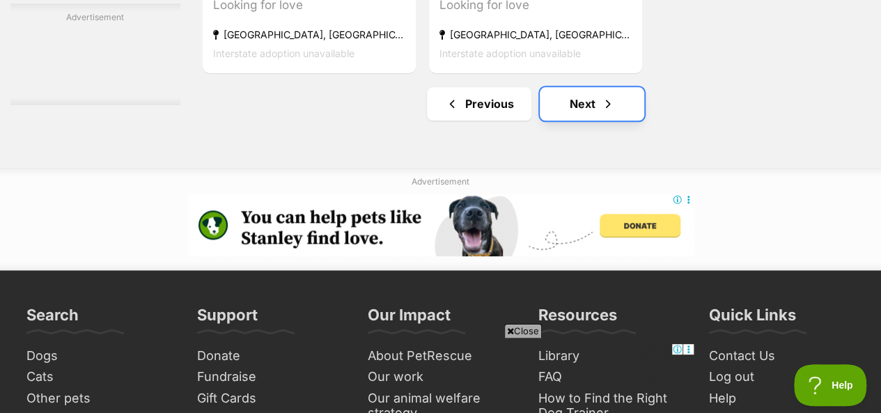
click at [587, 109] on link "Next" at bounding box center [592, 103] width 105 height 33
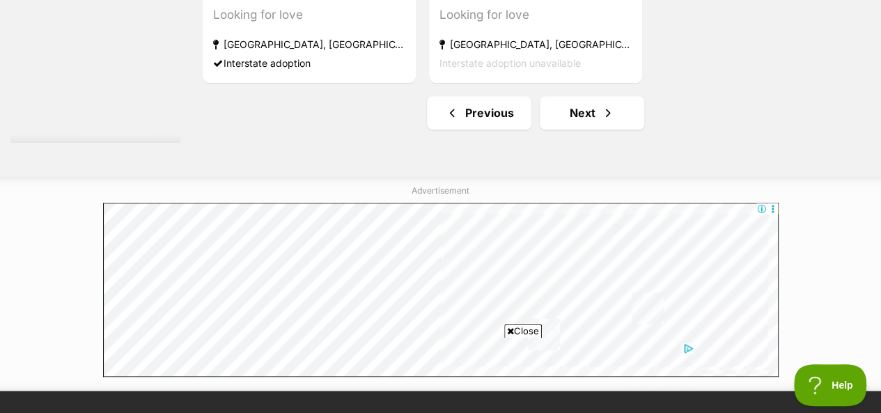
scroll to position [3483, 0]
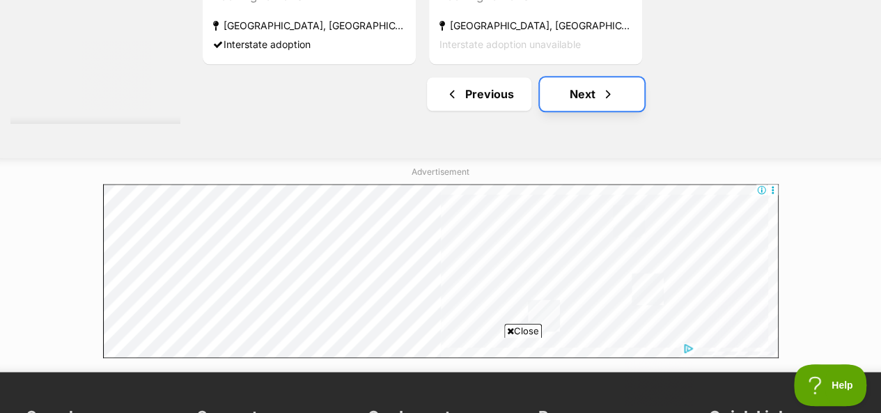
click at [595, 98] on link "Next" at bounding box center [592, 93] width 105 height 33
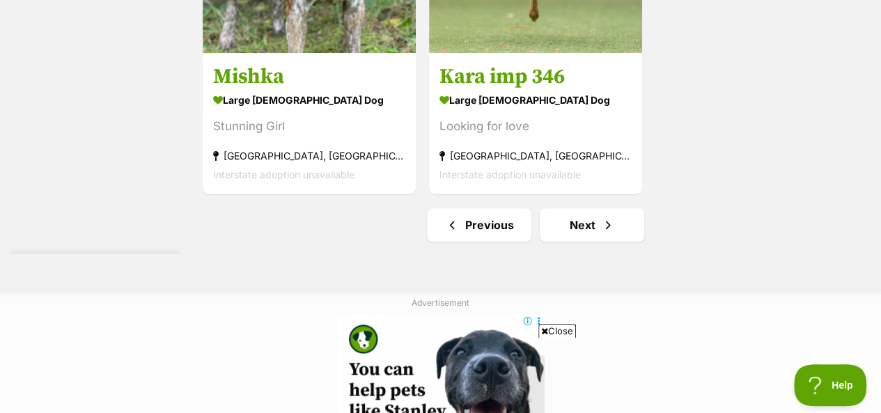
scroll to position [3274, 0]
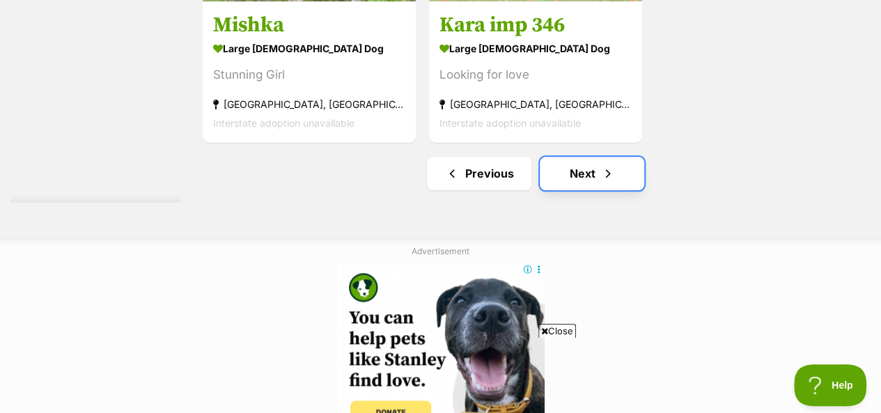
click at [585, 171] on link "Next" at bounding box center [592, 173] width 105 height 33
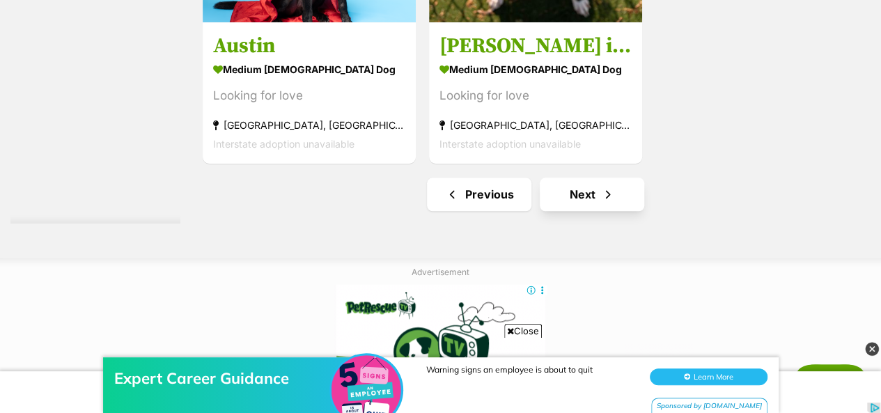
scroll to position [3274, 0]
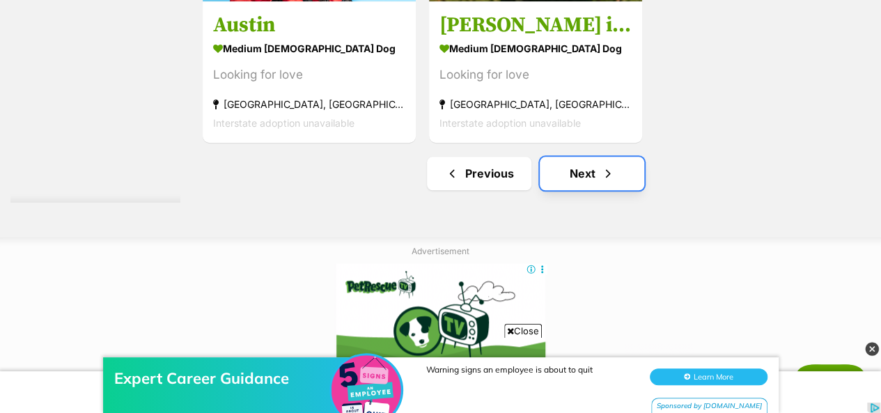
click at [572, 175] on link "Next" at bounding box center [592, 173] width 105 height 33
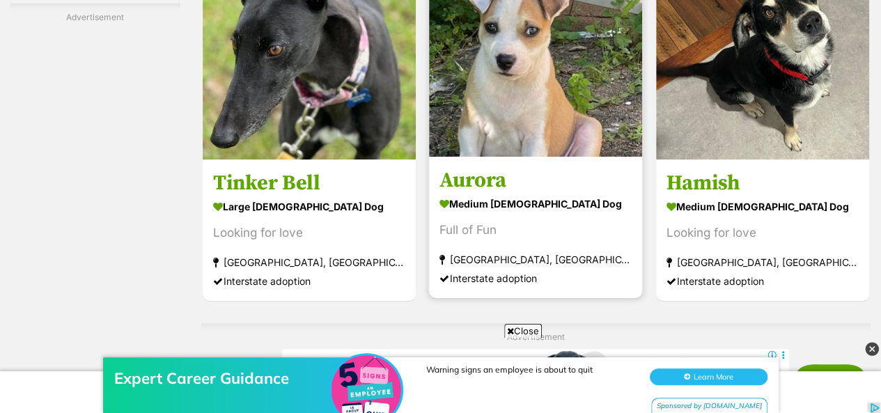
scroll to position [2717, 0]
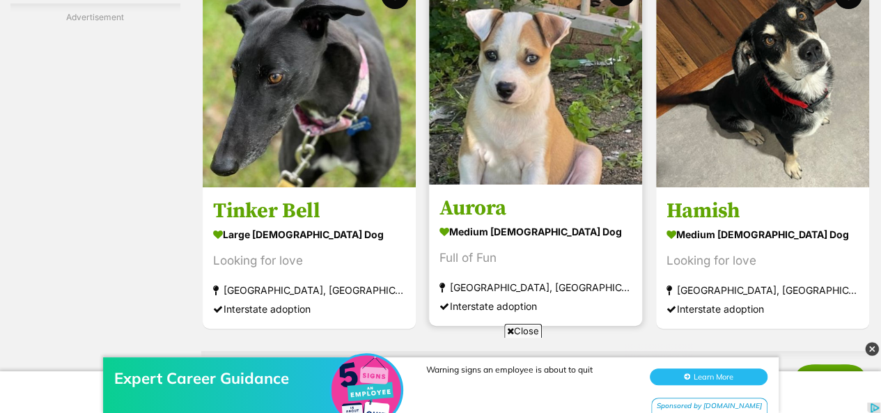
click at [524, 130] on img at bounding box center [535, 77] width 213 height 213
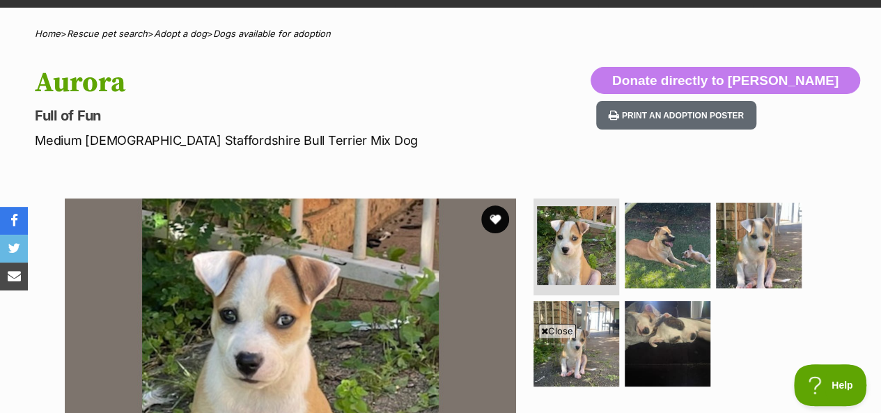
scroll to position [70, 0]
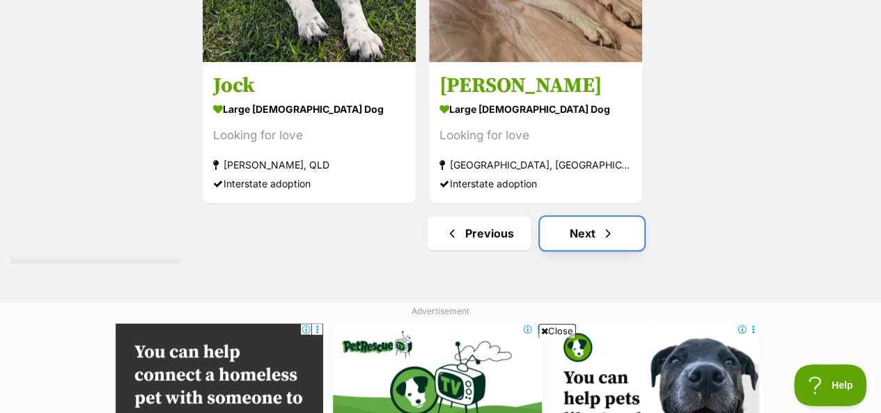
click at [577, 235] on link "Next" at bounding box center [592, 233] width 105 height 33
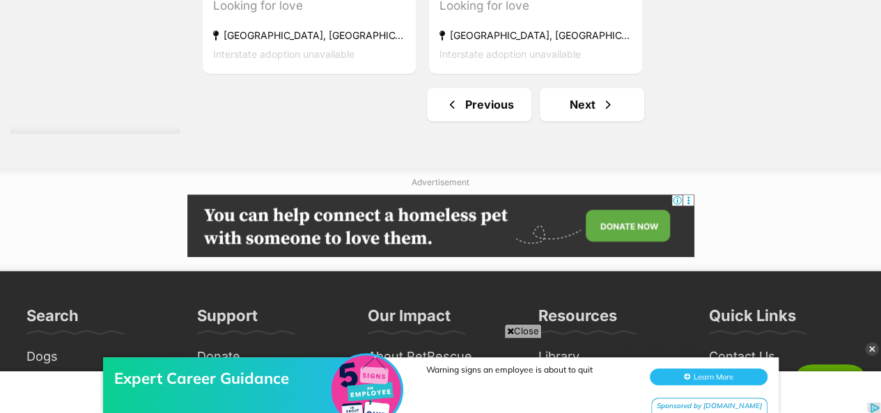
scroll to position [3344, 0]
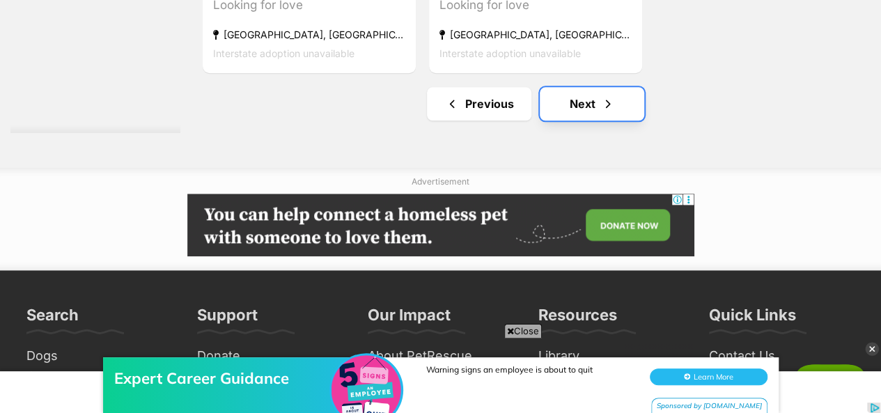
click at [580, 100] on link "Next" at bounding box center [592, 103] width 105 height 33
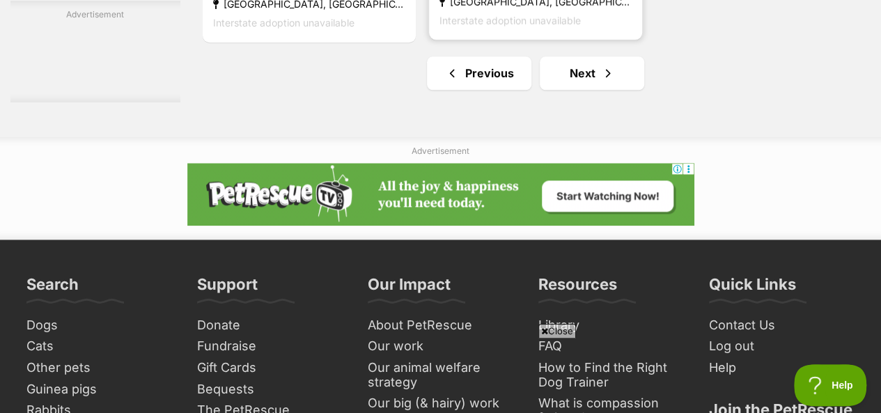
scroll to position [3414, 0]
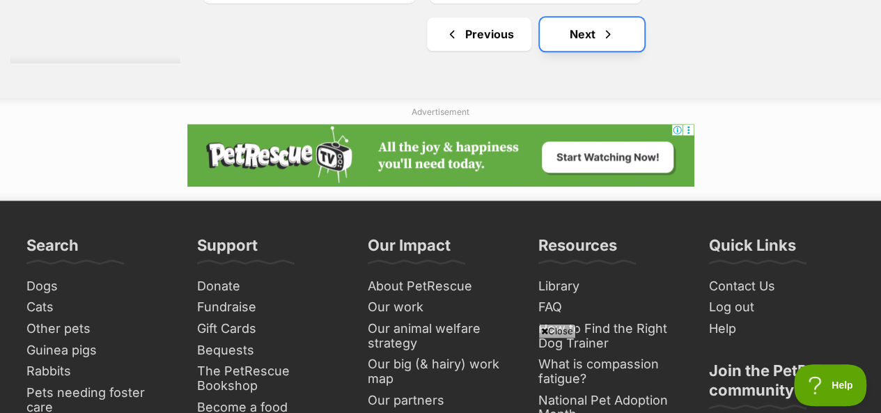
click at [583, 36] on link "Next" at bounding box center [592, 33] width 105 height 33
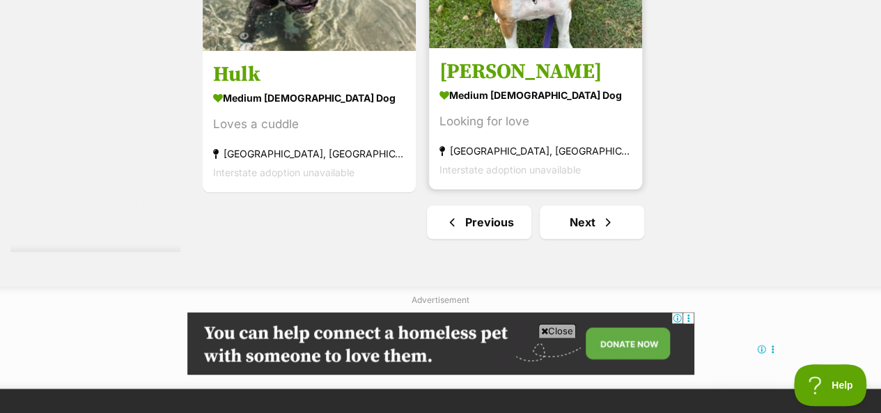
scroll to position [3414, 0]
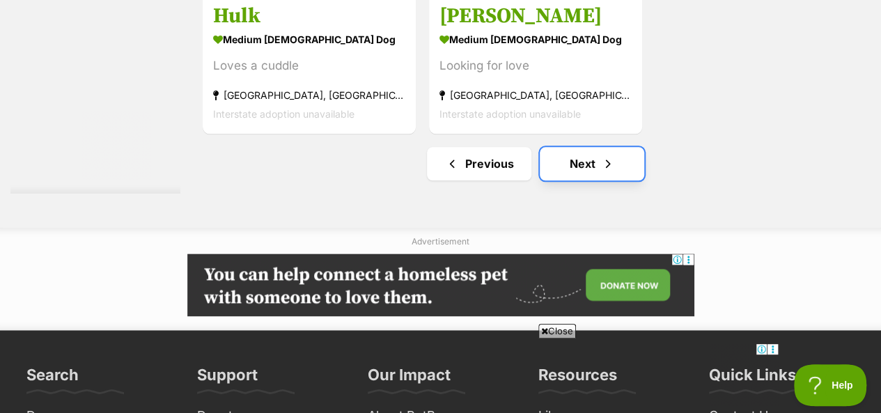
click at [570, 164] on link "Next" at bounding box center [592, 163] width 105 height 33
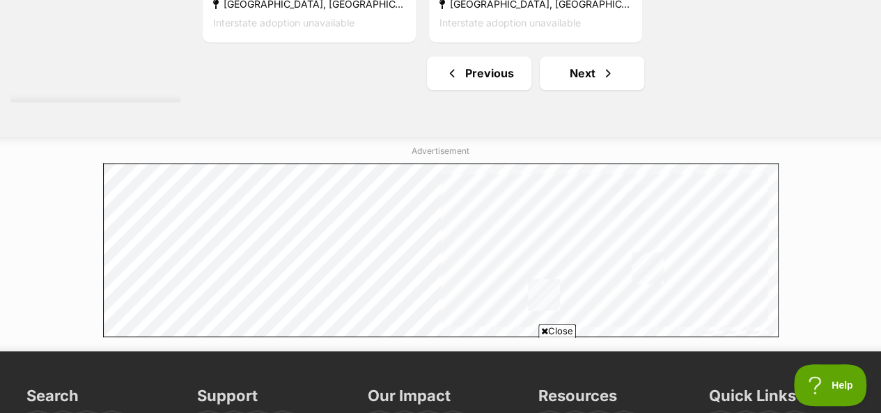
scroll to position [3414, 0]
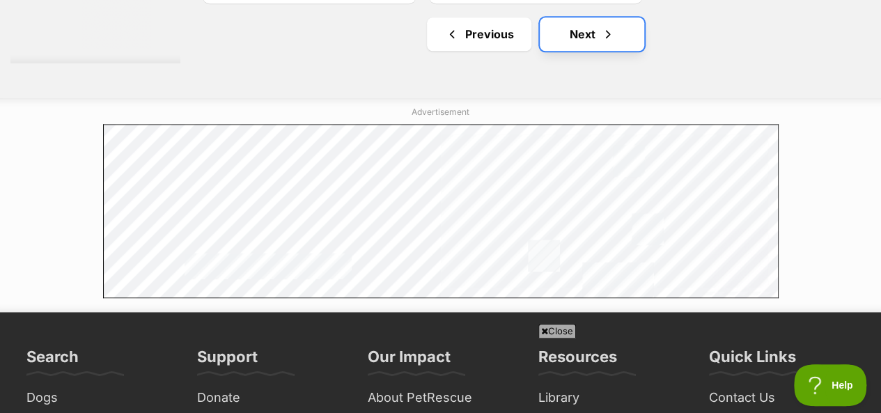
click at [581, 35] on link "Next" at bounding box center [592, 33] width 105 height 33
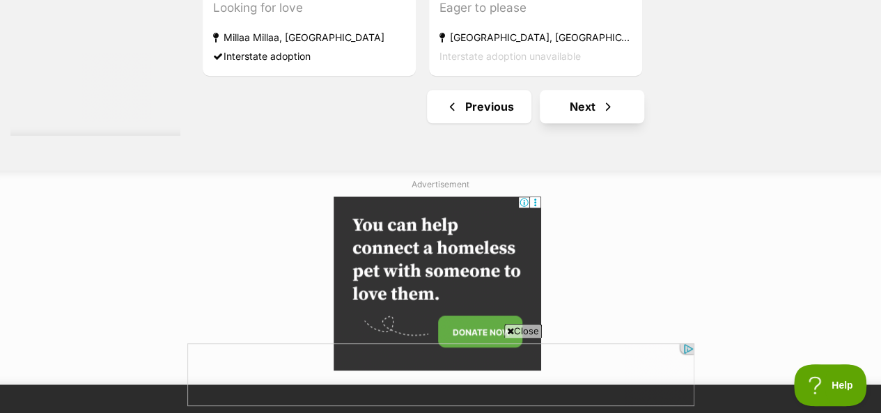
scroll to position [3344, 0]
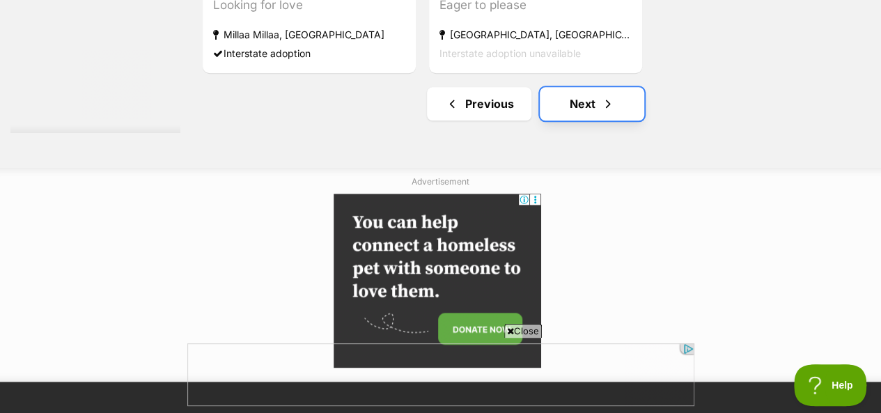
click at [589, 105] on link "Next" at bounding box center [592, 103] width 105 height 33
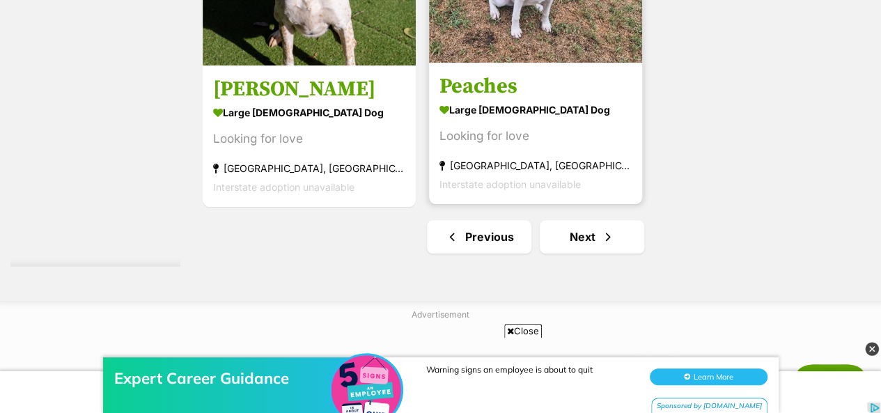
scroll to position [3344, 0]
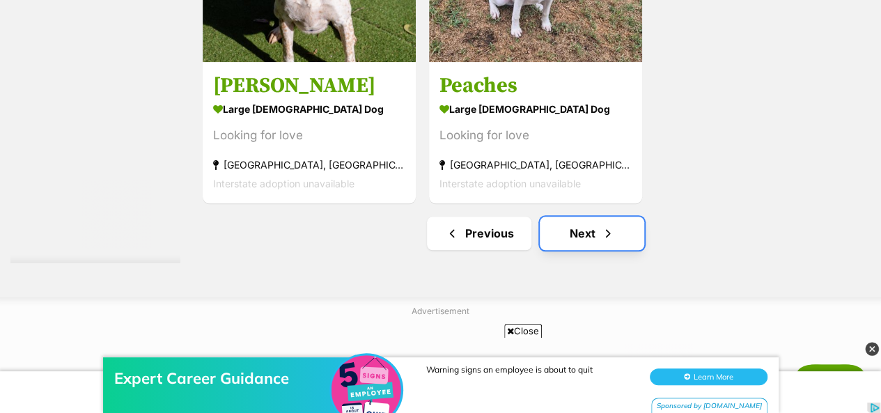
click at [581, 232] on link "Next" at bounding box center [592, 233] width 105 height 33
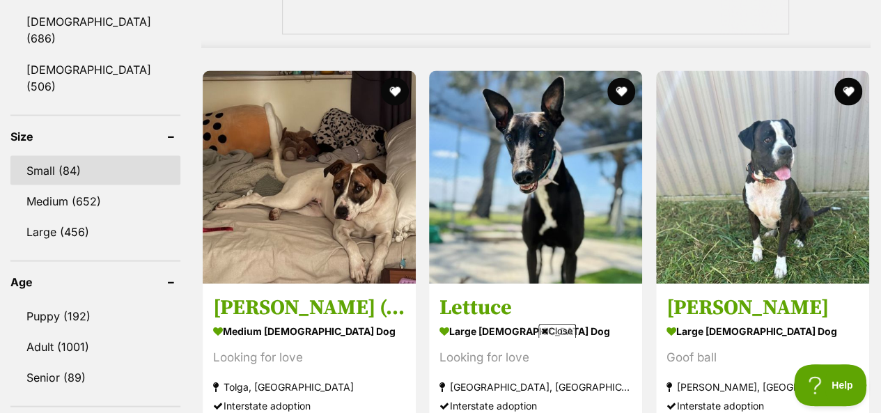
click at [45, 155] on link "Small (84)" at bounding box center [95, 169] width 170 height 29
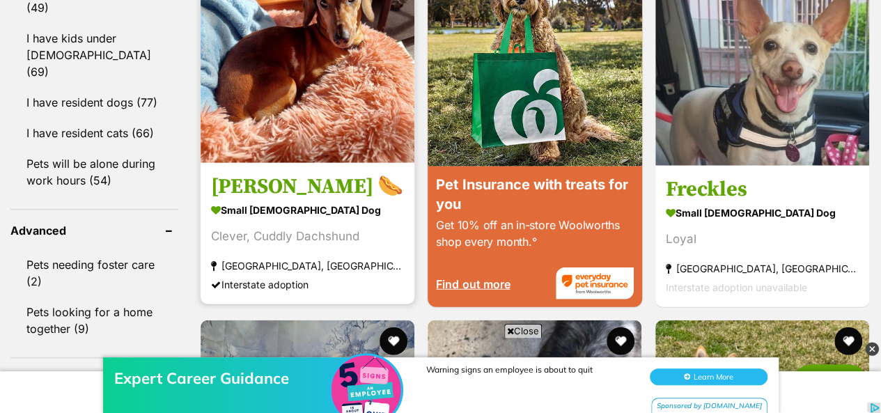
scroll to position [1672, 0]
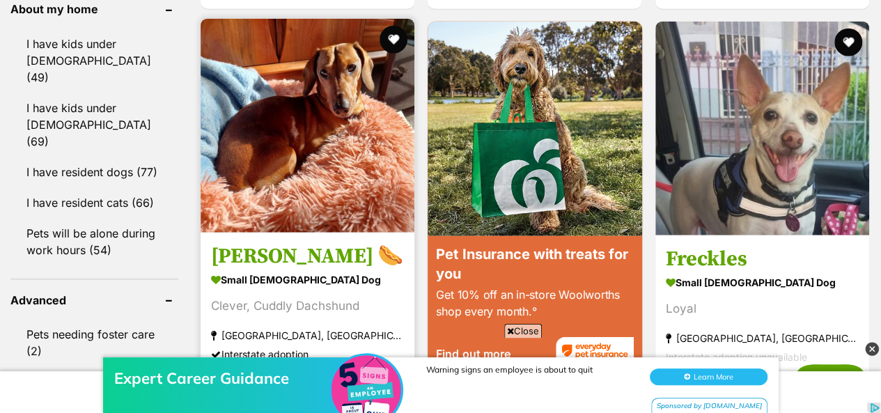
click at [339, 105] on img at bounding box center [308, 126] width 214 height 214
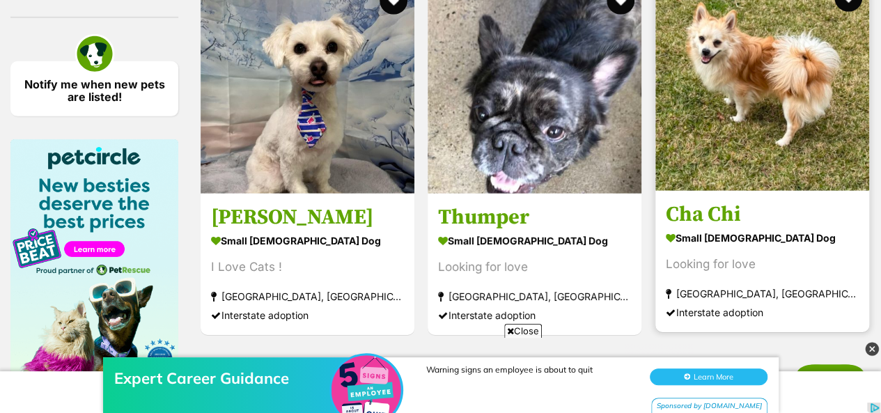
click at [730, 78] on img at bounding box center [763, 84] width 214 height 214
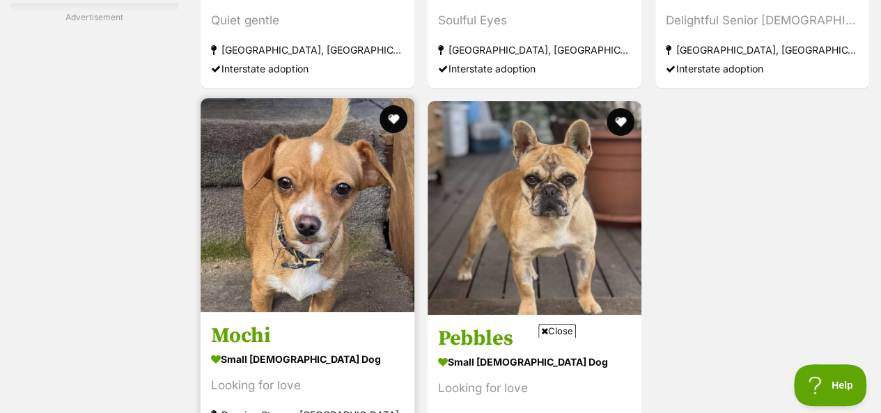
scroll to position [2693, 0]
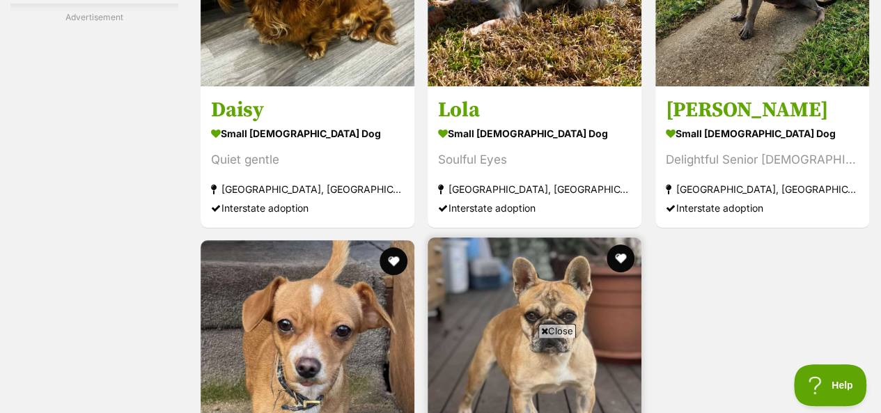
click at [548, 238] on img at bounding box center [535, 345] width 214 height 214
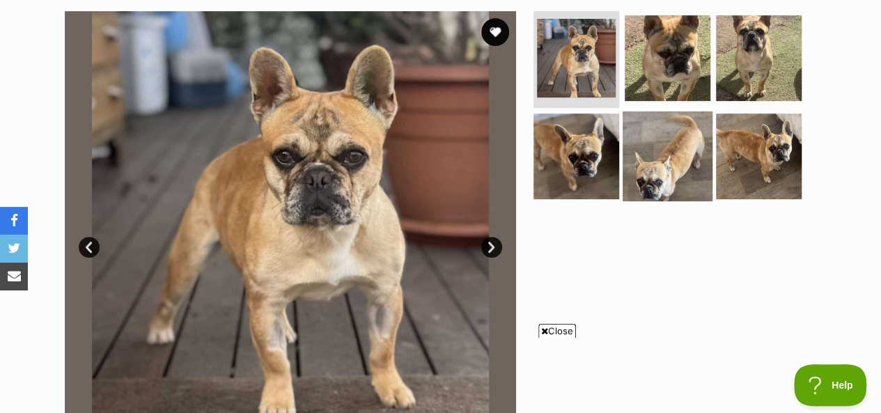
click at [673, 156] on img at bounding box center [668, 156] width 90 height 90
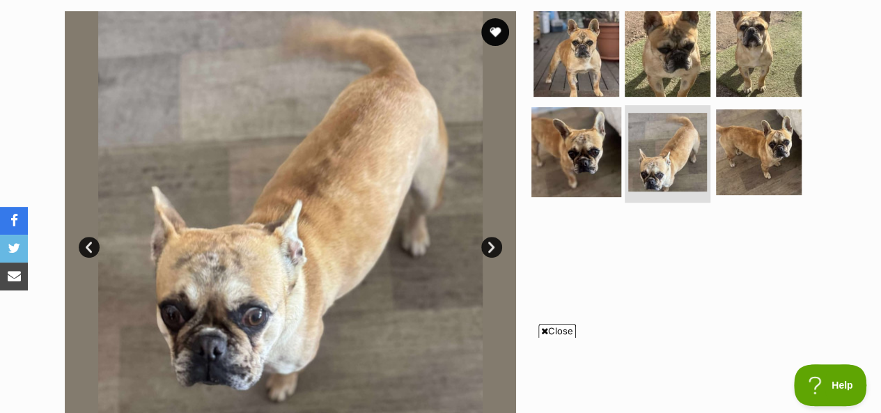
click at [592, 155] on img at bounding box center [577, 152] width 90 height 90
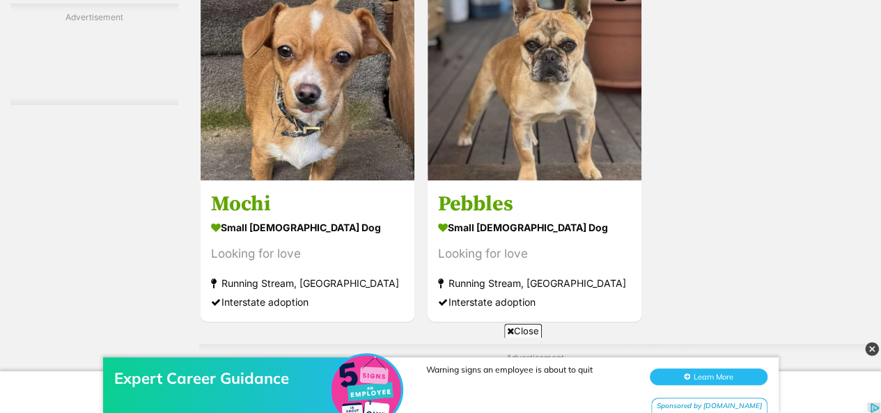
scroll to position [3022, 0]
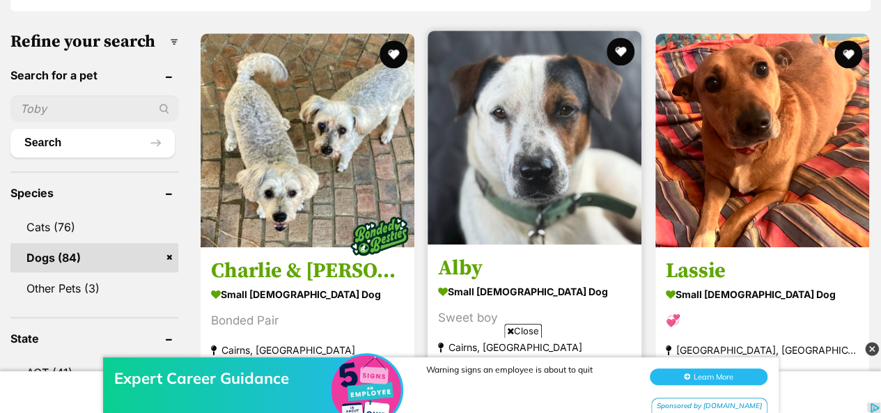
scroll to position [418, 0]
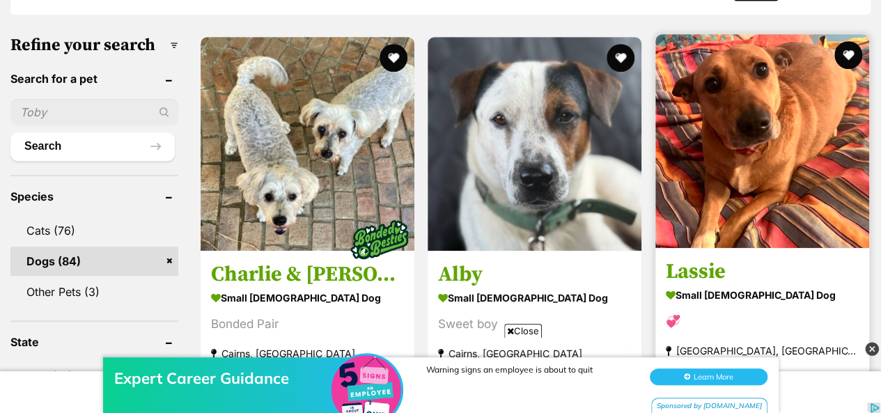
click at [768, 113] on img at bounding box center [763, 141] width 214 height 214
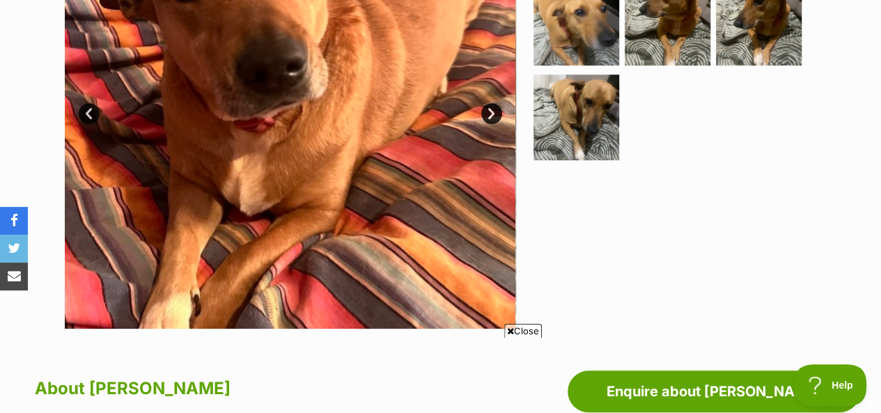
scroll to position [209, 0]
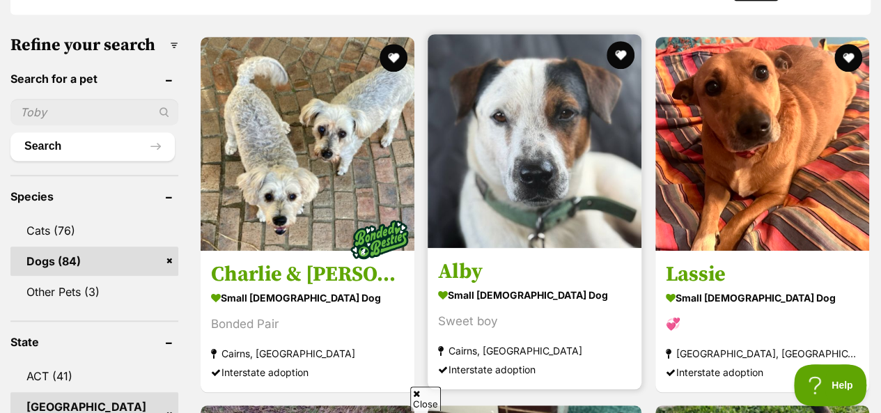
click at [565, 125] on img at bounding box center [535, 141] width 214 height 214
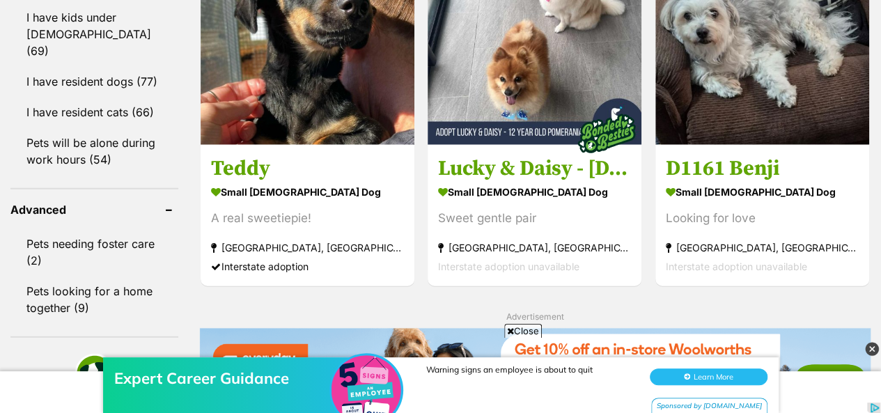
scroll to position [1742, 0]
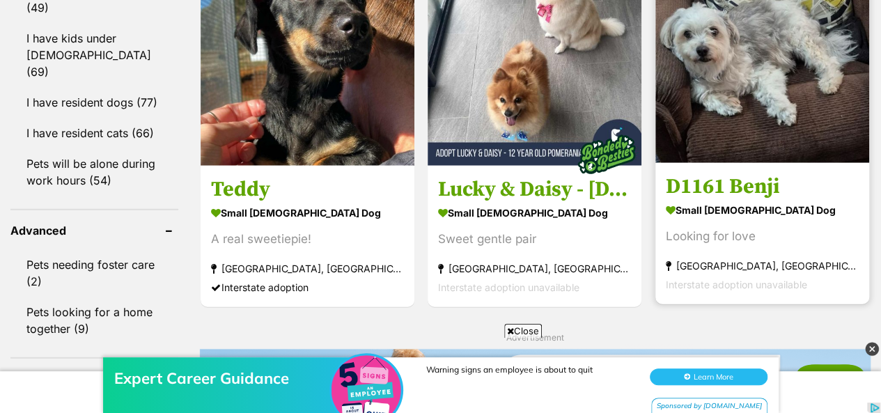
click at [791, 77] on img at bounding box center [763, 56] width 214 height 214
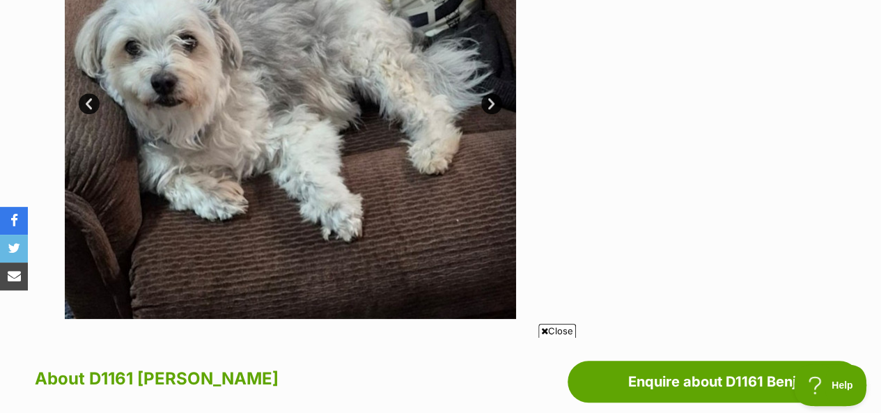
scroll to position [418, 0]
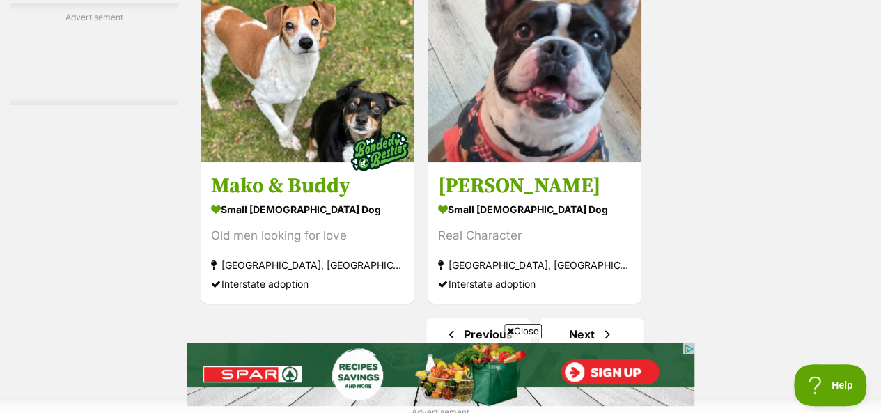
scroll to position [3135, 0]
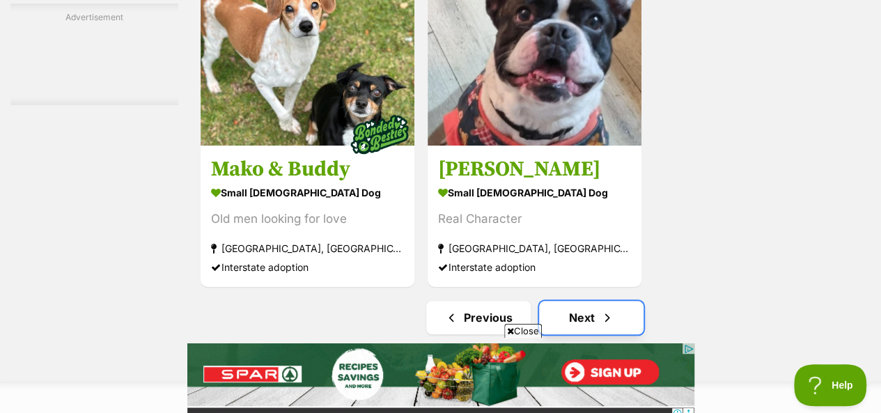
click at [574, 301] on link "Next" at bounding box center [591, 317] width 105 height 33
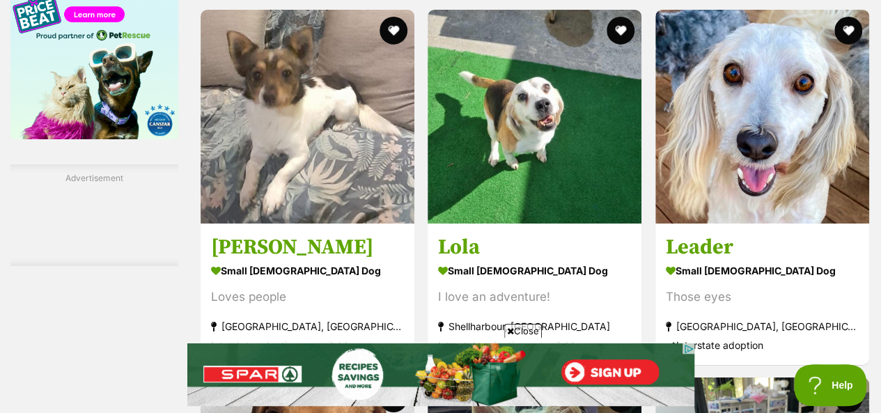
scroll to position [2299, 0]
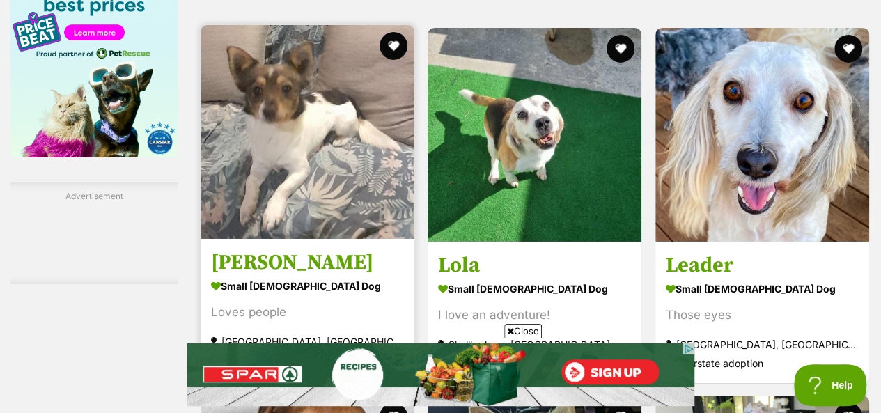
click at [311, 178] on img at bounding box center [308, 132] width 214 height 214
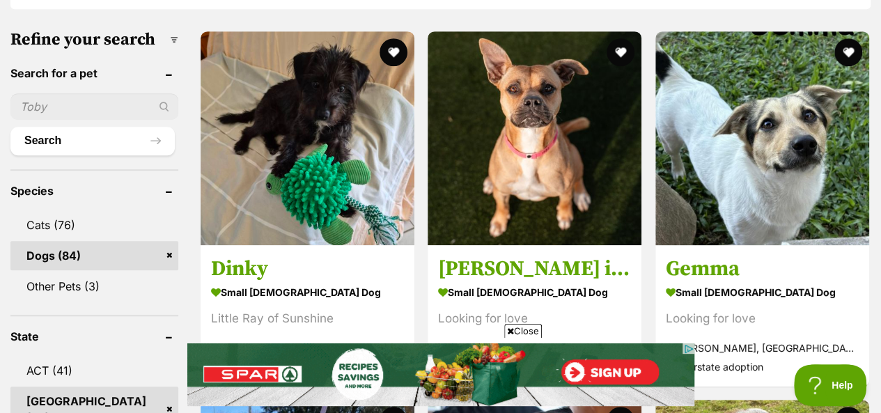
scroll to position [418, 0]
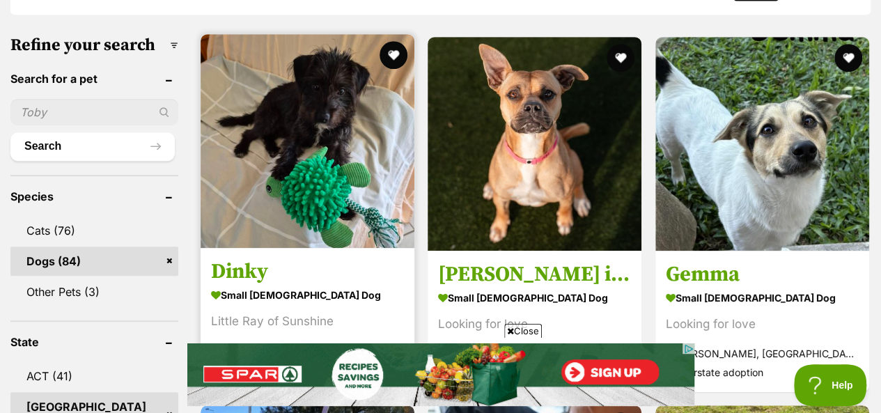
click at [321, 112] on img at bounding box center [308, 141] width 214 height 214
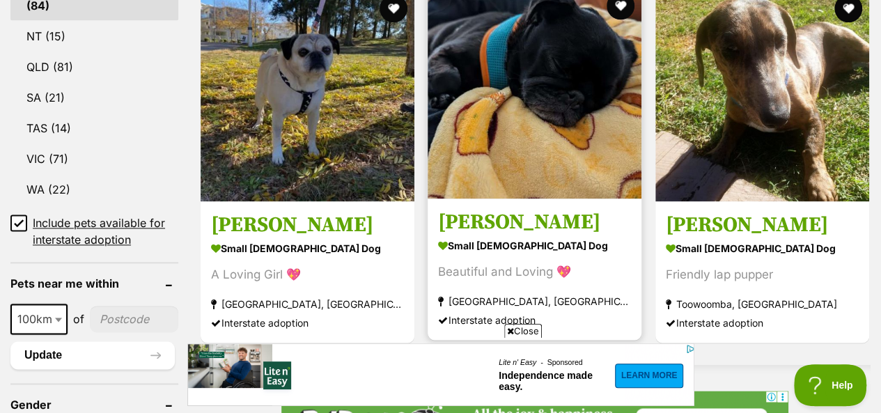
click at [581, 41] on img at bounding box center [535, 92] width 214 height 214
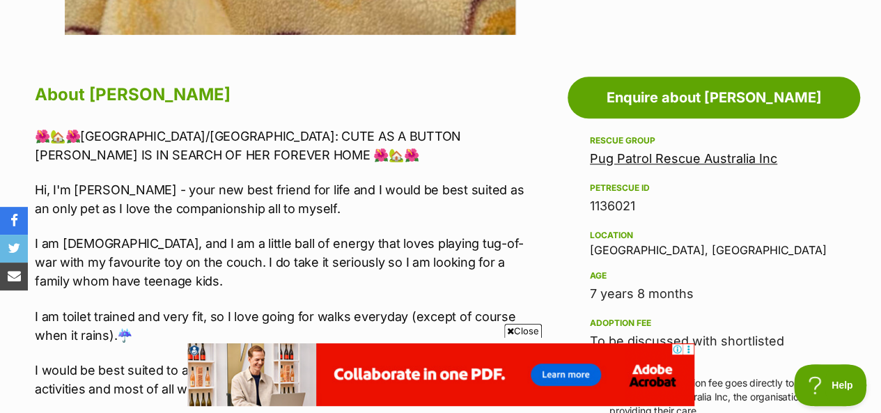
scroll to position [766, 0]
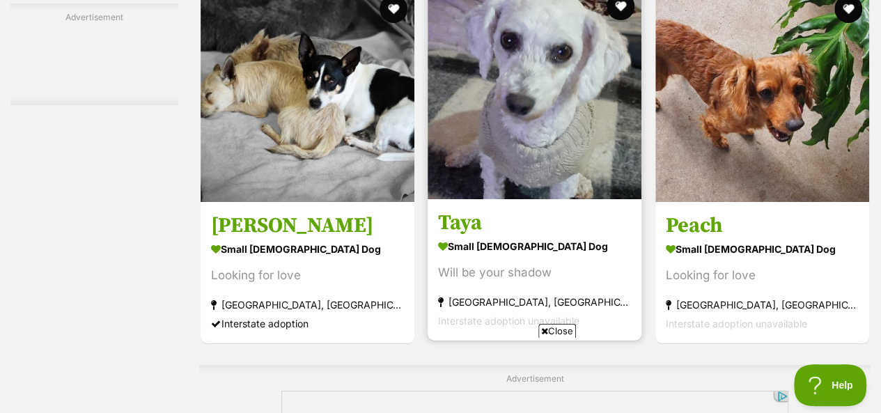
scroll to position [2578, 0]
click at [542, 79] on img at bounding box center [535, 92] width 214 height 214
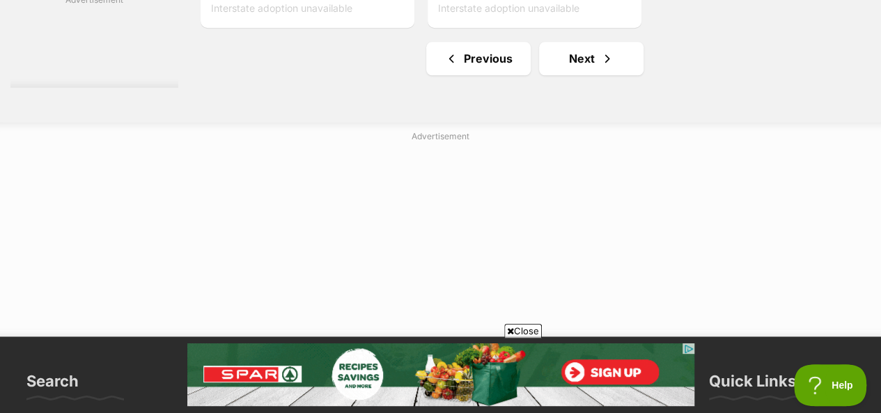
scroll to position [3414, 0]
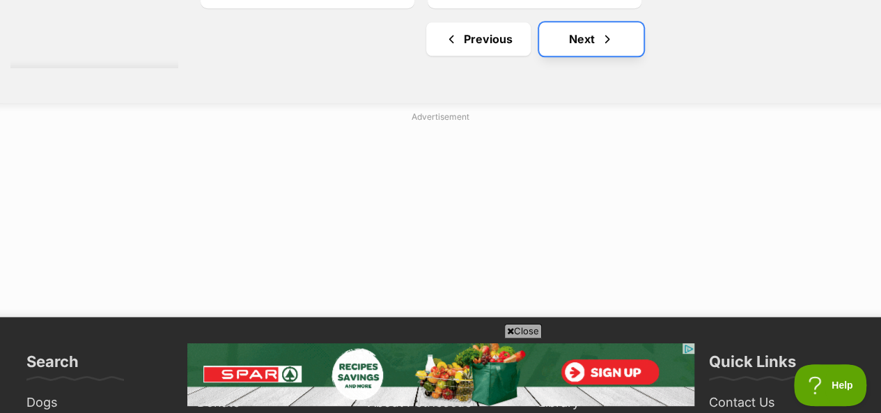
click at [578, 40] on link "Next" at bounding box center [591, 38] width 105 height 33
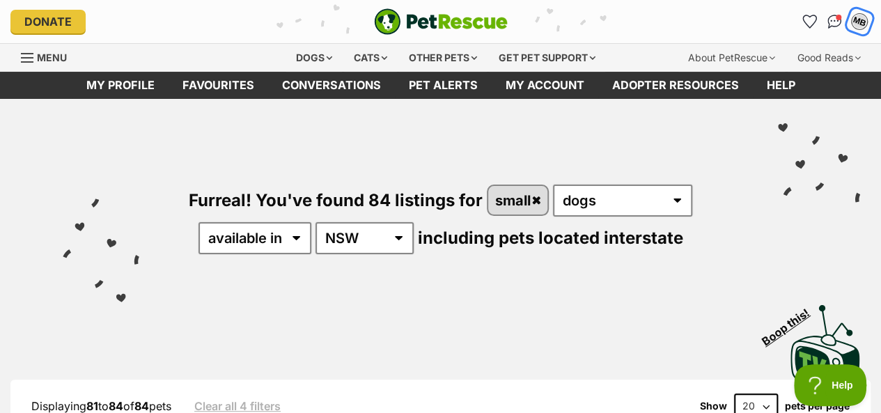
click at [850, 23] on button "MB" at bounding box center [860, 21] width 29 height 29
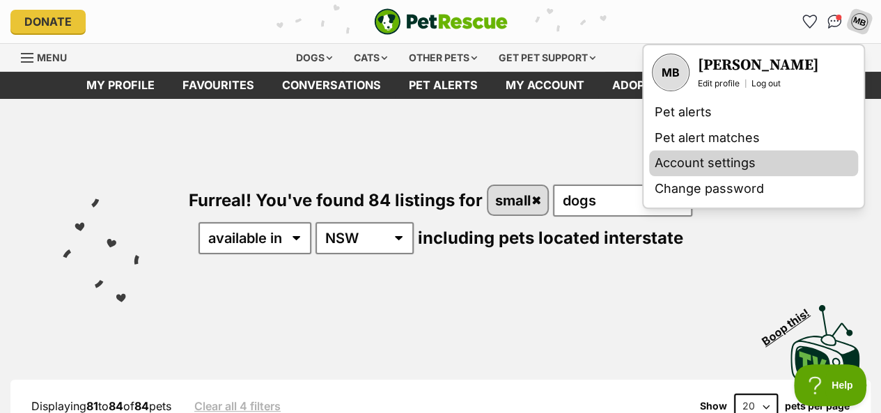
click at [740, 168] on link "Account settings" at bounding box center [753, 163] width 209 height 26
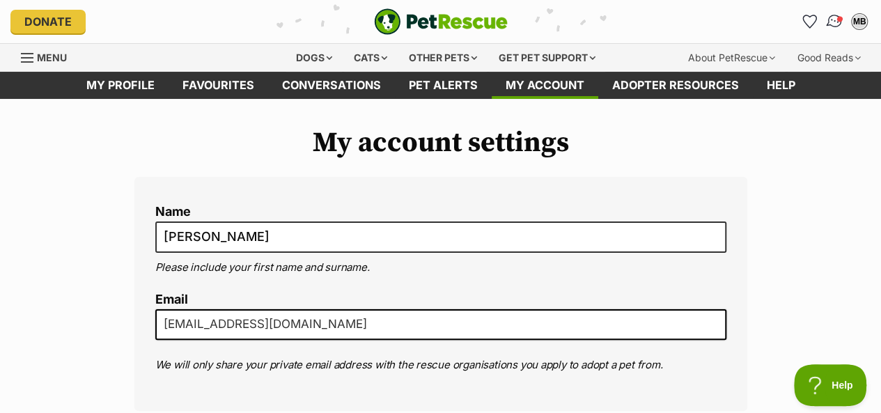
click at [840, 20] on span "Conversations" at bounding box center [840, 18] width 7 height 7
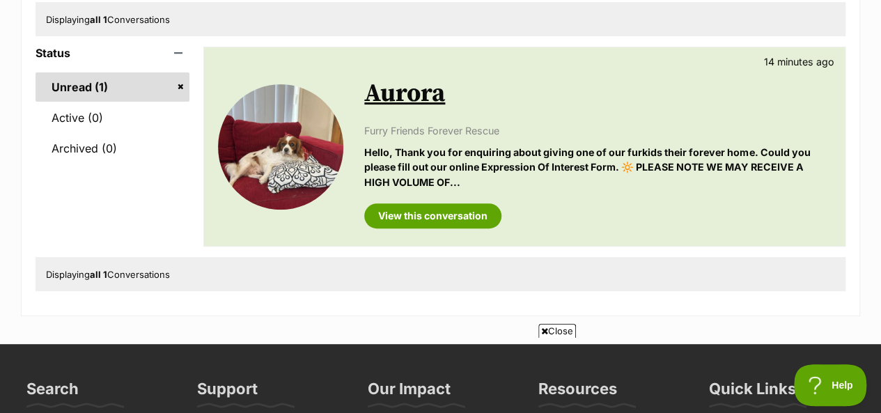
scroll to position [209, 0]
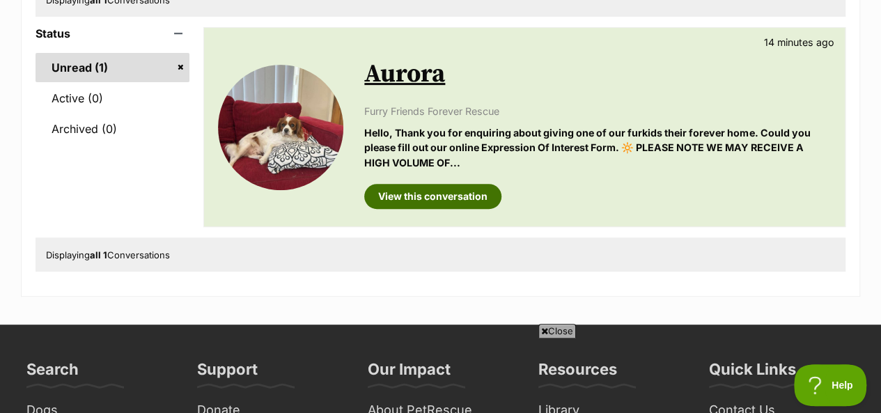
click at [439, 194] on link "View this conversation" at bounding box center [432, 196] width 137 height 25
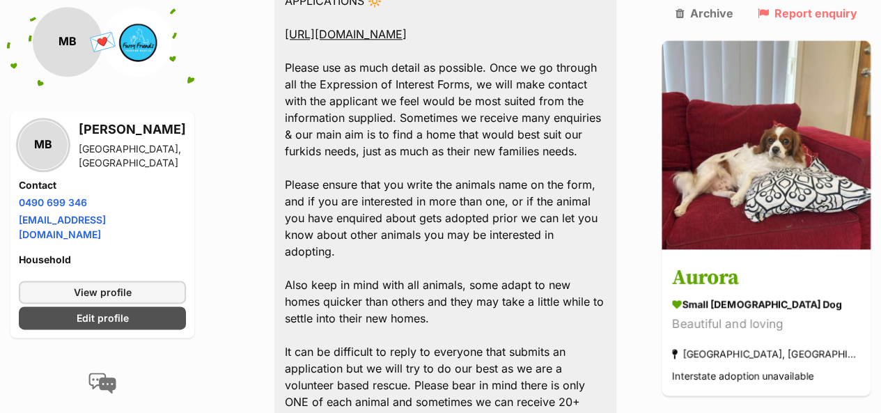
scroll to position [663, 0]
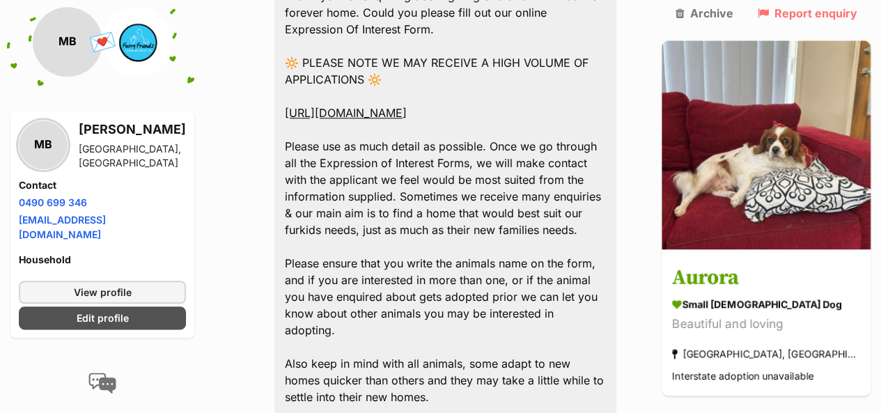
click at [407, 106] on link "[URL][DOMAIN_NAME]" at bounding box center [346, 113] width 122 height 14
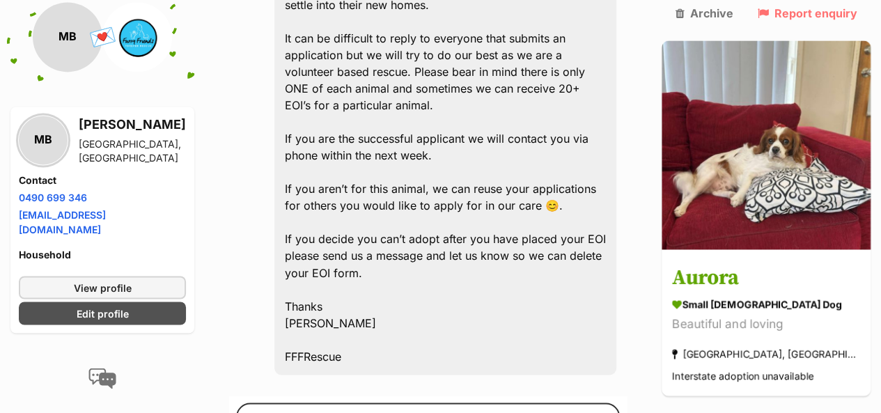
scroll to position [1081, 0]
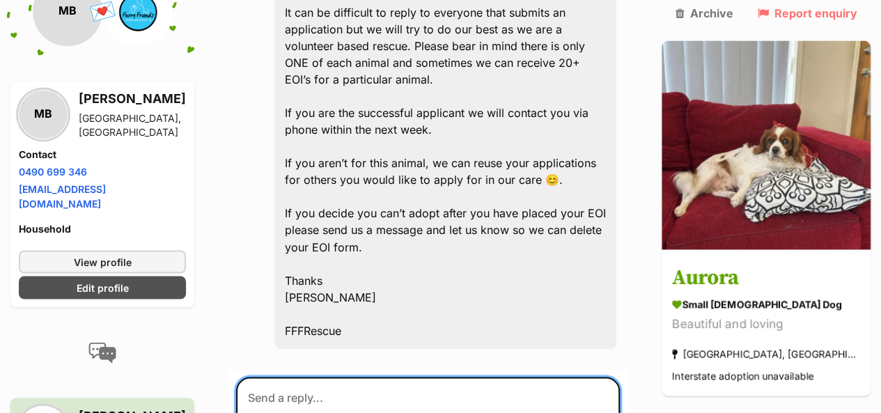
click at [414, 377] on textarea at bounding box center [428, 419] width 384 height 84
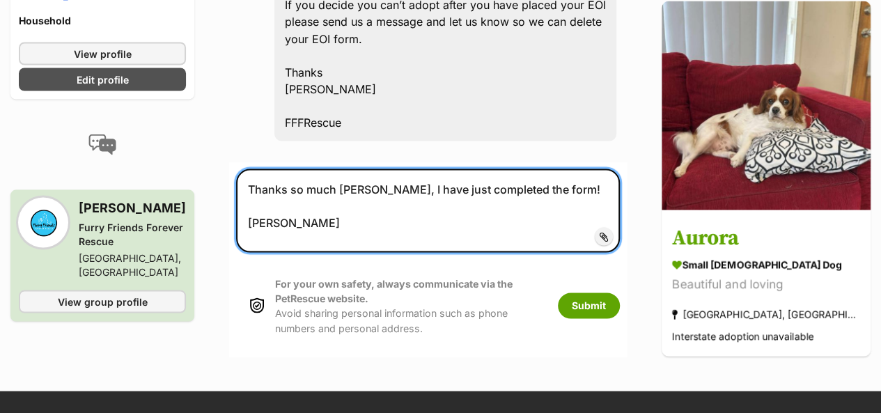
scroll to position [1290, 0]
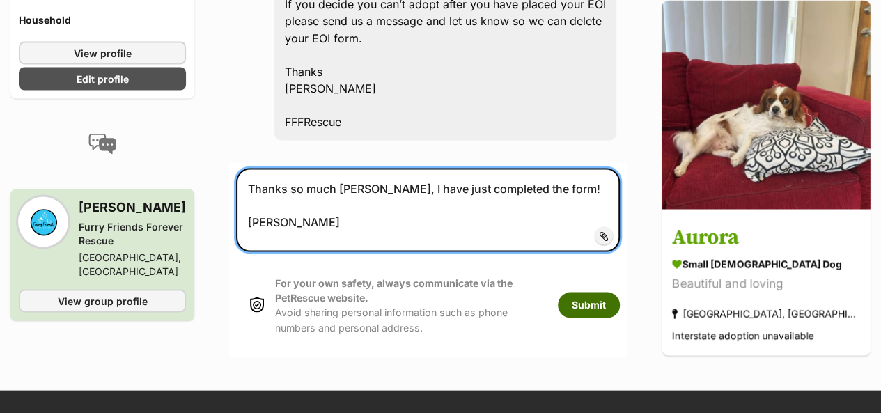
type textarea "Thanks so much Jess, I have just completed the form! Maureen"
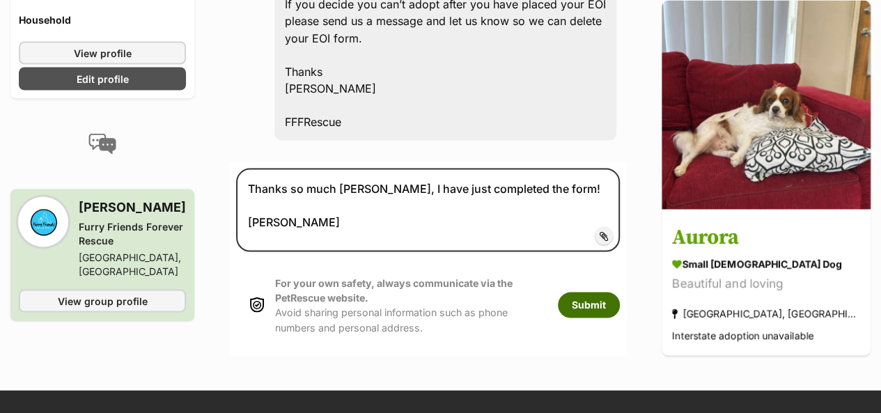
click at [620, 292] on button "Submit" at bounding box center [589, 304] width 62 height 25
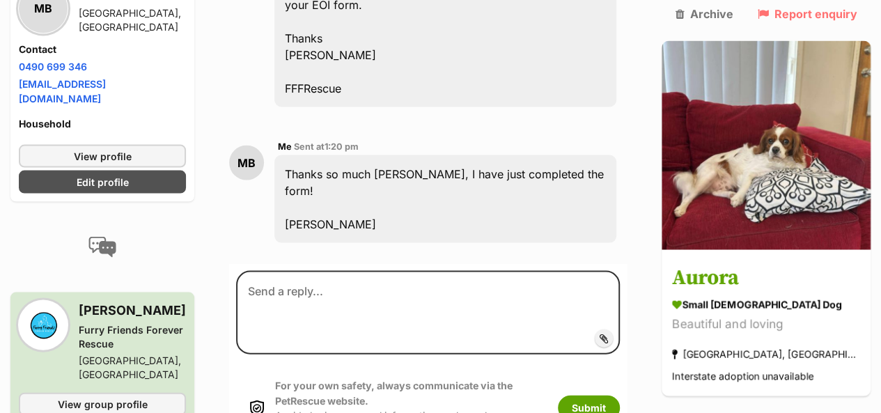
scroll to position [1325, 0]
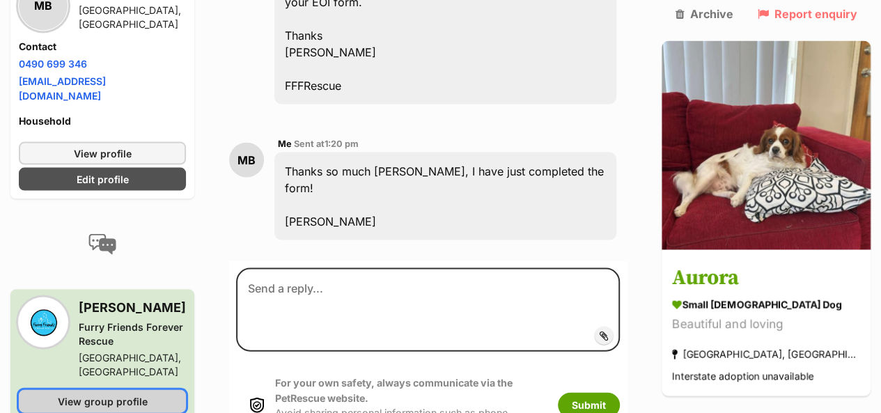
click at [138, 394] on span "View group profile" at bounding box center [103, 401] width 90 height 15
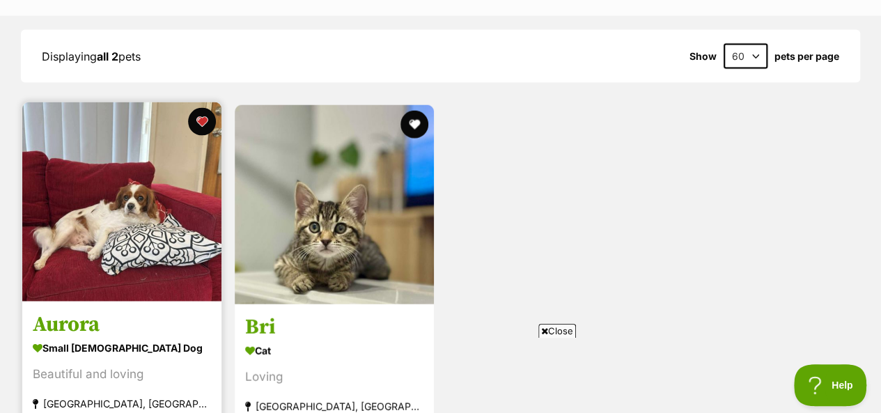
click at [159, 196] on img at bounding box center [121, 201] width 199 height 199
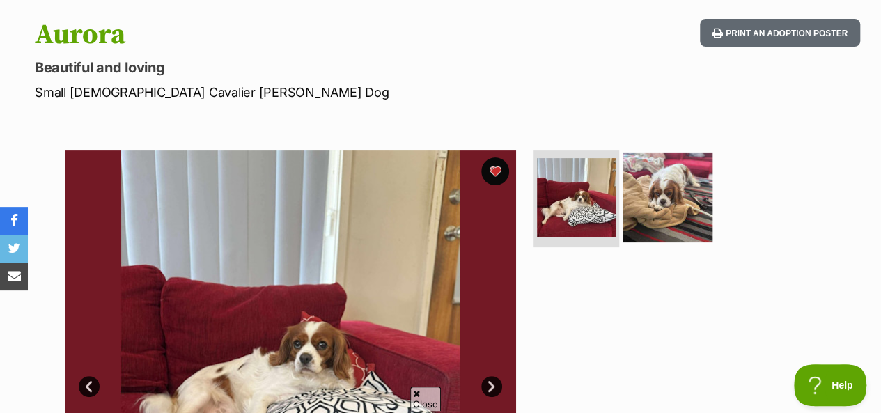
click at [664, 194] on img at bounding box center [668, 197] width 90 height 90
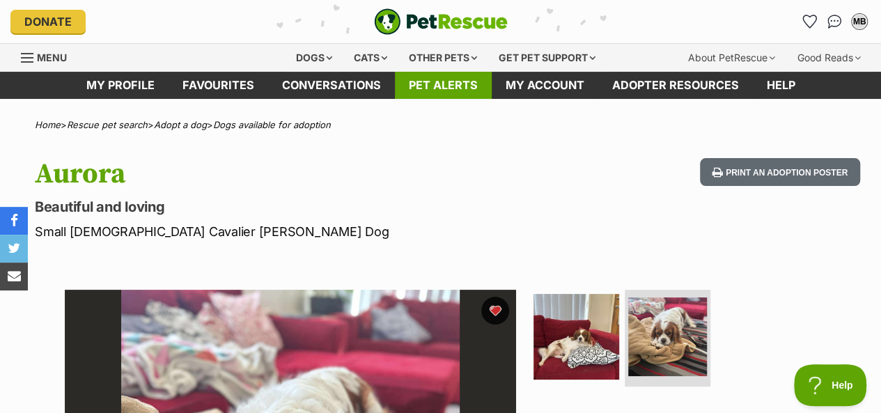
click at [458, 79] on link "Pet alerts" at bounding box center [443, 85] width 97 height 27
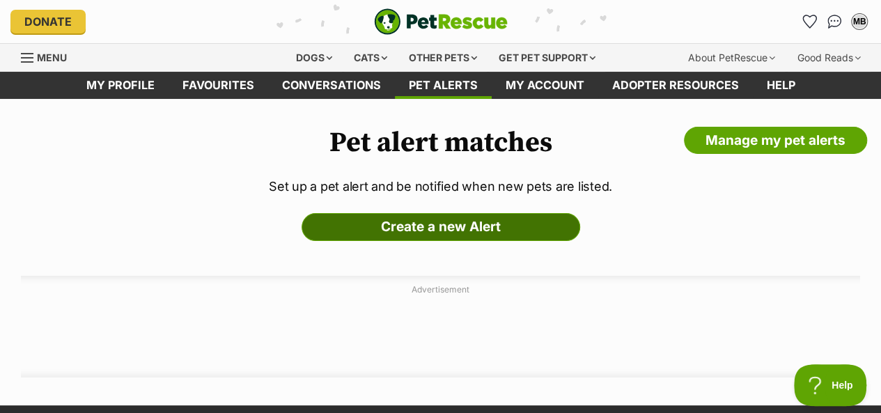
click at [479, 226] on link "Create a new Alert" at bounding box center [441, 227] width 279 height 28
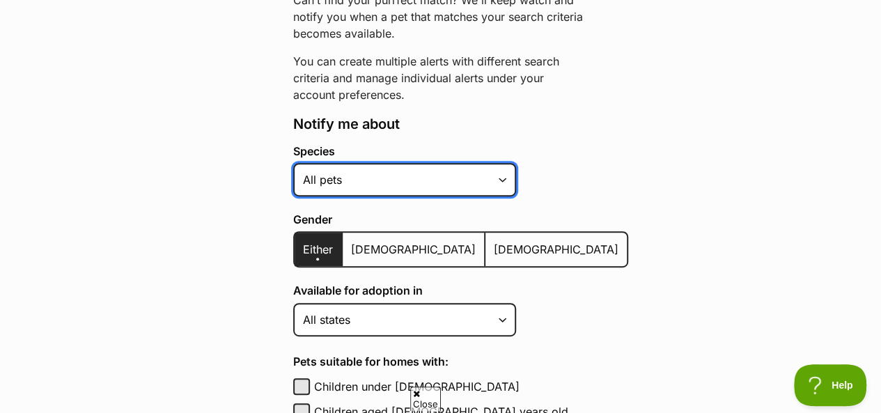
click at [502, 177] on select "Alpaca Bird Cat Chicken Cow Dog Donkey Duck Ferret Fish Goat Goose Guinea Fowl …" at bounding box center [404, 179] width 223 height 33
select select "1"
click at [293, 163] on select "Alpaca Bird Cat Chicken Cow Dog Donkey Duck Ferret Fish Goat Goose Guinea Fowl …" at bounding box center [404, 179] width 223 height 33
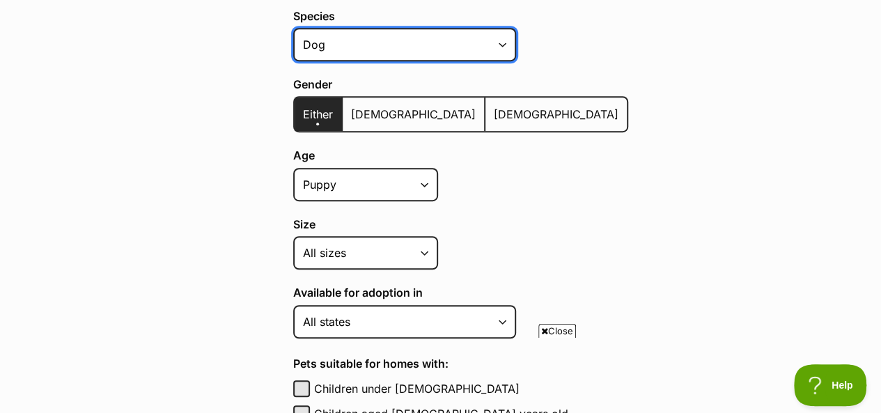
scroll to position [348, 0]
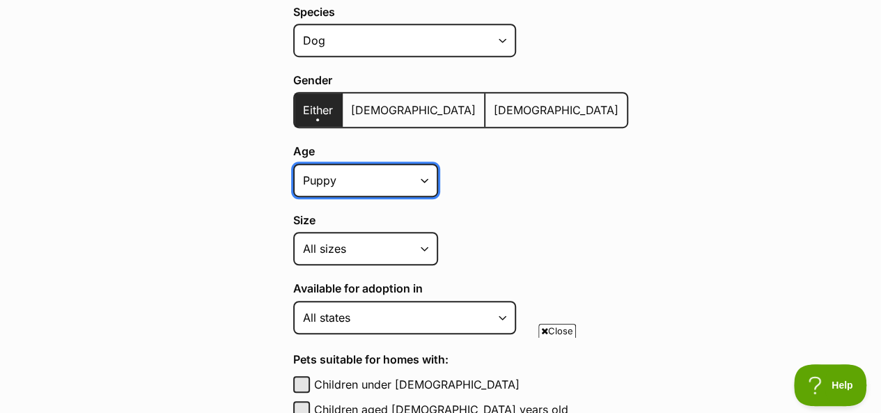
click at [421, 180] on select "Puppy Adult Senior All ages" at bounding box center [365, 180] width 145 height 33
select select "adult"
click at [293, 164] on select "Puppy Adult Senior All ages" at bounding box center [365, 180] width 145 height 33
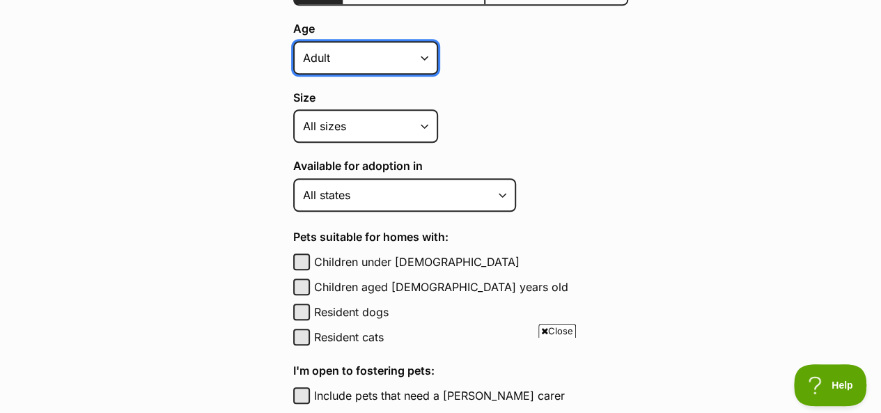
scroll to position [488, 0]
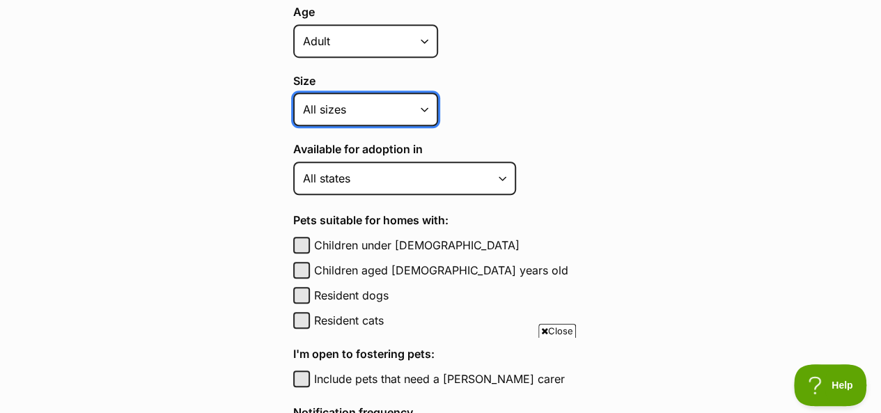
click at [424, 109] on select "Small Medium Large All sizes" at bounding box center [365, 109] width 145 height 33
select select "small"
click at [293, 93] on select "Small Medium Large All sizes" at bounding box center [365, 109] width 145 height 33
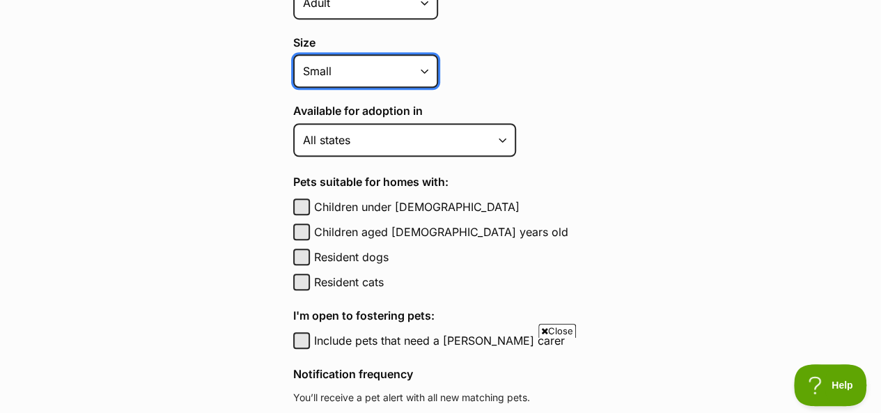
scroll to position [557, 0]
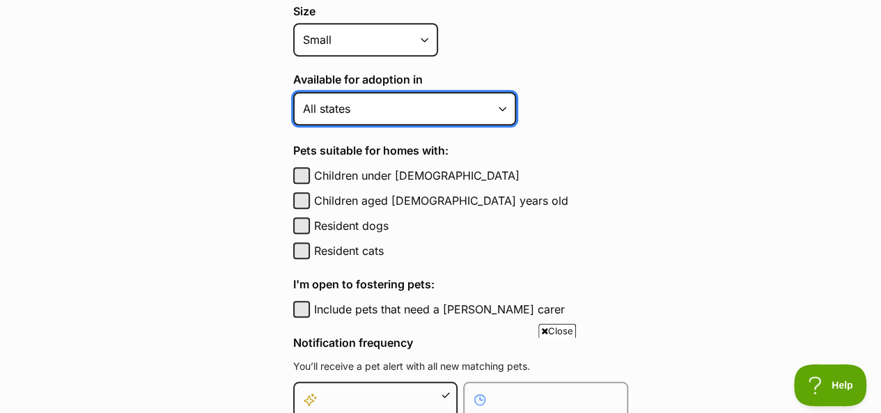
click at [497, 108] on select "Australian Capital Territory New South Wales Northern Territory Queensland Sout…" at bounding box center [404, 108] width 223 height 33
select select "1"
click at [293, 92] on select "Australian Capital Territory New South Wales Northern Territory Queensland Sout…" at bounding box center [404, 108] width 223 height 33
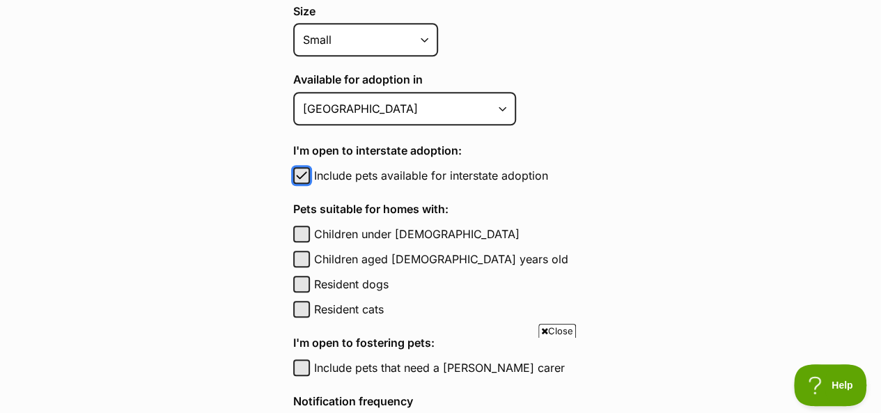
click at [300, 179] on span "button" at bounding box center [302, 175] width 14 height 17
checkbox input "false"
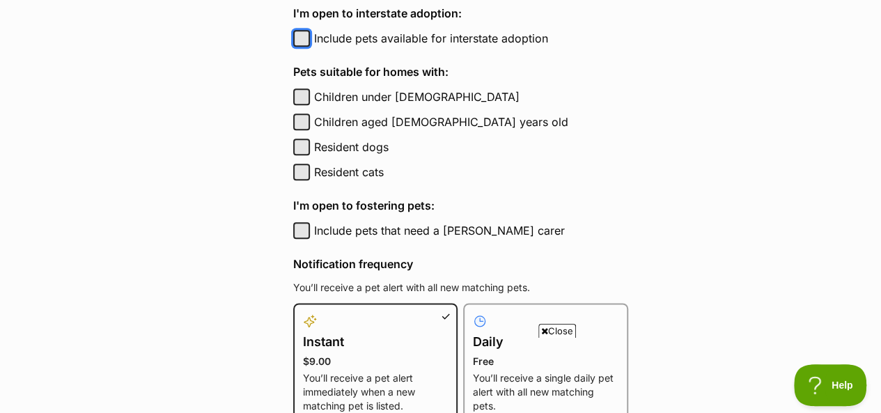
scroll to position [697, 0]
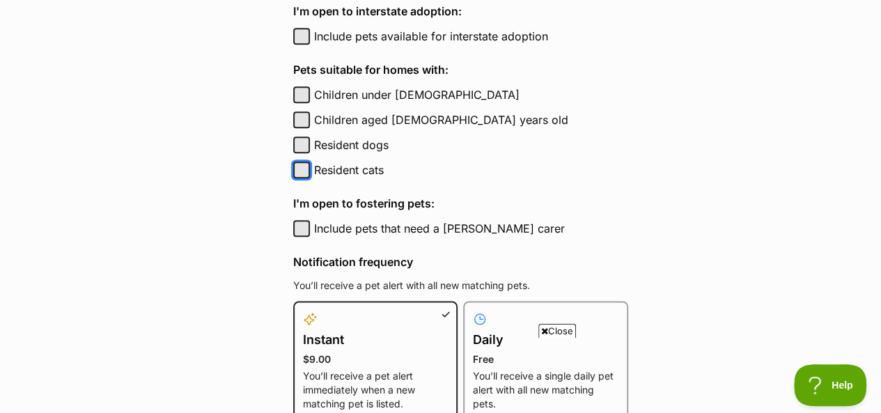
click at [298, 167] on button "Resident cats" at bounding box center [301, 170] width 17 height 17
checkbox input "true"
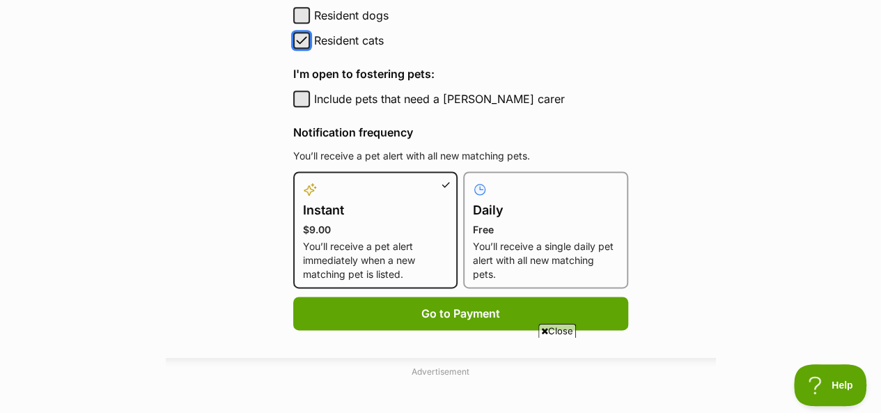
scroll to position [836, 0]
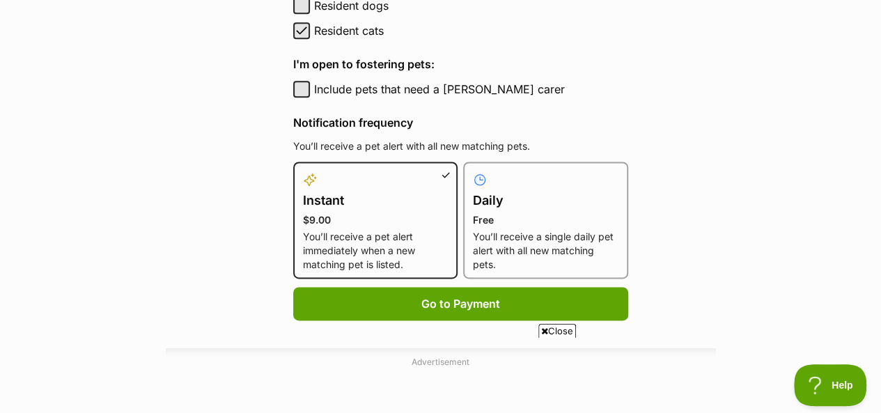
click at [506, 191] on h4 "Daily" at bounding box center [546, 201] width 146 height 20
click at [472, 171] on input "Daily Free You’ll receive a single daily pet alert with all new matching pets." at bounding box center [472, 170] width 1 height 1
radio input "true"
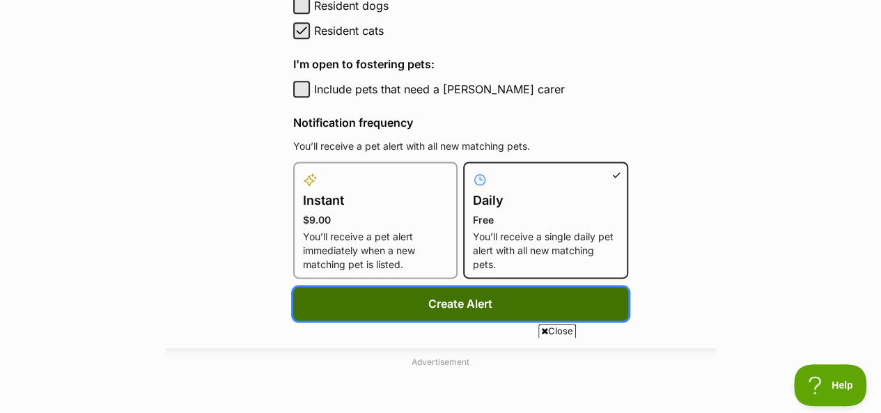
click at [450, 304] on button "Create Alert" at bounding box center [460, 303] width 335 height 33
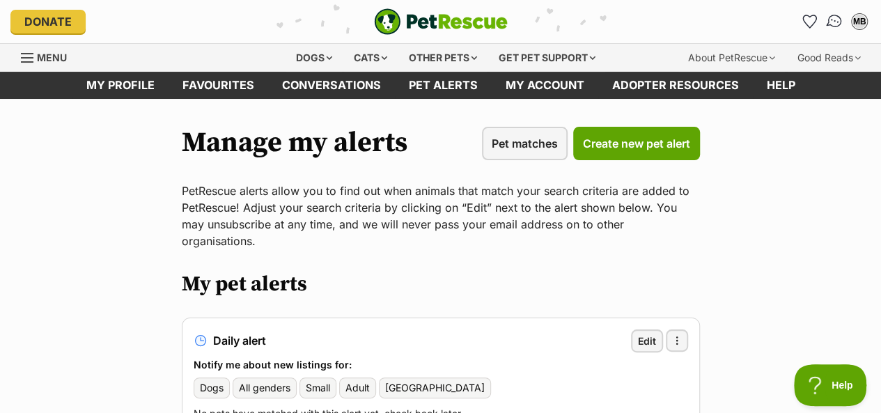
click at [833, 20] on img "Conversations" at bounding box center [835, 22] width 19 height 18
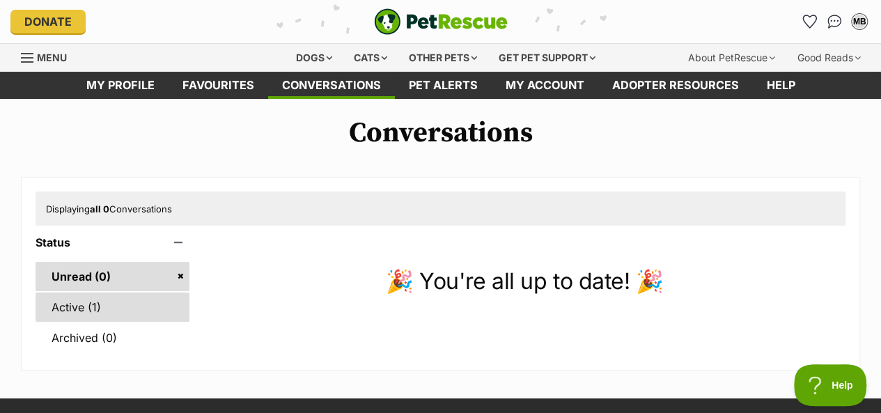
click at [70, 307] on link "Active (1)" at bounding box center [113, 307] width 154 height 29
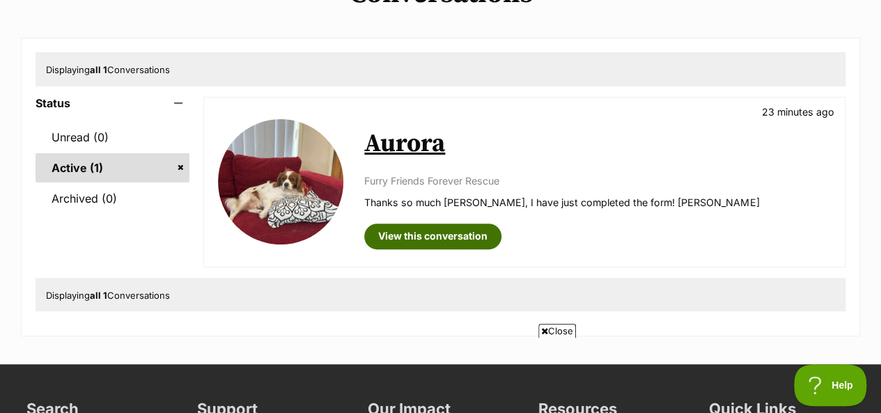
click at [470, 236] on link "View this conversation" at bounding box center [432, 236] width 137 height 25
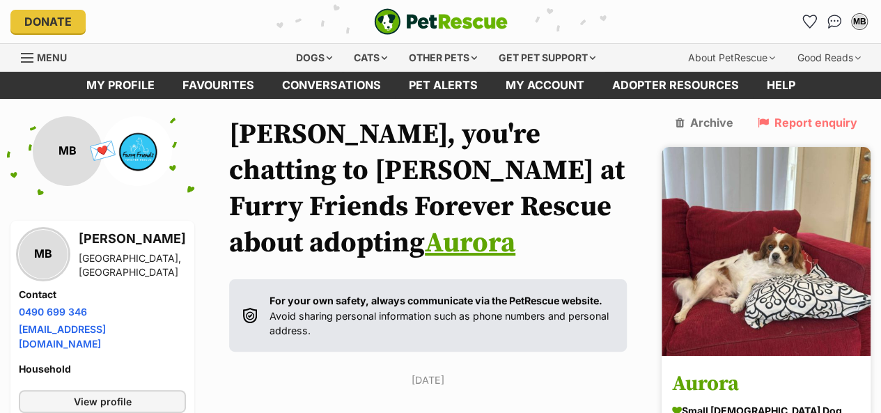
click at [802, 254] on img at bounding box center [766, 251] width 209 height 209
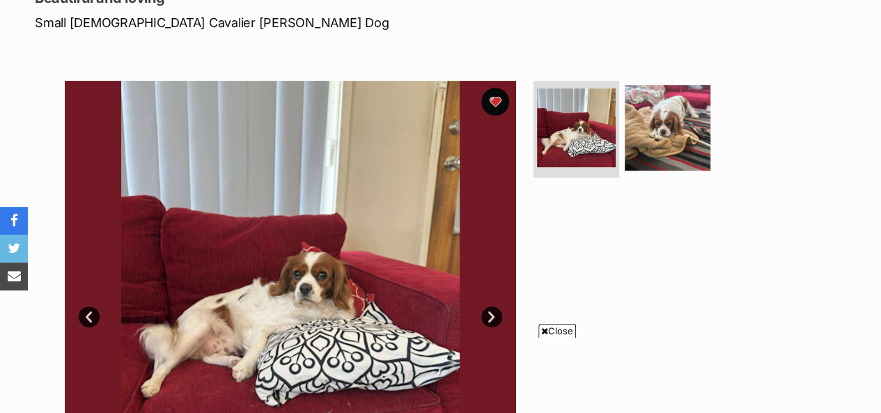
click at [495, 314] on link "Next" at bounding box center [491, 317] width 21 height 21
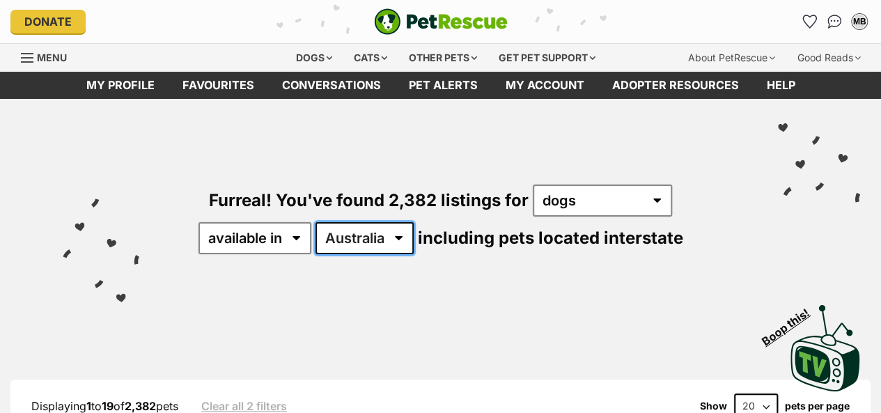
click at [398, 238] on select "Australia ACT NSW NT QLD SA TAS VIC WA" at bounding box center [365, 238] width 98 height 32
select select "NSW"
click at [316, 222] on select "Australia ACT NSW NT QLD SA TAS VIC WA" at bounding box center [365, 238] width 98 height 32
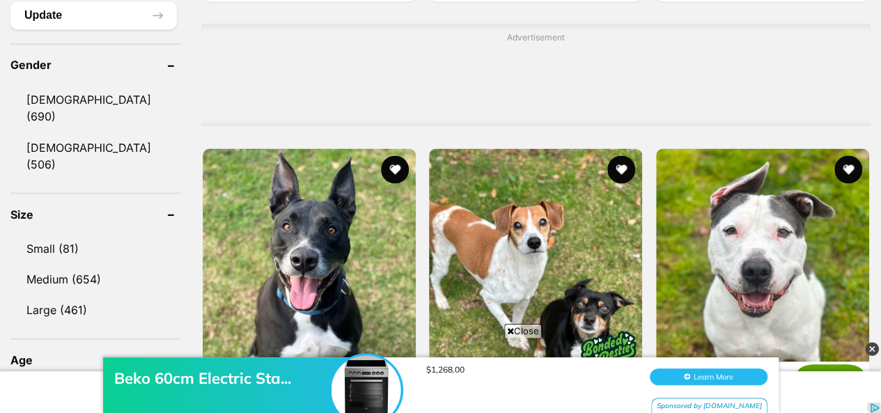
scroll to position [1184, 0]
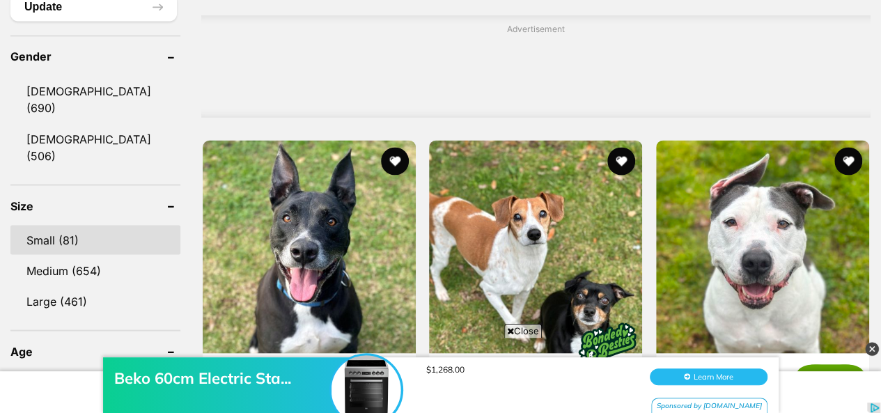
click at [39, 225] on link "Small (81)" at bounding box center [95, 239] width 170 height 29
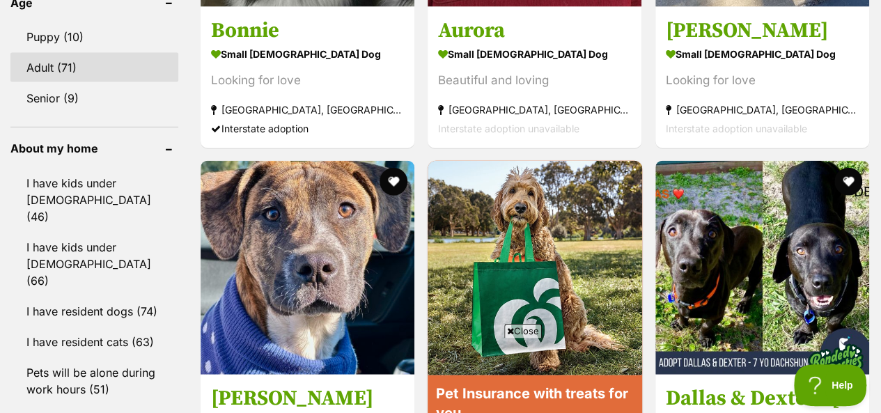
click at [47, 53] on link "Adult (71)" at bounding box center [94, 67] width 168 height 29
